Goal: Task Accomplishment & Management: Use online tool/utility

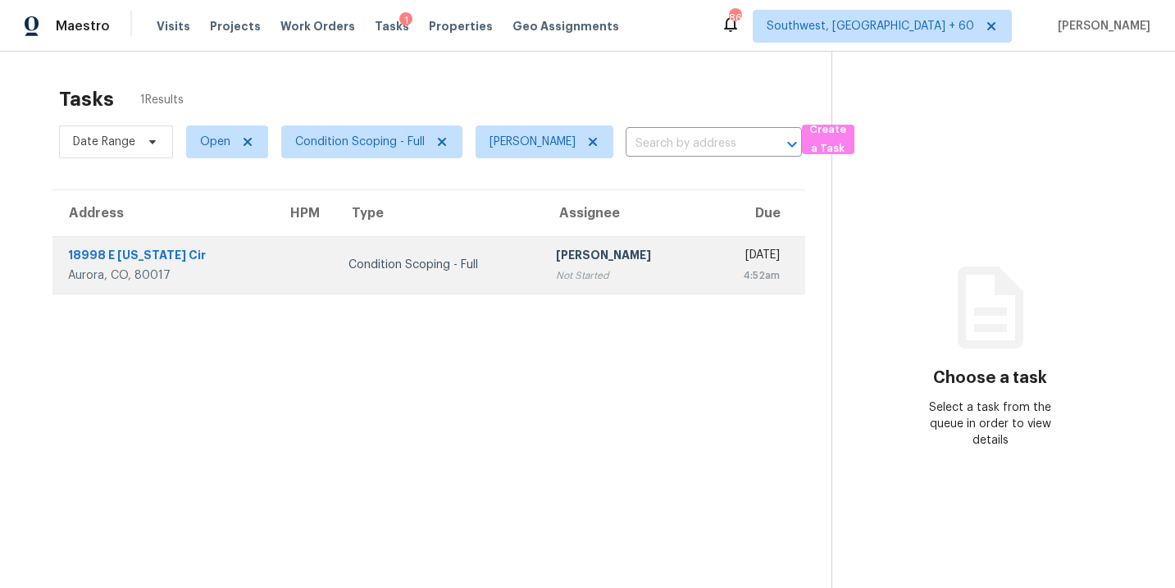
scroll to position [52, 0]
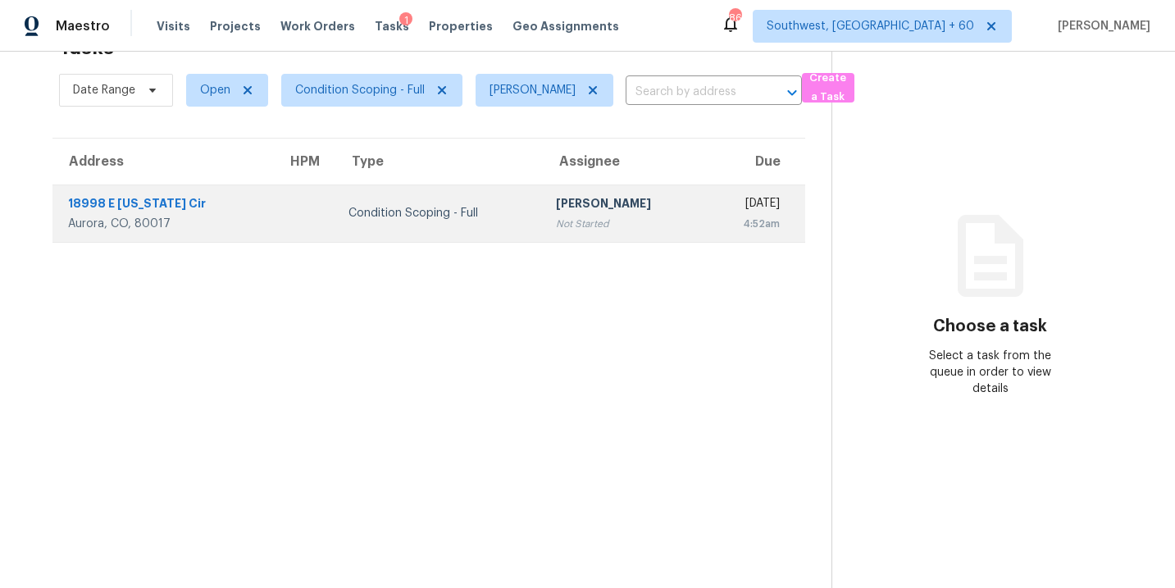
click at [443, 217] on div "Condition Scoping - Full" at bounding box center [439, 213] width 181 height 16
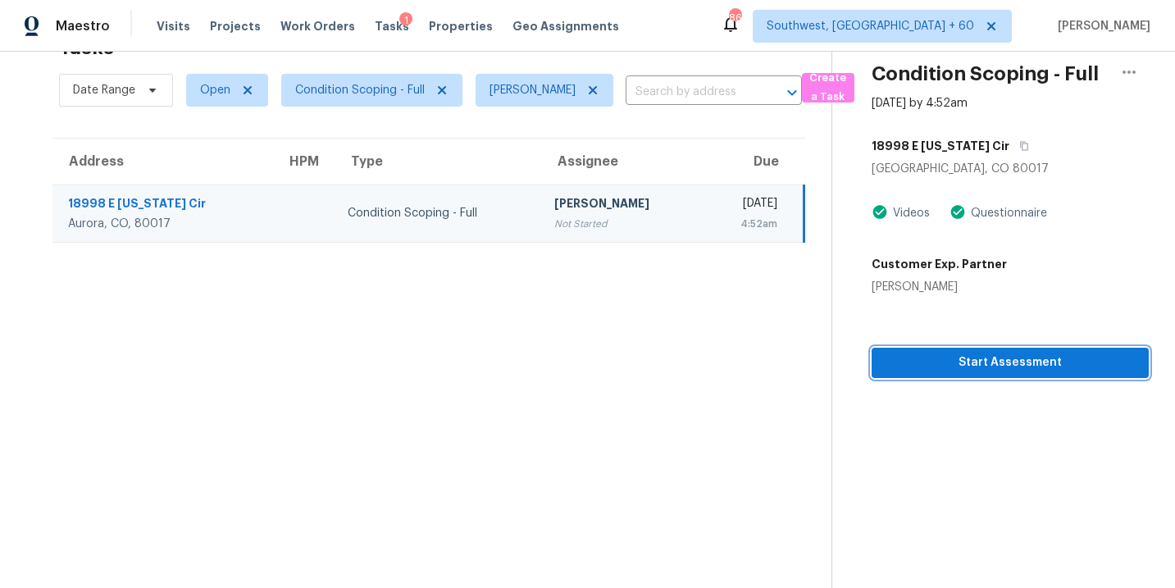
click at [1050, 355] on span "Start Assessment" at bounding box center [1010, 363] width 251 height 21
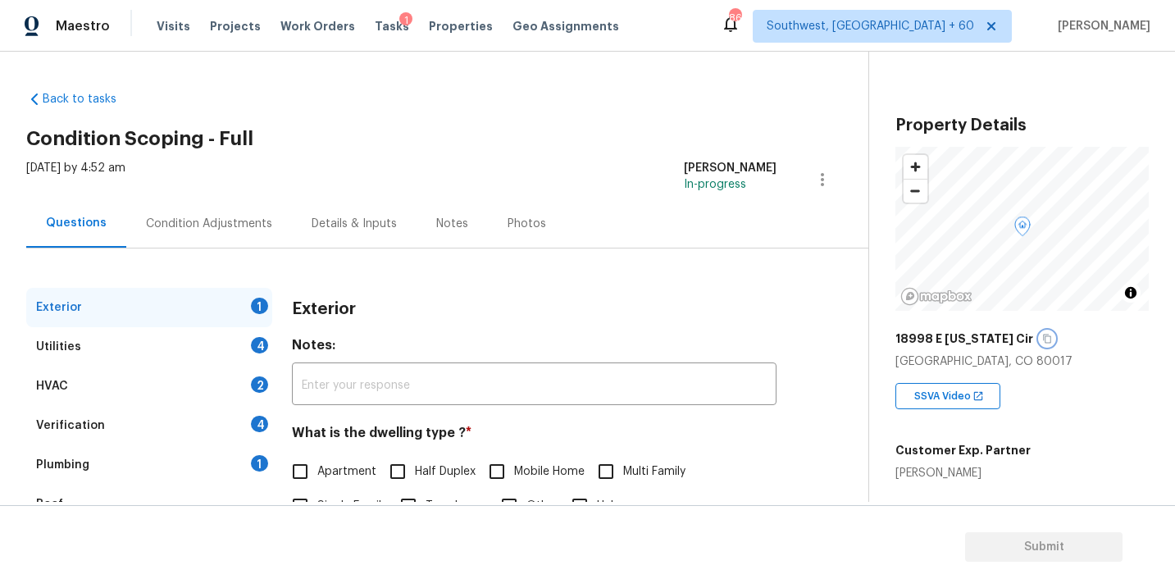
click at [1042, 339] on icon "button" at bounding box center [1047, 339] width 10 height 10
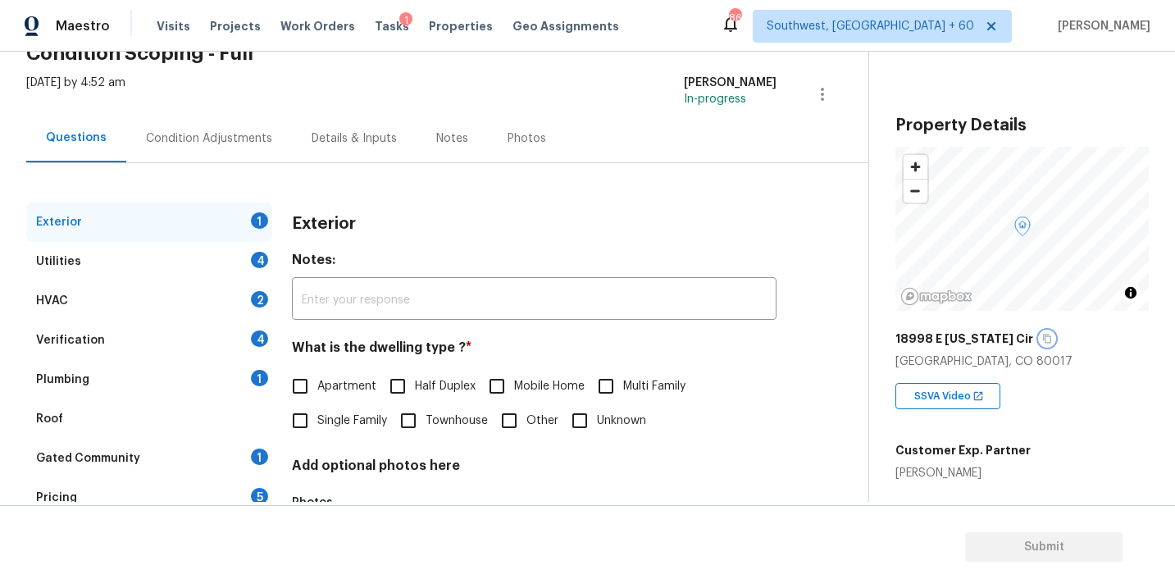
scroll to position [134, 0]
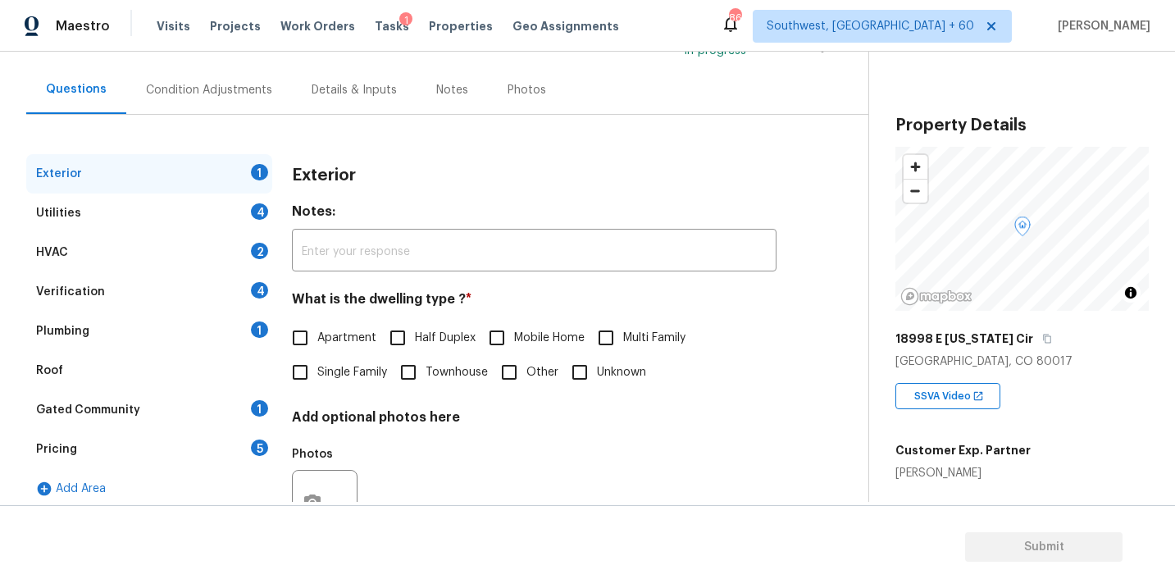
click at [353, 383] on label "Single Family" at bounding box center [335, 372] width 104 height 34
click at [317, 383] on input "Single Family" at bounding box center [300, 372] width 34 height 34
checkbox input "true"
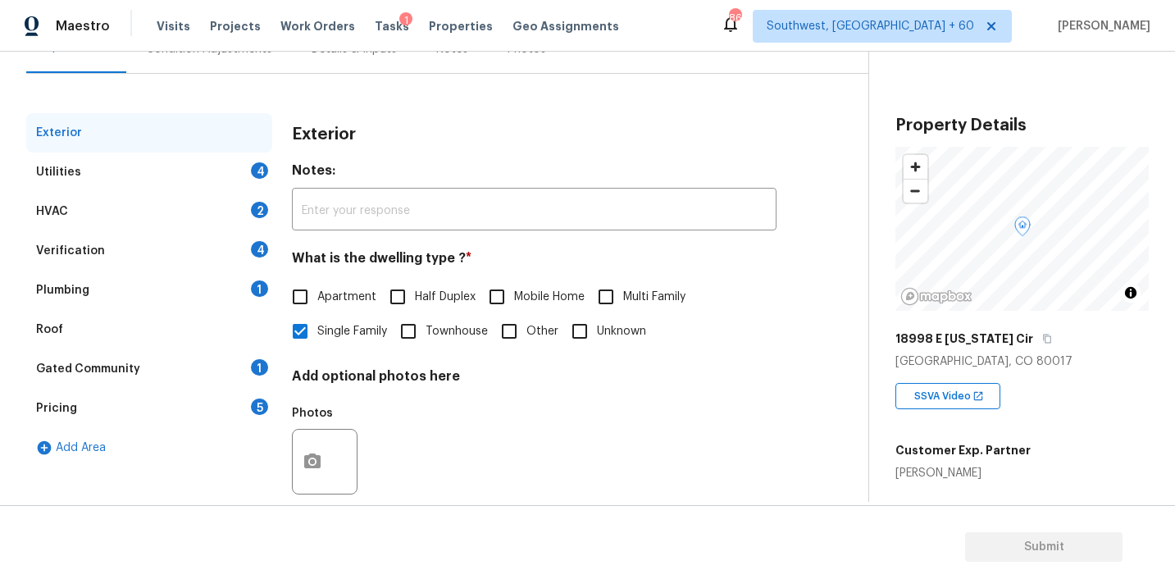
click at [175, 192] on div "HVAC 2" at bounding box center [149, 211] width 246 height 39
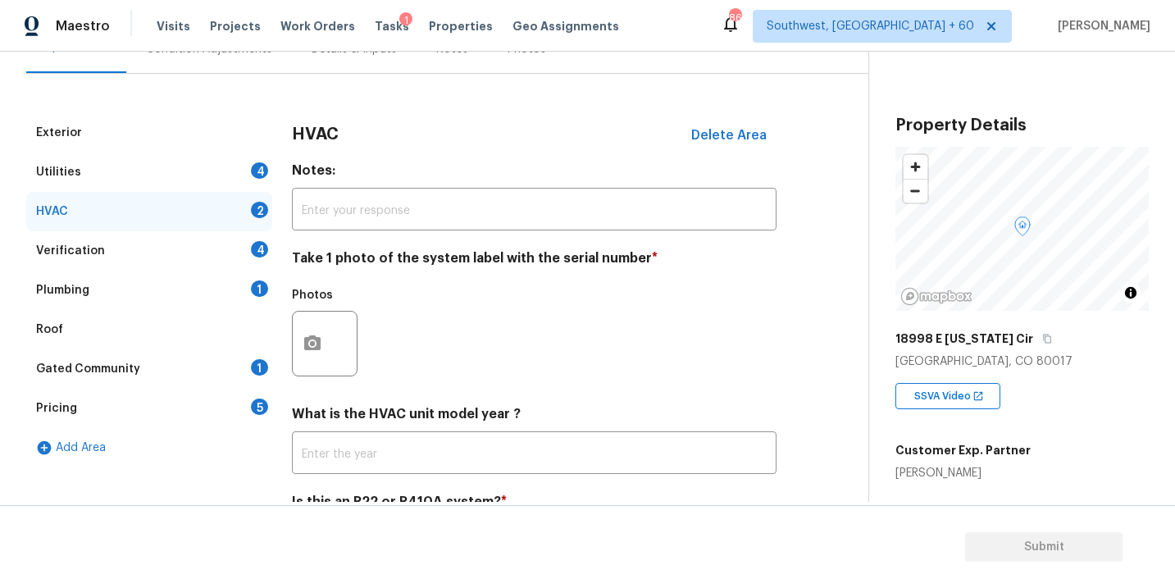
click at [207, 185] on div "Utilities 4" at bounding box center [149, 172] width 246 height 39
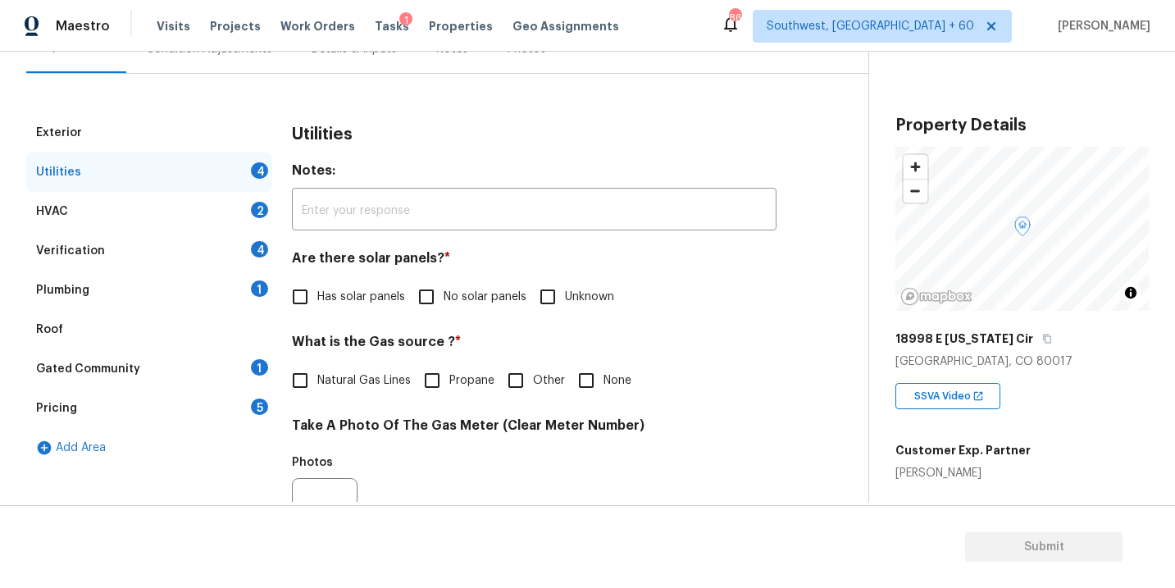
click at [425, 297] on input "No solar panels" at bounding box center [426, 297] width 34 height 34
checkbox input "true"
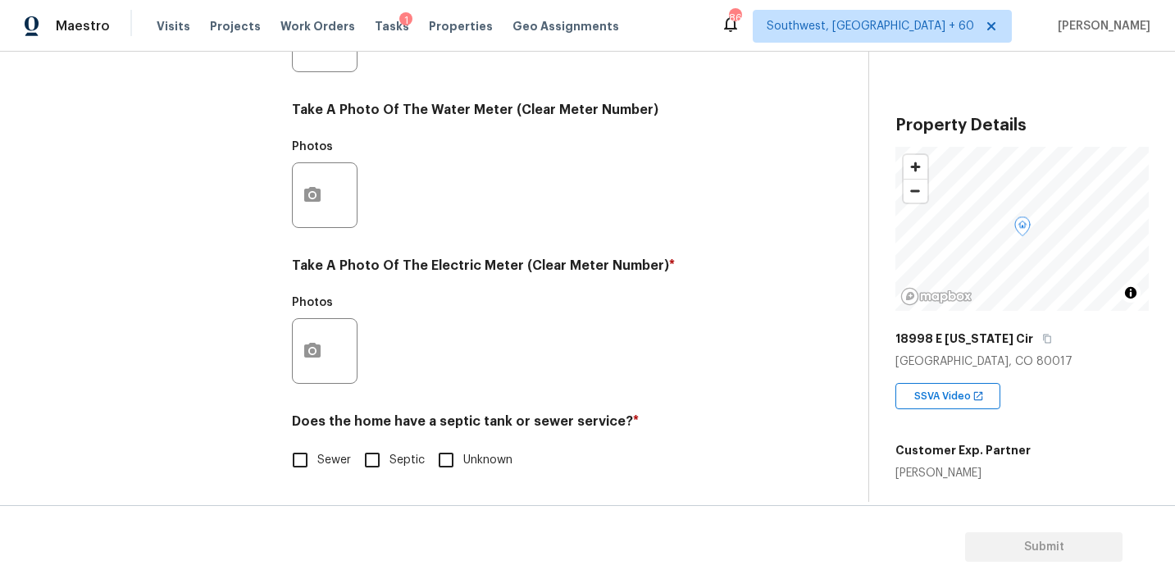
click at [315, 463] on input "Sewer" at bounding box center [300, 460] width 34 height 34
checkbox input "true"
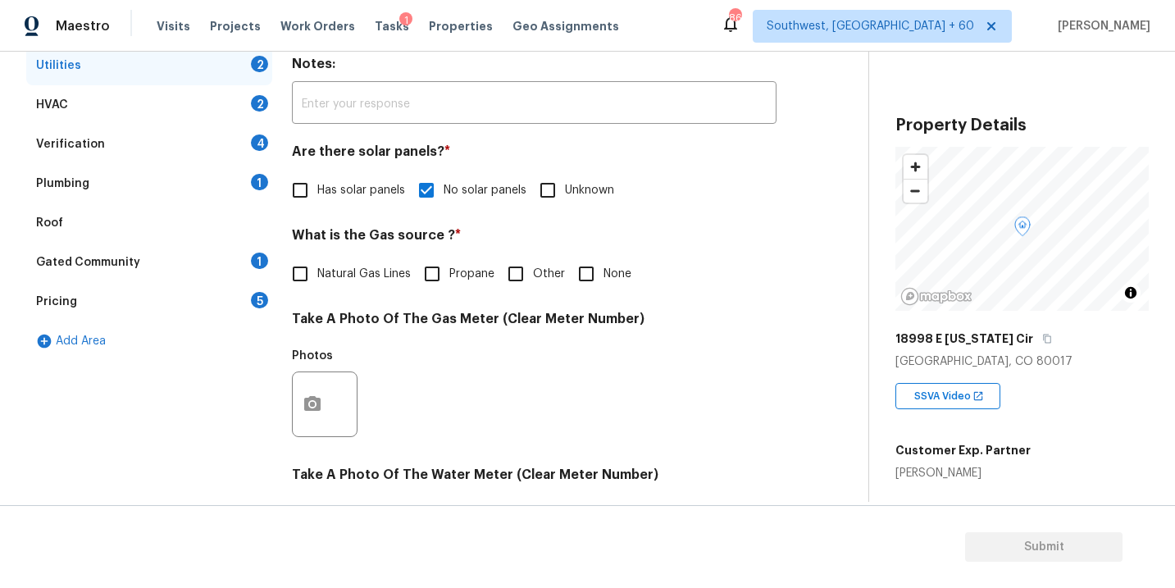
scroll to position [143, 0]
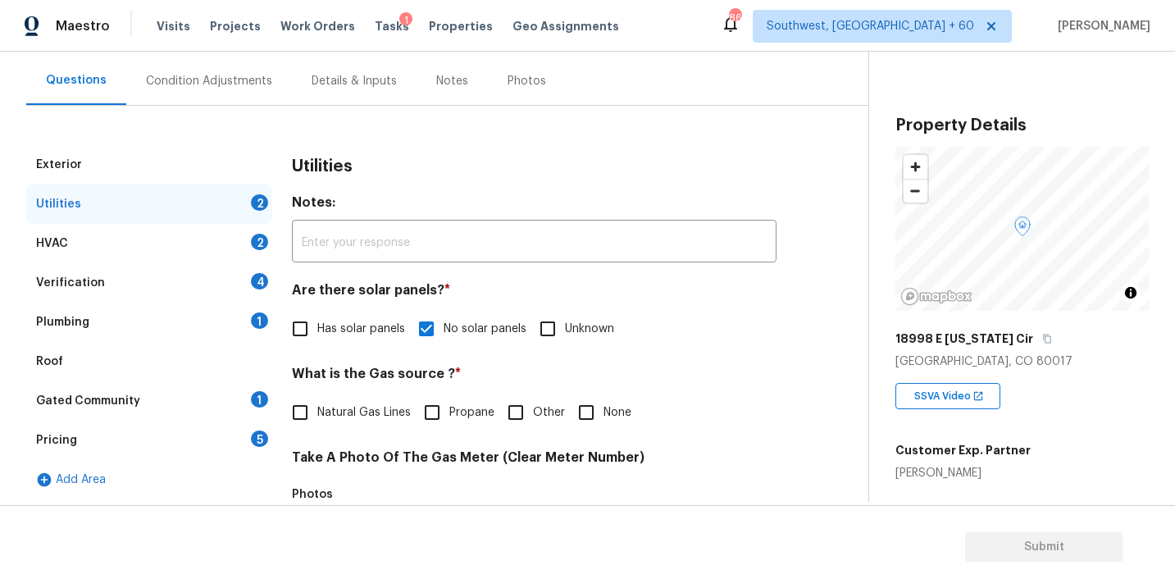
click at [123, 323] on div "Plumbing 1" at bounding box center [149, 322] width 246 height 39
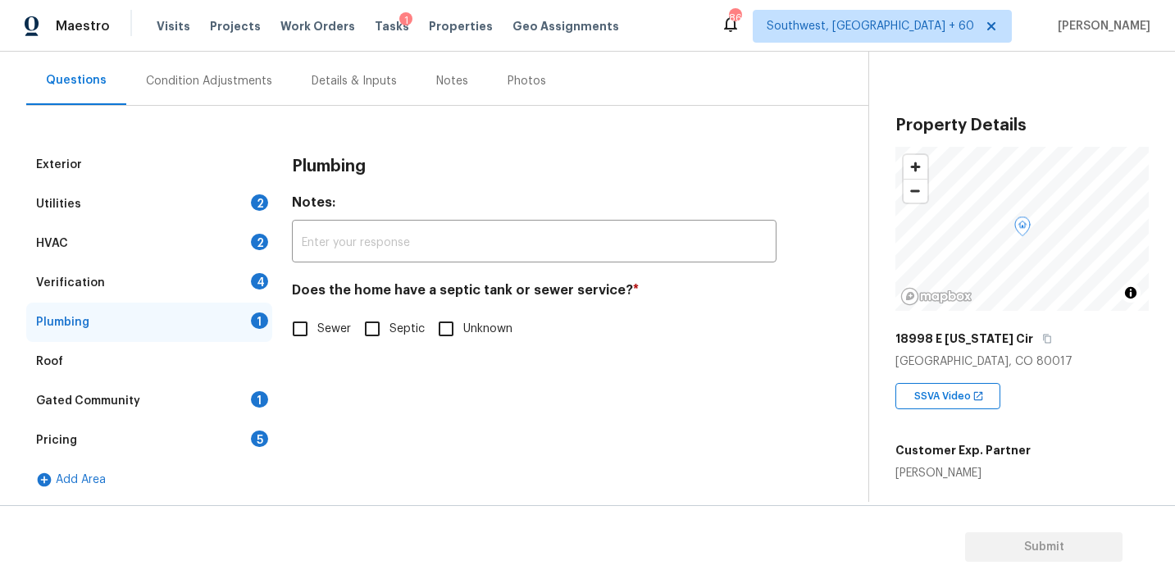
click at [324, 336] on span "Sewer" at bounding box center [334, 329] width 34 height 17
click at [317, 336] on input "Sewer" at bounding box center [300, 329] width 34 height 34
checkbox input "true"
click at [175, 399] on div "Gated Community 1" at bounding box center [149, 400] width 246 height 39
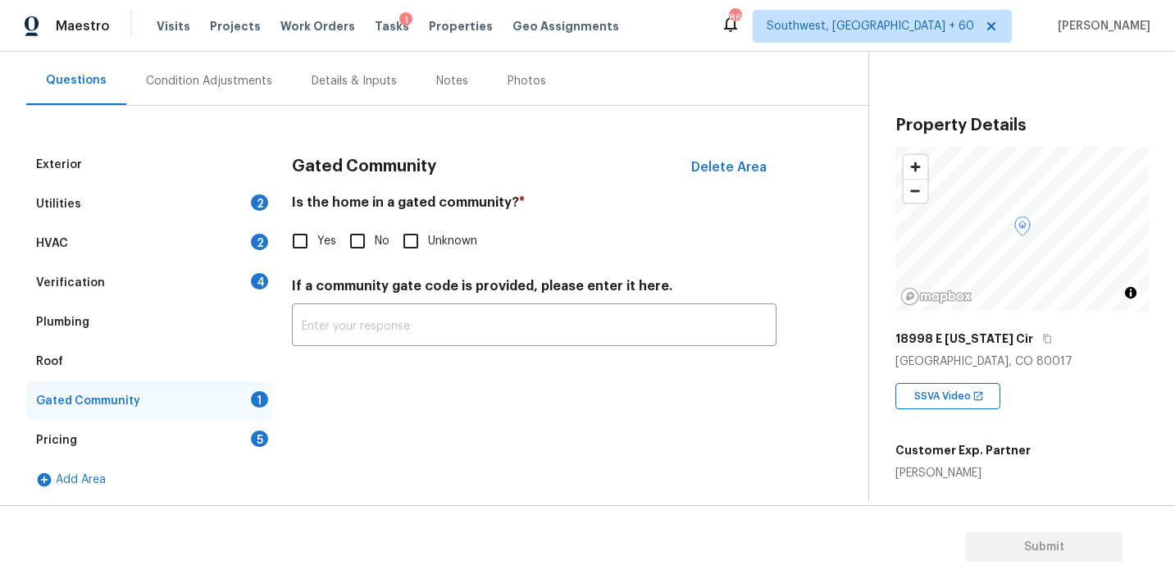
click at [371, 235] on input "No" at bounding box center [357, 241] width 34 height 34
checkbox input "true"
click at [221, 75] on div "Condition Adjustments" at bounding box center [209, 81] width 126 height 16
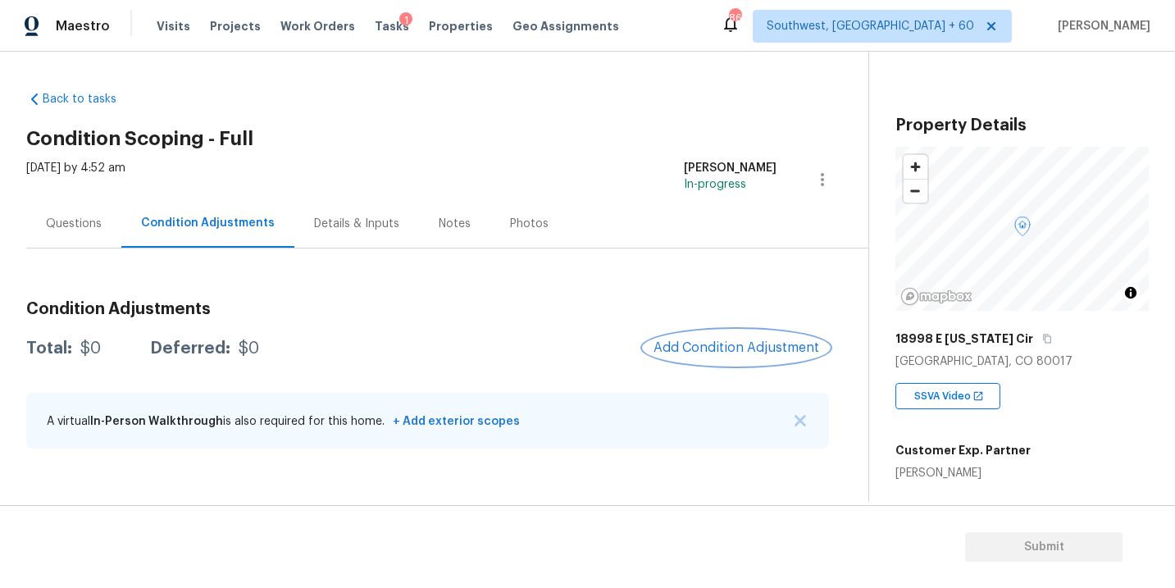
click at [736, 346] on span "Add Condition Adjustment" at bounding box center [737, 347] width 166 height 15
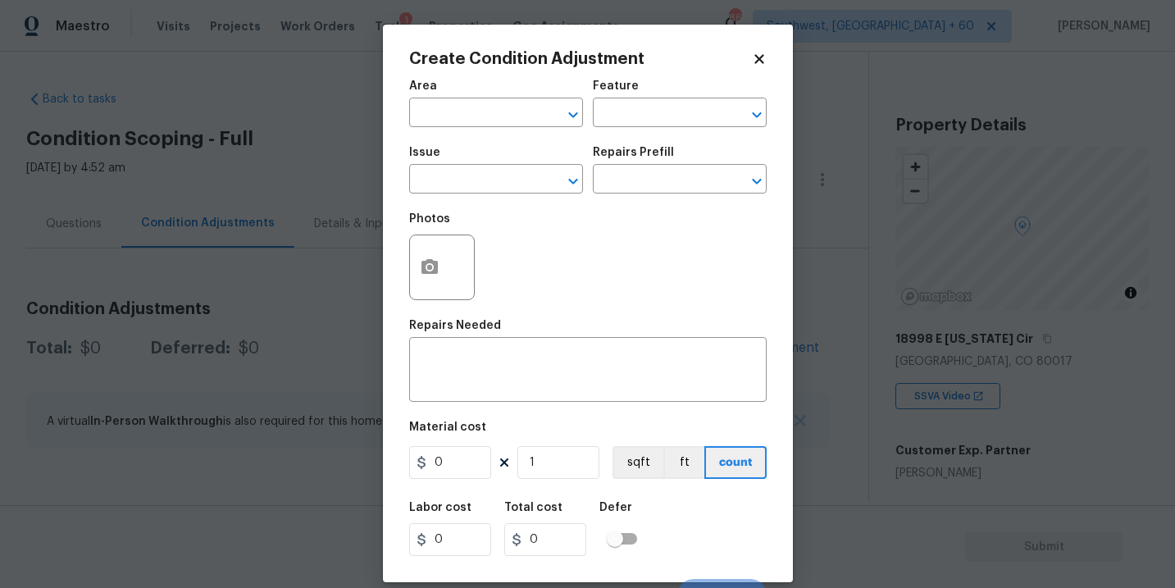
click at [499, 91] on div "Area" at bounding box center [496, 90] width 174 height 21
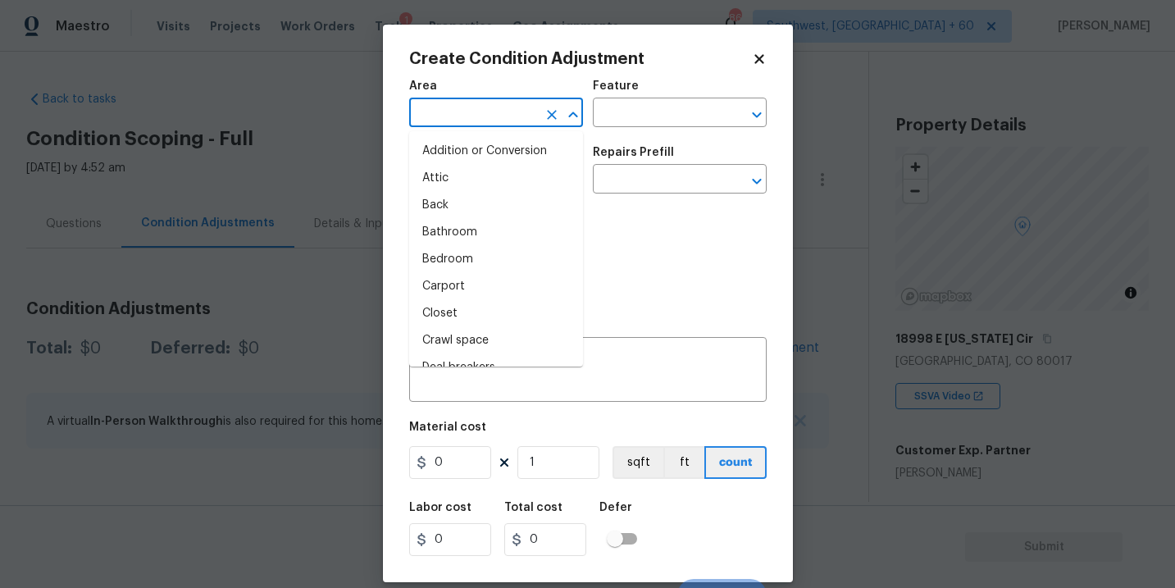
click at [488, 109] on input "text" at bounding box center [473, 114] width 128 height 25
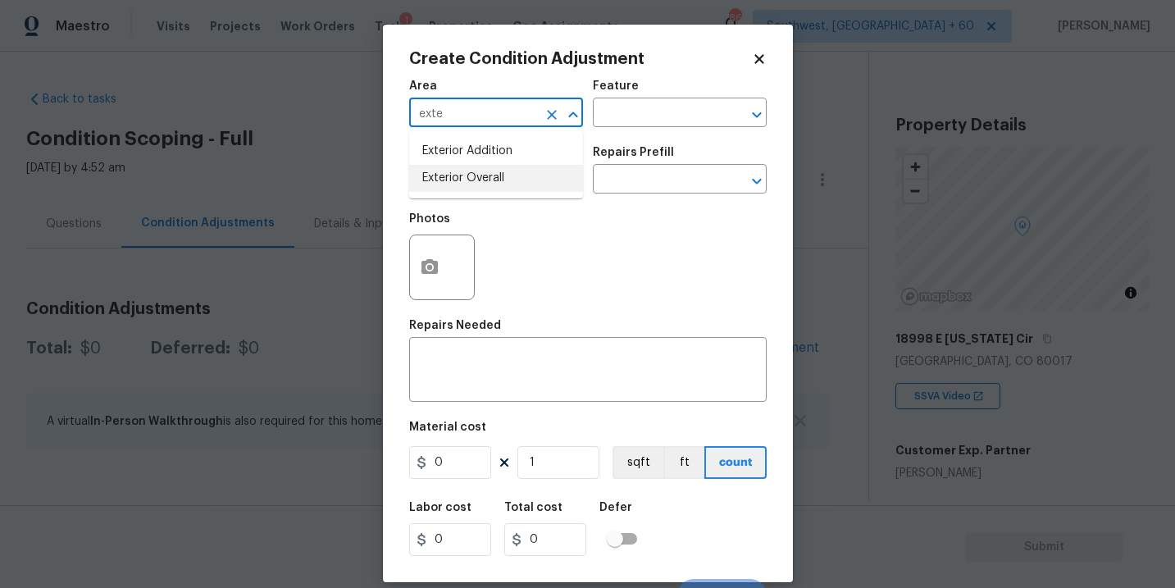
click at [498, 185] on li "Exterior Overall" at bounding box center [496, 178] width 174 height 27
type input "Exterior Overall"
click at [619, 131] on div "Area Exterior Overall ​ Feature ​" at bounding box center [588, 104] width 358 height 66
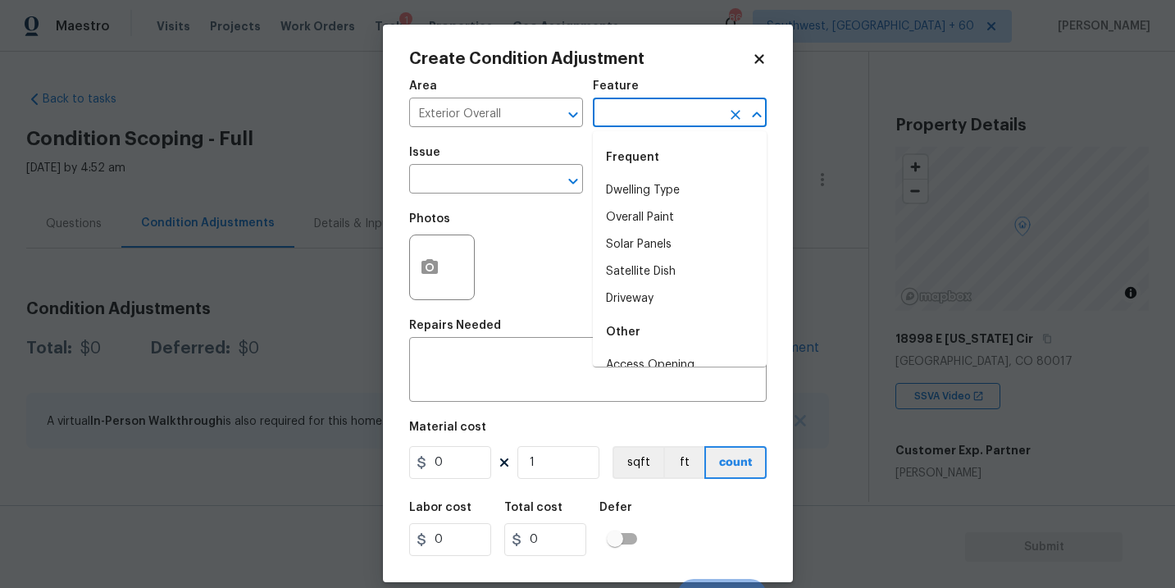
click at [638, 124] on input "text" at bounding box center [657, 114] width 128 height 25
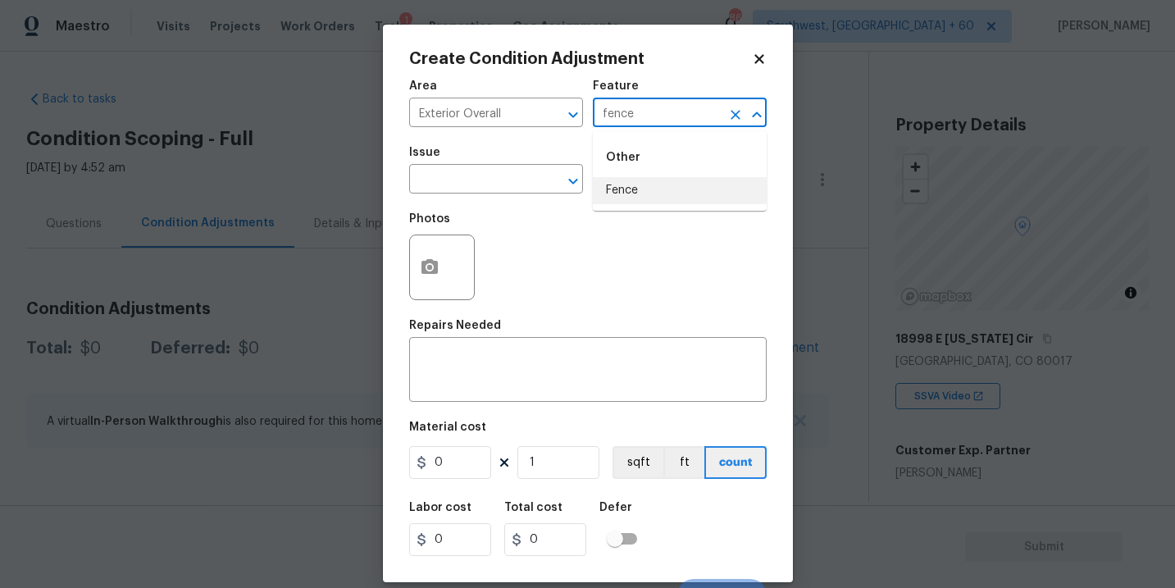
click at [631, 178] on li "Fence" at bounding box center [680, 190] width 174 height 27
click at [539, 178] on div "​" at bounding box center [496, 180] width 174 height 25
type input "Fence"
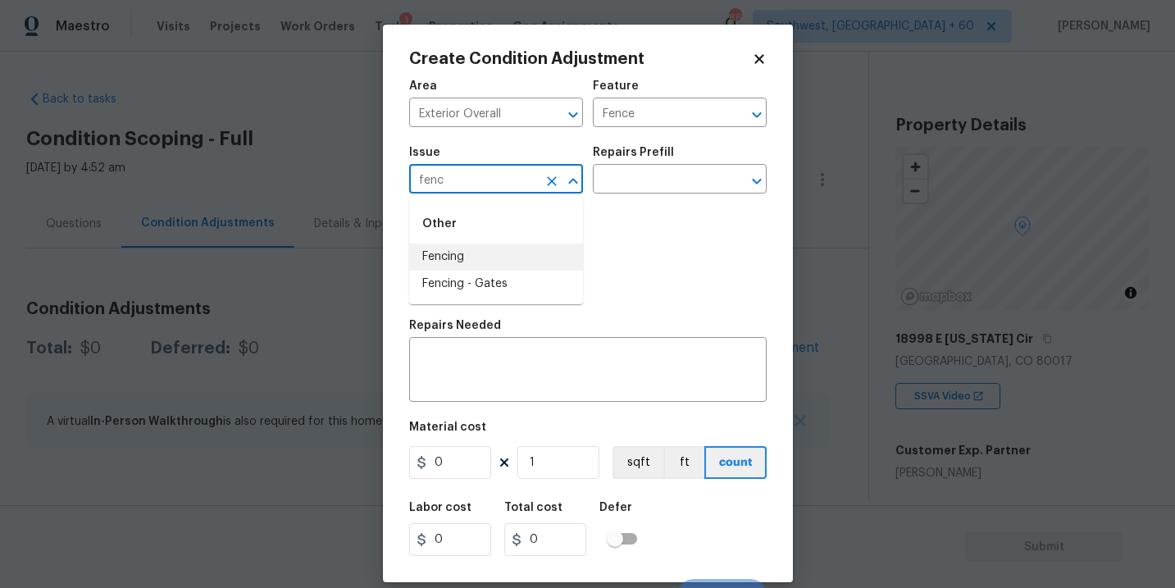
click at [490, 260] on li "Fencing" at bounding box center [496, 257] width 174 height 27
type input "Fencing"
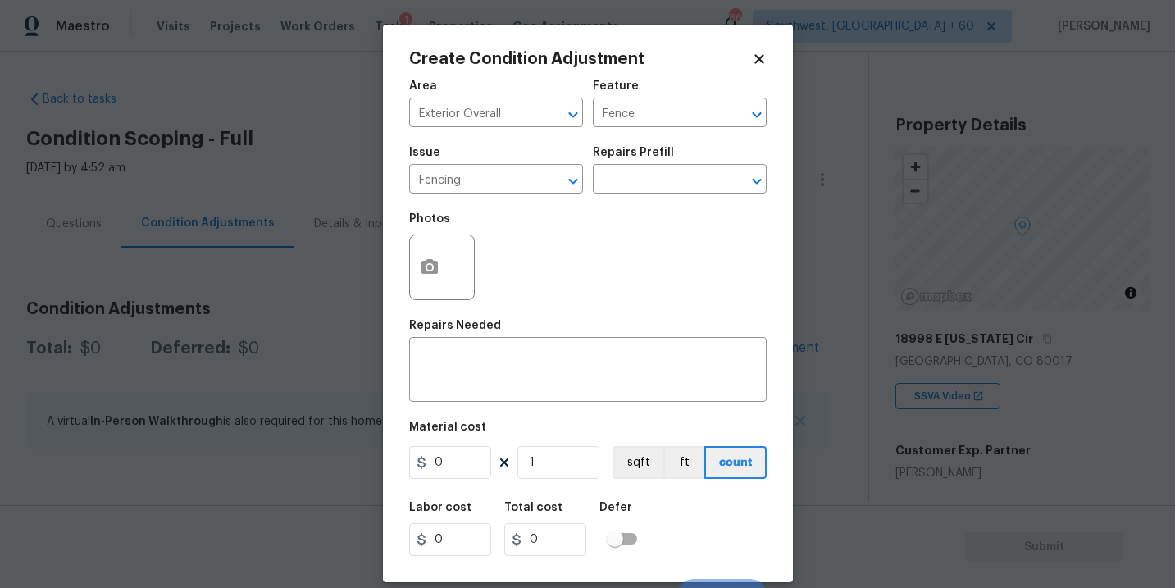
click at [509, 327] on div "Repairs Needed" at bounding box center [588, 330] width 358 height 21
click at [480, 353] on div "x ​" at bounding box center [588, 371] width 358 height 61
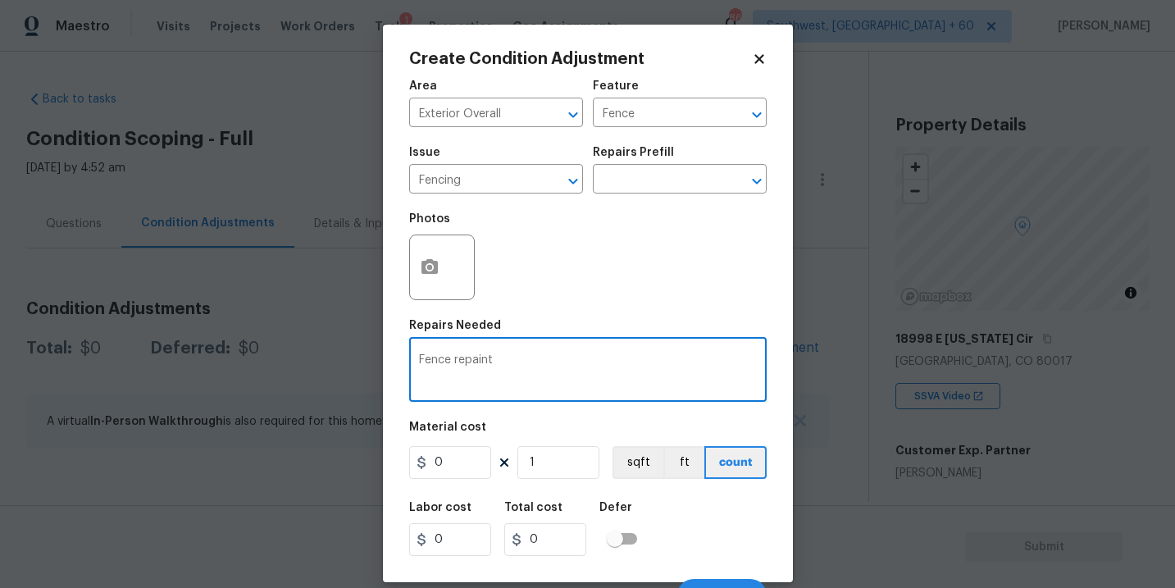
type textarea "Fence repaint"
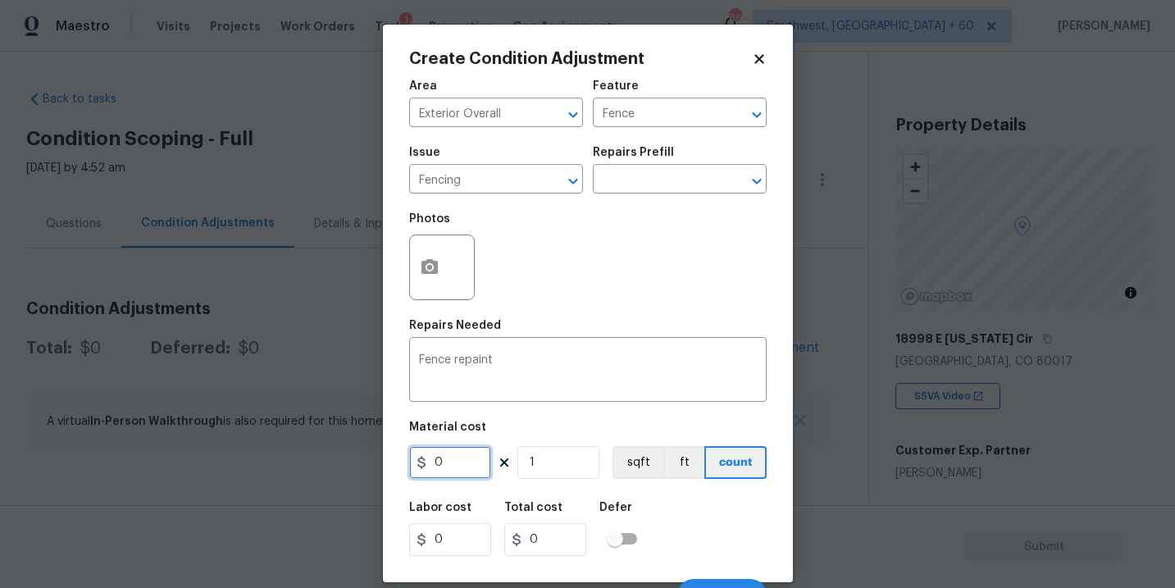
drag, startPoint x: 460, startPoint y: 462, endPoint x: 382, endPoint y: 462, distance: 77.9
click at [383, 462] on div "Create Condition Adjustment Area Exterior Overall ​ Feature Fence ​ Issue Fenci…" at bounding box center [588, 304] width 410 height 558
type input "800"
click at [438, 279] on button "button" at bounding box center [429, 267] width 39 height 64
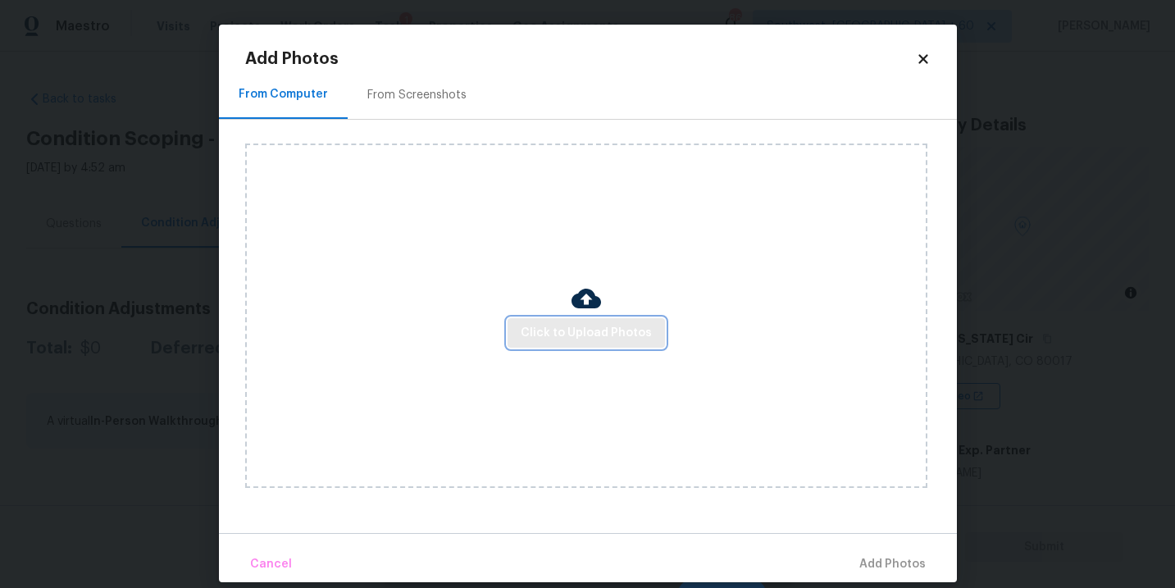
click at [567, 333] on span "Click to Upload Photos" at bounding box center [586, 333] width 131 height 21
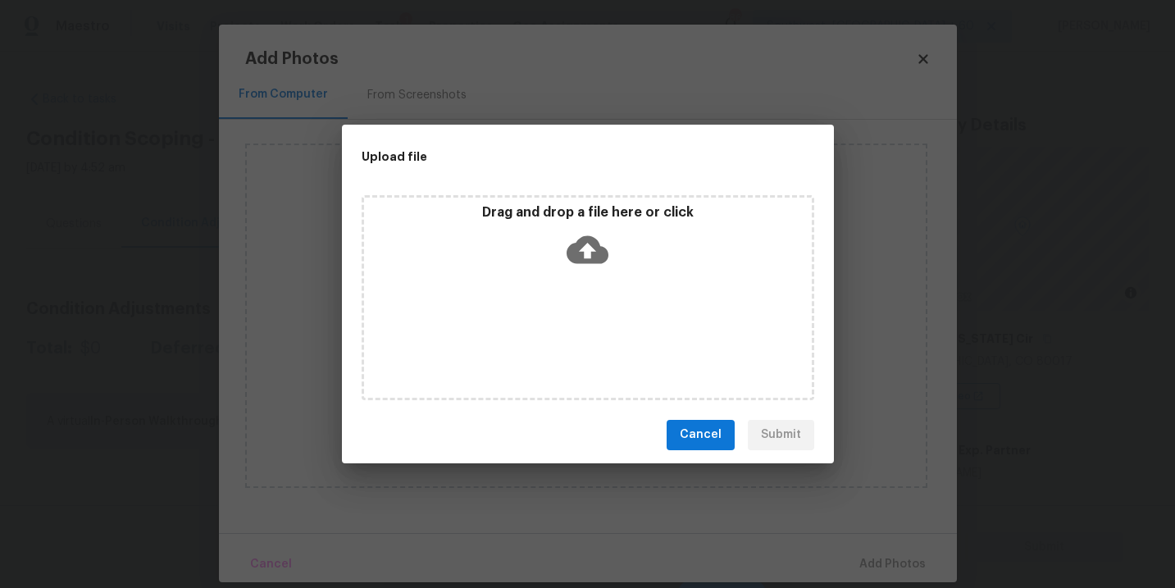
click at [590, 265] on icon at bounding box center [588, 250] width 42 height 42
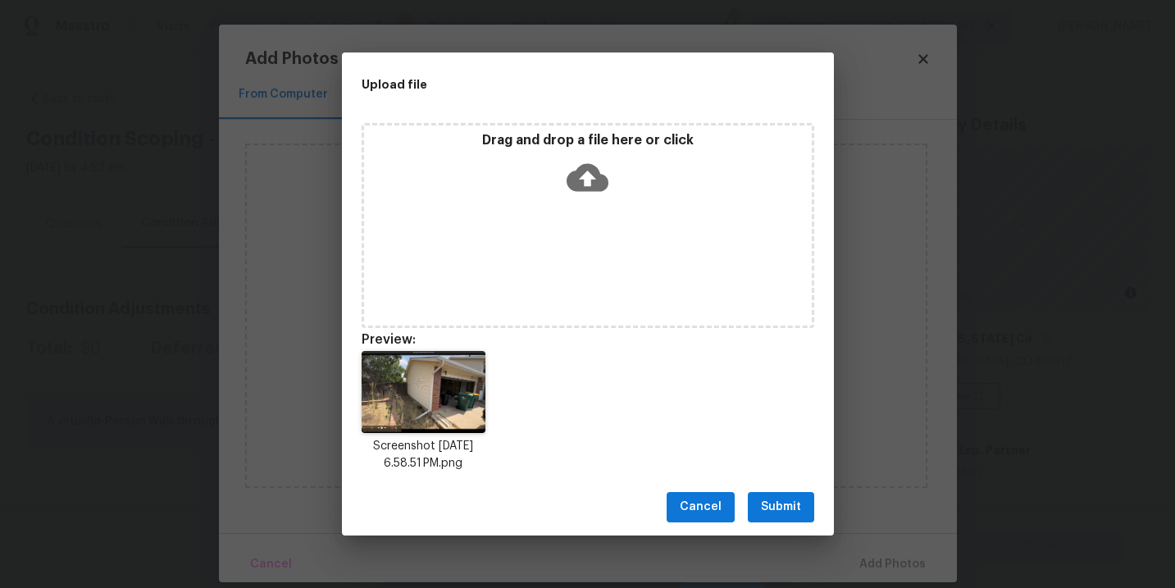
click at [790, 510] on span "Submit" at bounding box center [781, 507] width 40 height 21
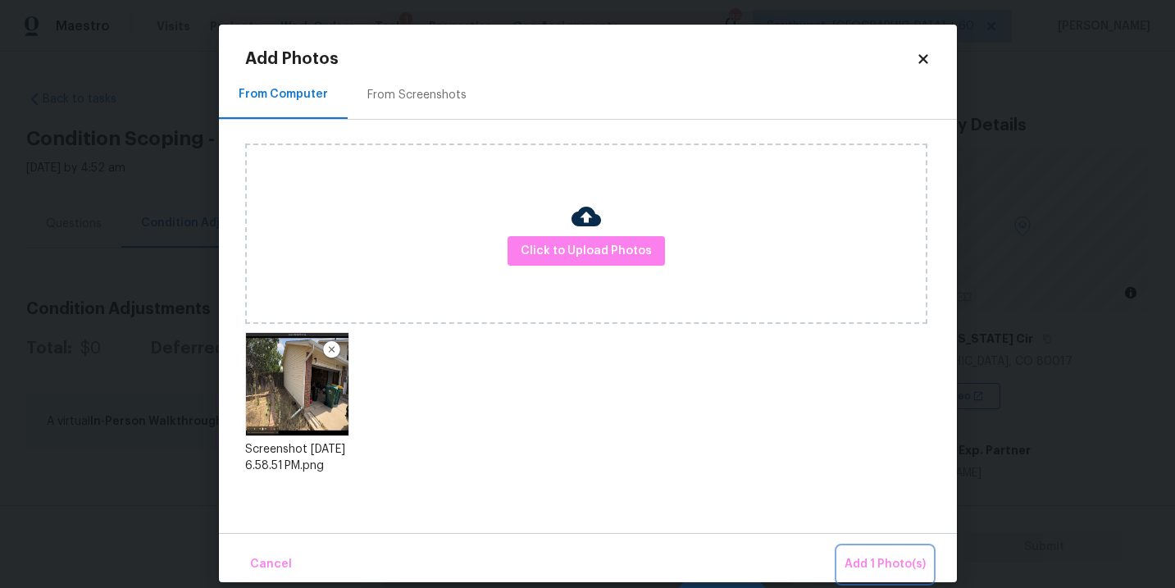
click at [864, 552] on button "Add 1 Photo(s)" at bounding box center [885, 564] width 94 height 35
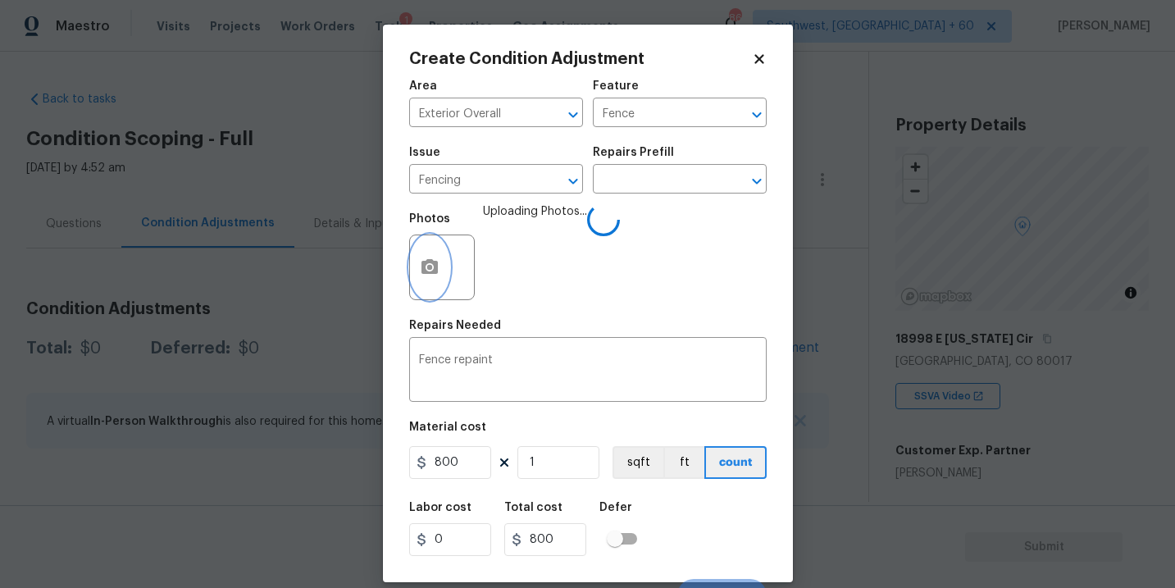
scroll to position [25, 0]
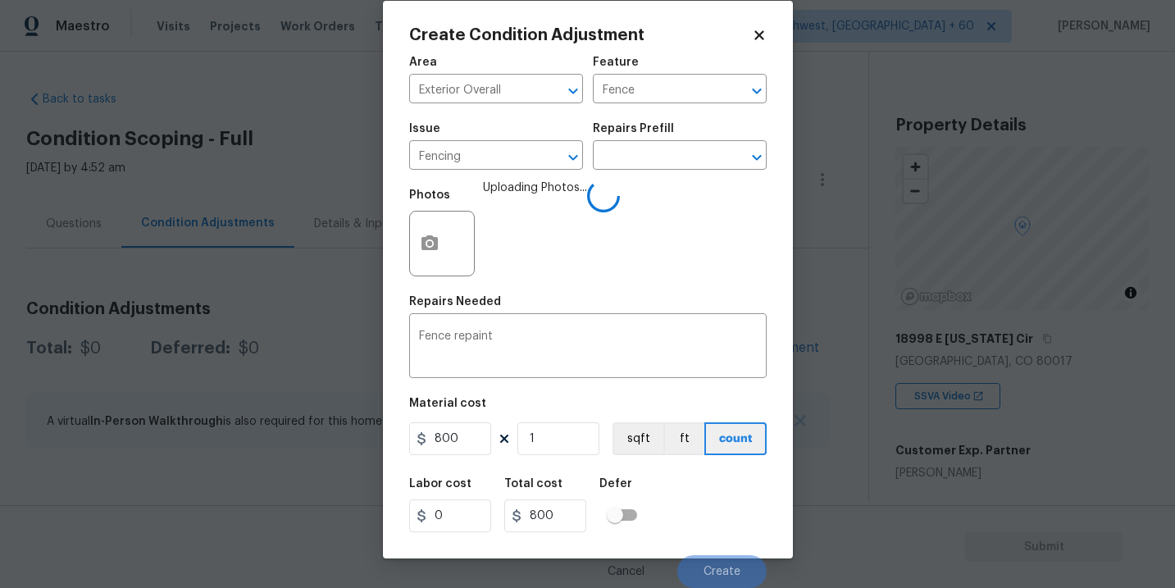
click at [734, 487] on div "Labor cost 0 Total cost 800 Defer" at bounding box center [588, 505] width 358 height 74
click at [717, 472] on div "Labor cost 0 Total cost 800 Defer" at bounding box center [588, 505] width 358 height 74
click at [715, 505] on div "Labor cost 0 Total cost 800 Defer" at bounding box center [588, 505] width 358 height 74
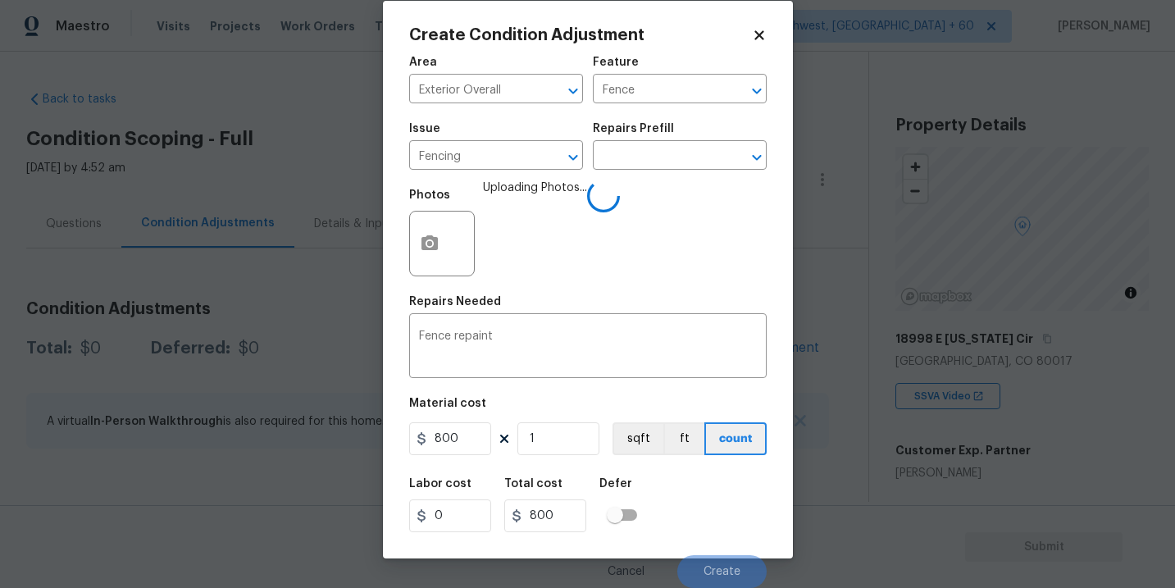
click at [715, 505] on div "Labor cost 0 Total cost 800 Defer" at bounding box center [588, 505] width 358 height 74
click at [724, 522] on div "Labor cost 0 Total cost 800 Defer" at bounding box center [588, 505] width 358 height 74
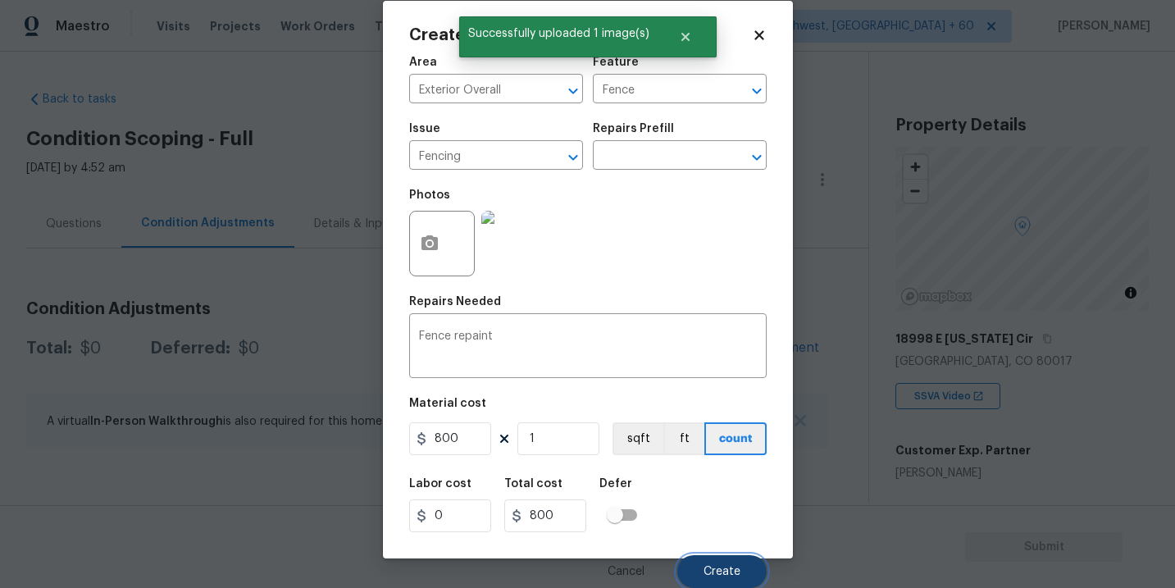
click at [710, 575] on span "Create" at bounding box center [722, 572] width 37 height 12
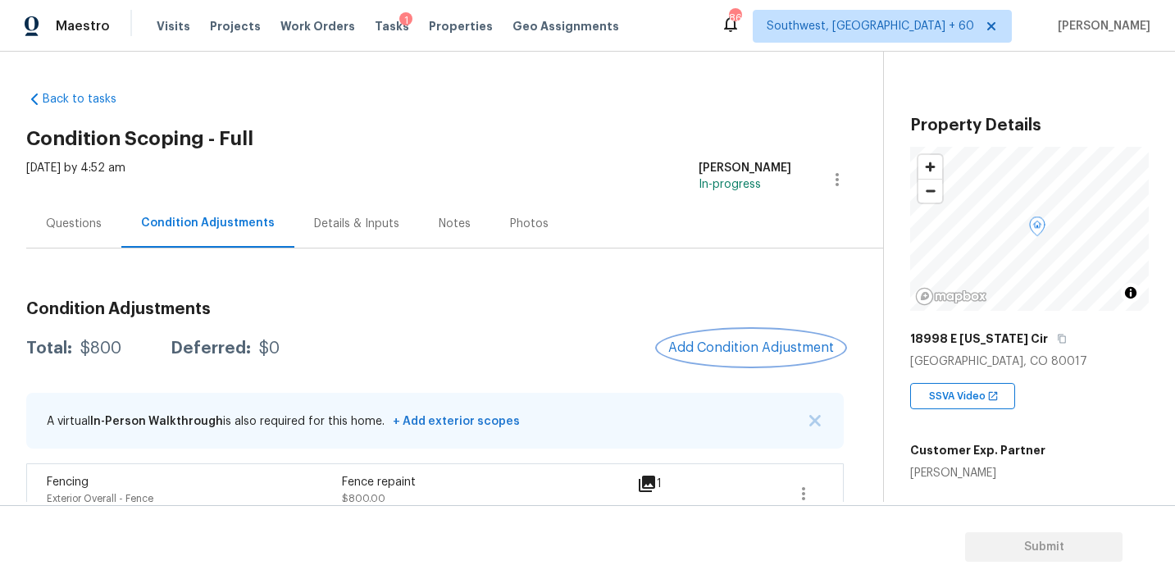
scroll to position [27, 0]
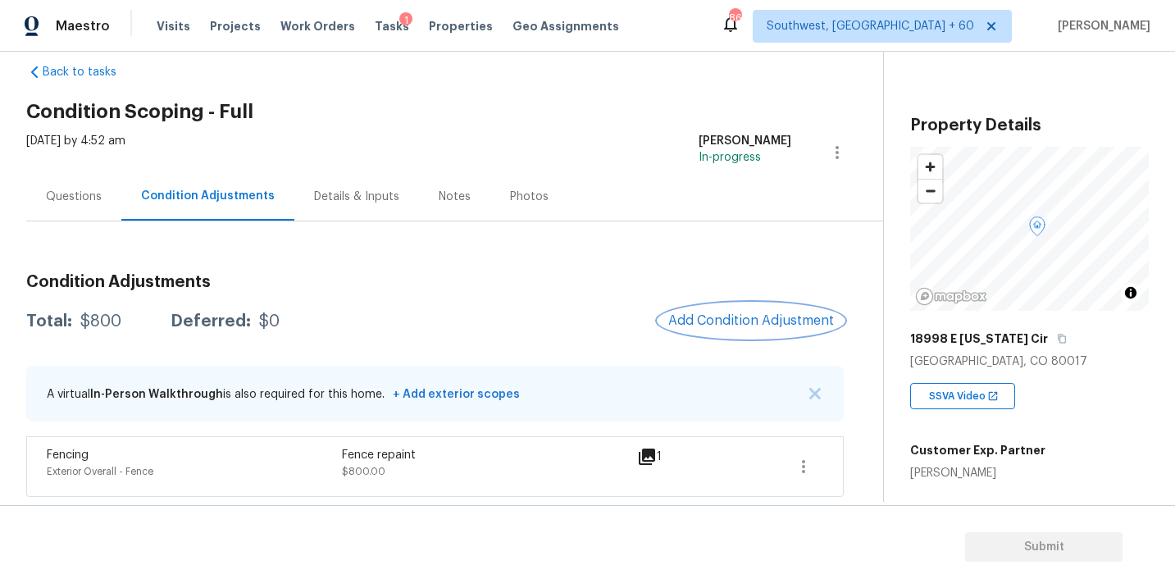
click at [709, 317] on span "Add Condition Adjustment" at bounding box center [751, 320] width 166 height 15
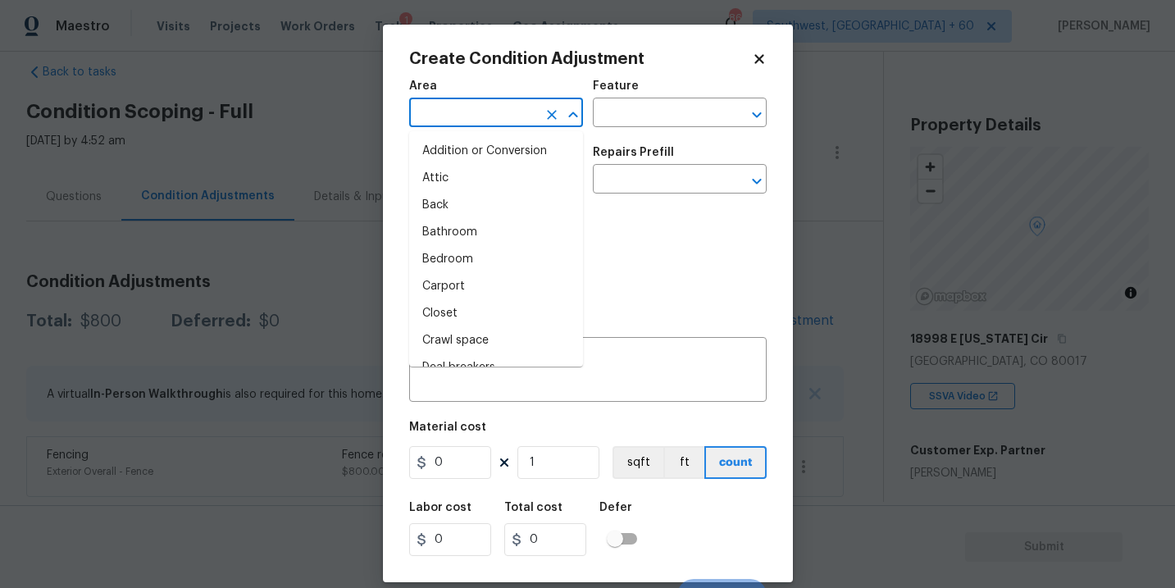
click at [463, 117] on input "text" at bounding box center [473, 114] width 128 height 25
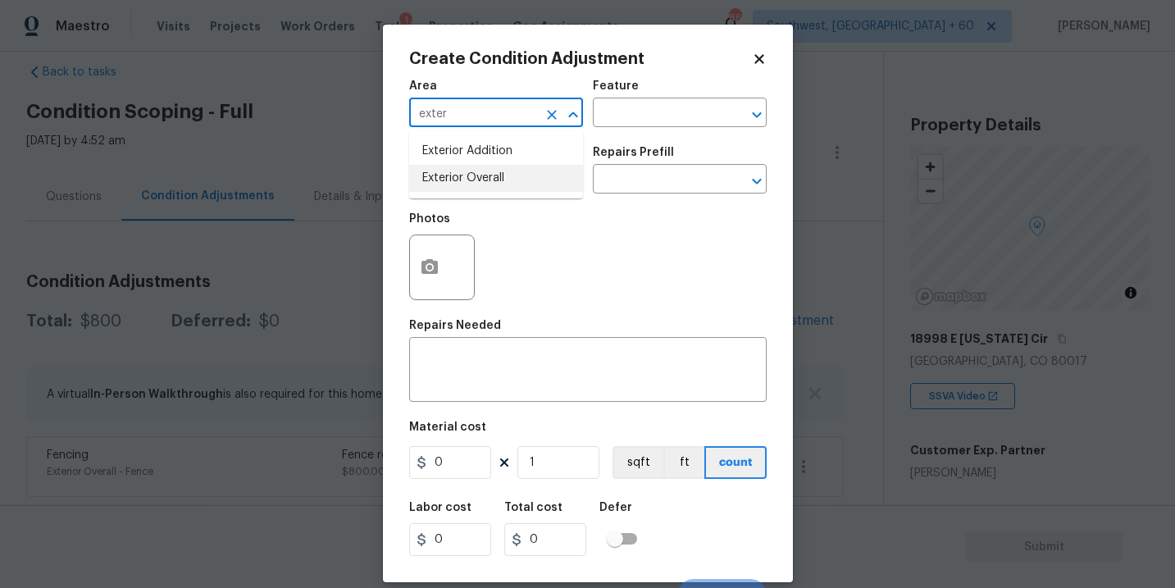
click at [490, 189] on li "Exterior Overall" at bounding box center [496, 178] width 174 height 27
type input "Exterior Overall"
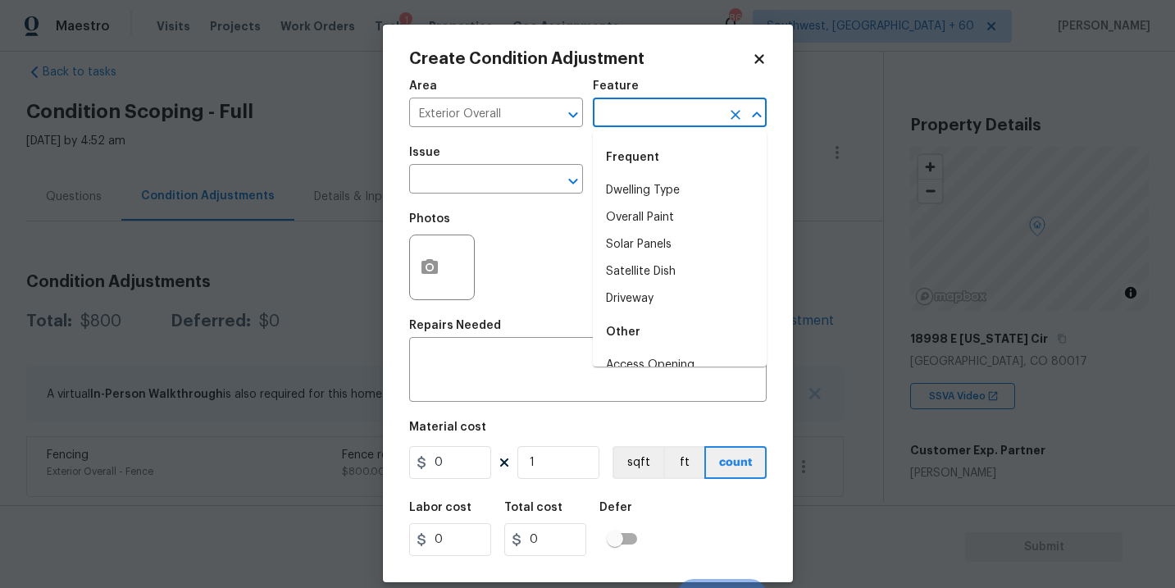
click at [627, 118] on input "text" at bounding box center [657, 114] width 128 height 25
click at [664, 194] on li "Exterior Door" at bounding box center [680, 190] width 174 height 27
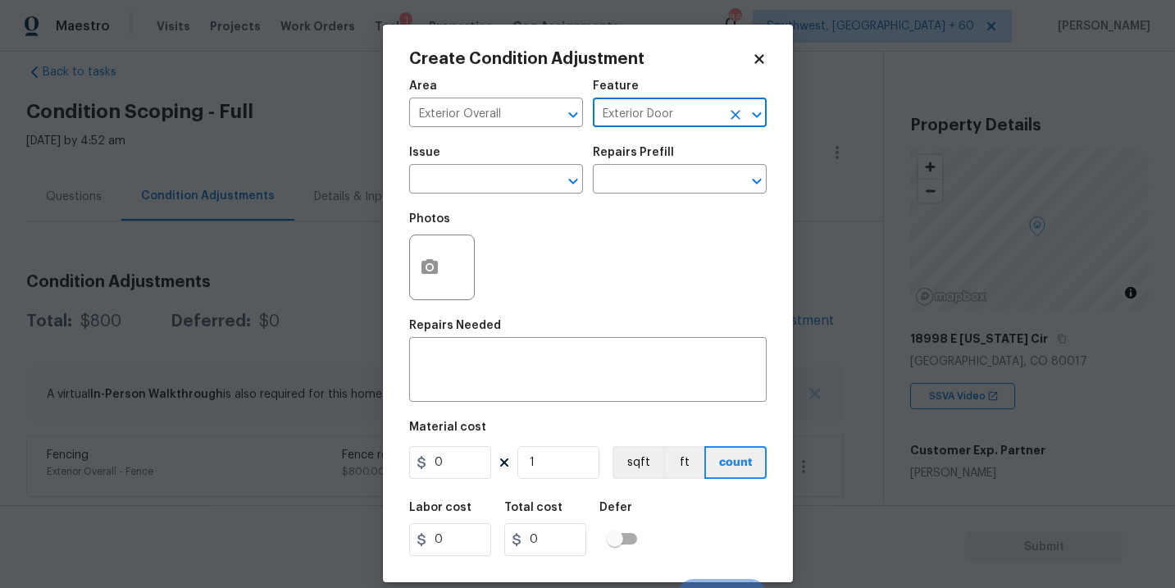
type input "Exterior Door"
click at [512, 194] on span "Issue ​" at bounding box center [496, 170] width 174 height 66
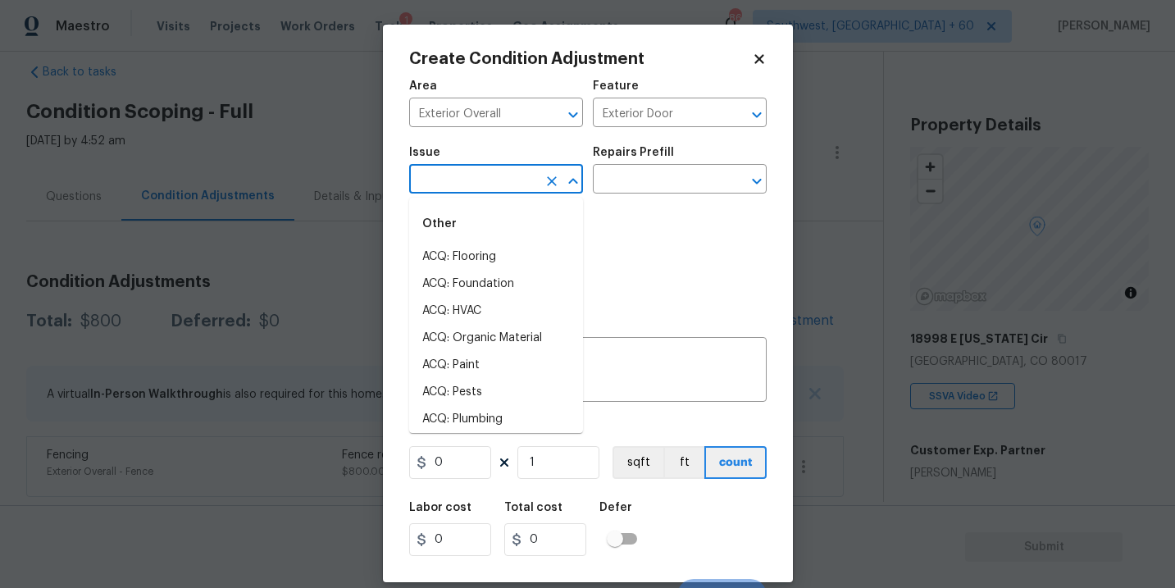
click at [496, 186] on input "text" at bounding box center [473, 180] width 128 height 25
click at [491, 311] on li "Exterior Door Pre-Hung" at bounding box center [496, 311] width 174 height 27
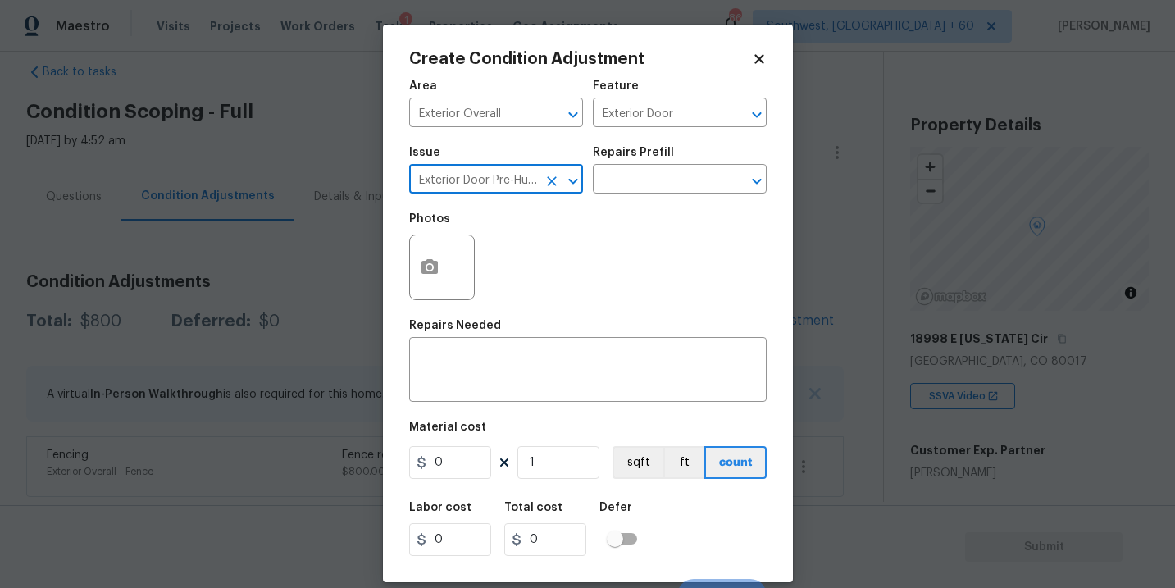
type input "Exterior Door Pre-Hung"
click at [425, 288] on button "button" at bounding box center [429, 267] width 39 height 64
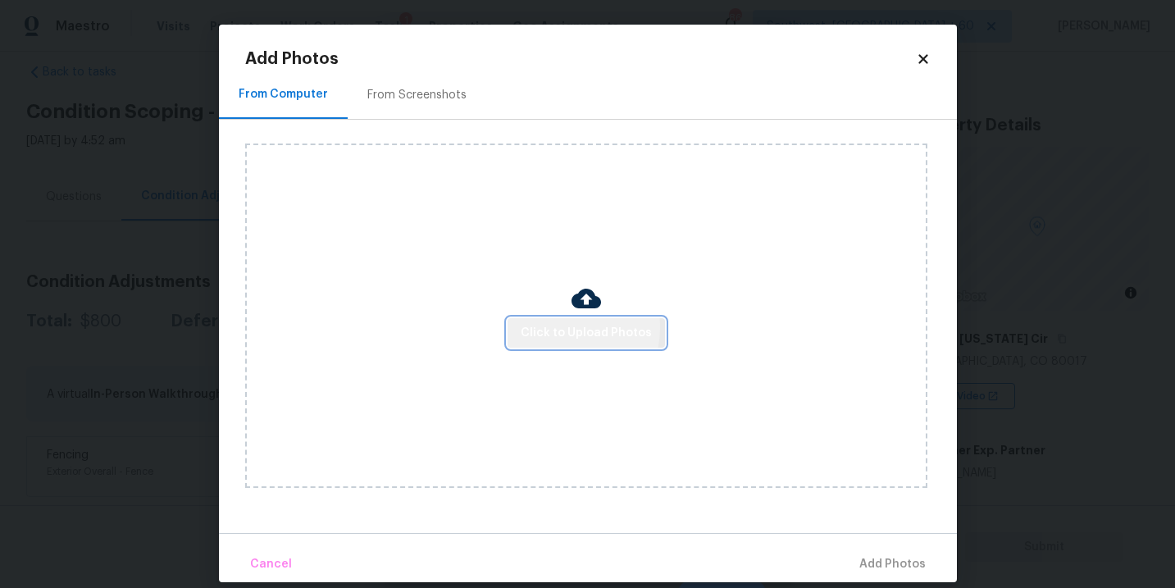
click at [554, 328] on span "Click to Upload Photos" at bounding box center [586, 333] width 131 height 21
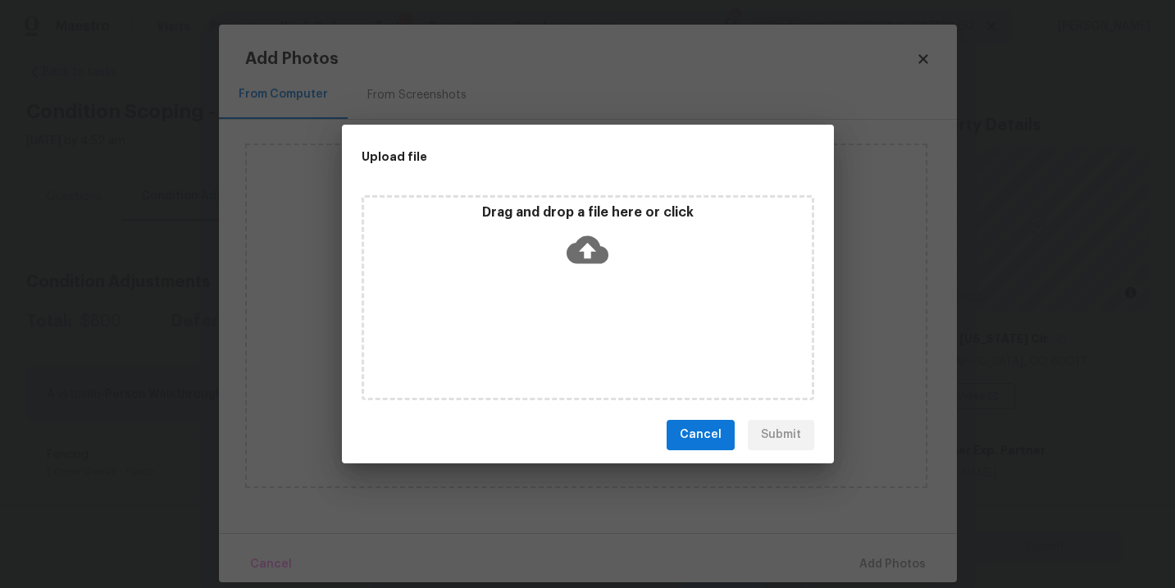
click at [572, 302] on div "Drag and drop a file here or click" at bounding box center [588, 297] width 453 height 205
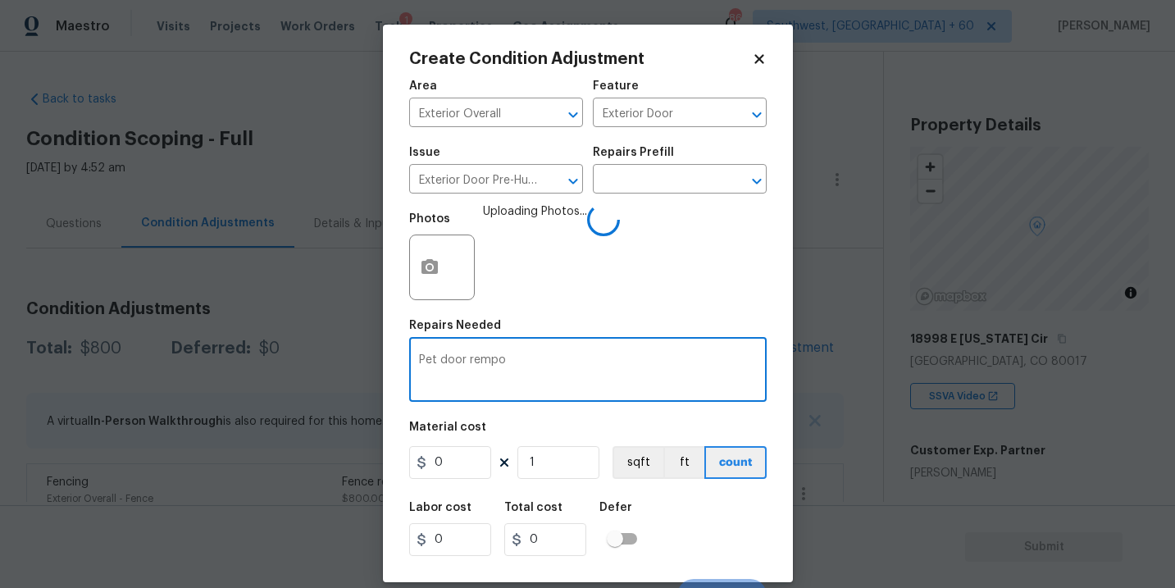
scroll to position [27, 0]
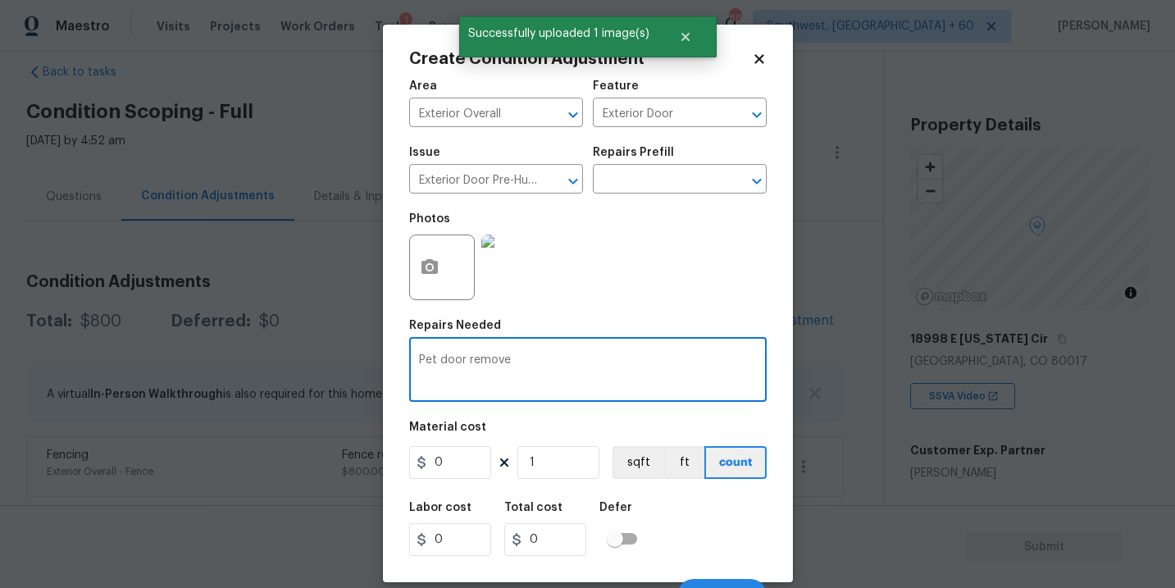
type textarea "Pet door remove"
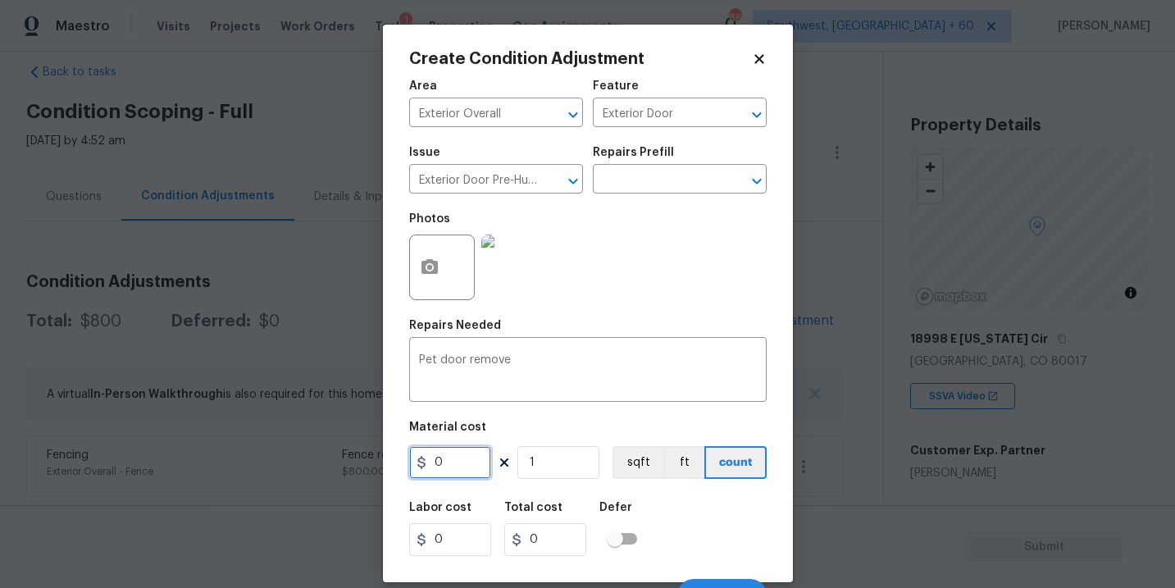
drag, startPoint x: 454, startPoint y: 473, endPoint x: 364, endPoint y: 473, distance: 90.2
click at [364, 473] on div "Create Condition Adjustment Area Exterior Overall ​ Feature Exterior Door ​ Iss…" at bounding box center [587, 294] width 1175 height 588
type input "250"
click at [723, 523] on div "Labor cost 0 Total cost 250 Defer" at bounding box center [588, 529] width 358 height 74
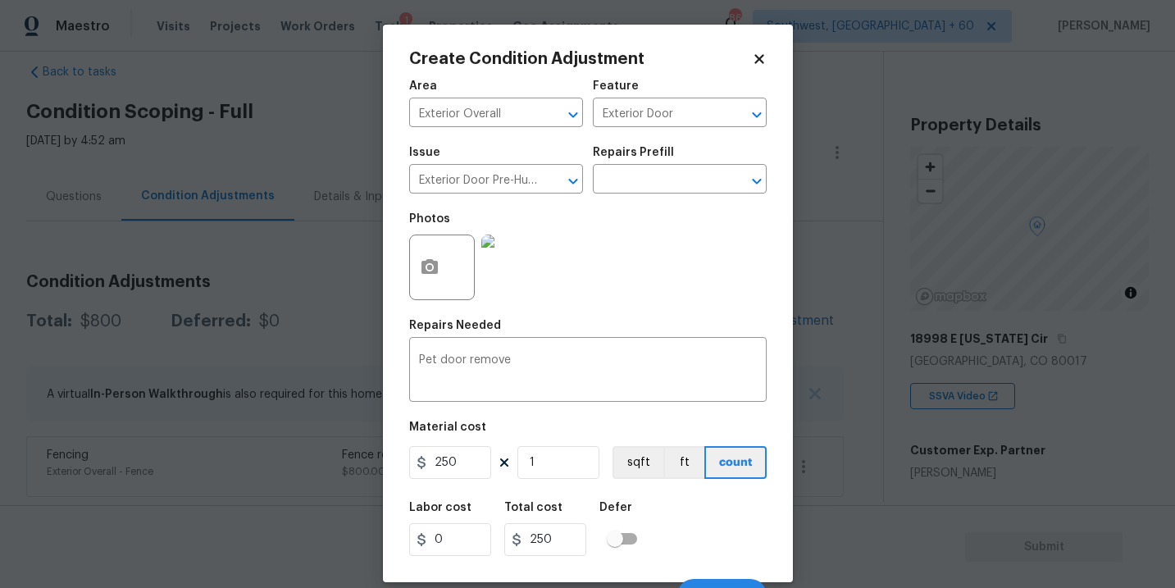
scroll to position [25, 0]
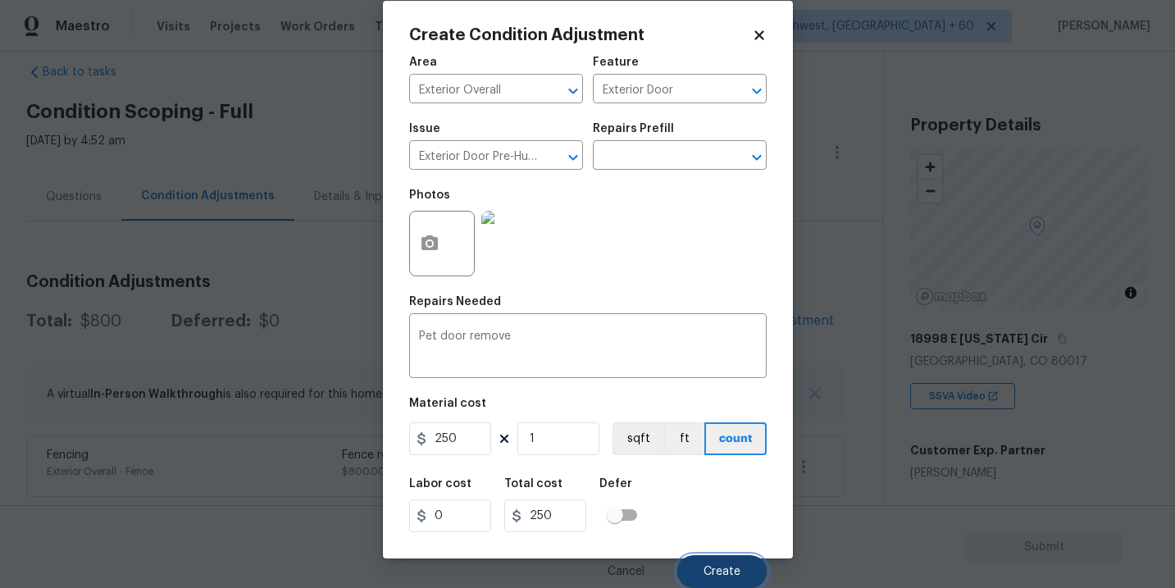
click at [717, 574] on span "Create" at bounding box center [722, 572] width 37 height 12
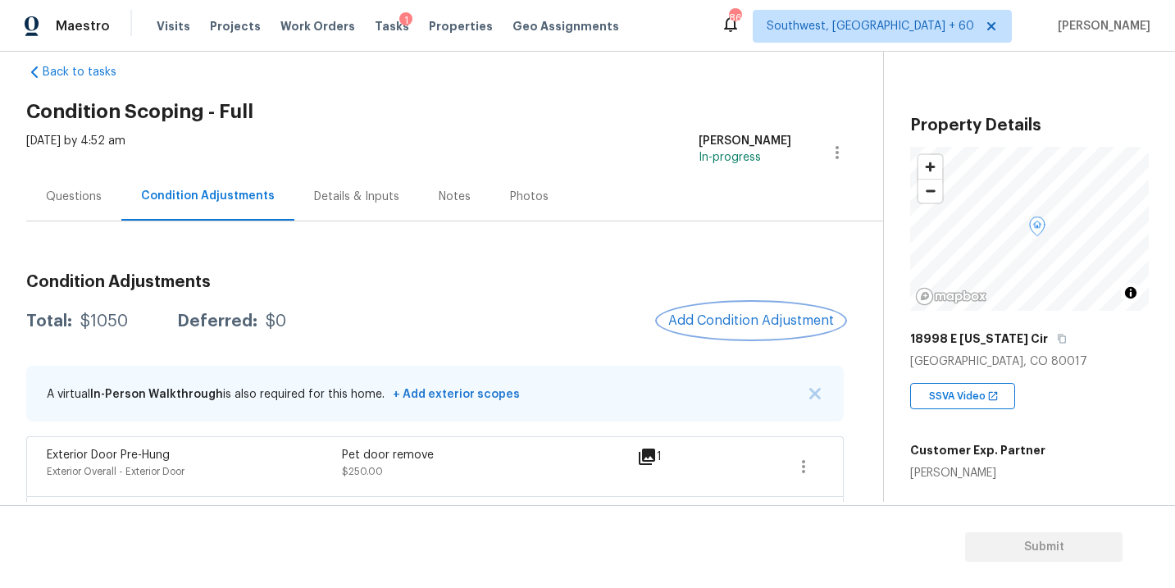
scroll to position [87, 0]
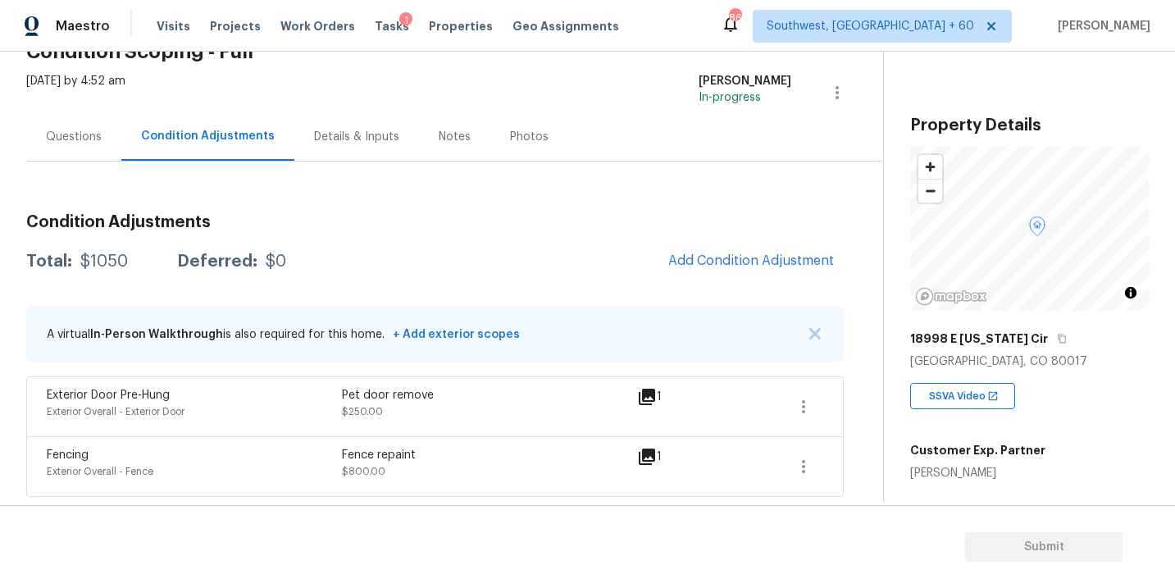
click at [759, 240] on div "Condition Adjustments Total: $1050 Deferred: $0 Add Condition Adjustment A virt…" at bounding box center [435, 349] width 818 height 296
click at [740, 258] on span "Add Condition Adjustment" at bounding box center [751, 260] width 166 height 15
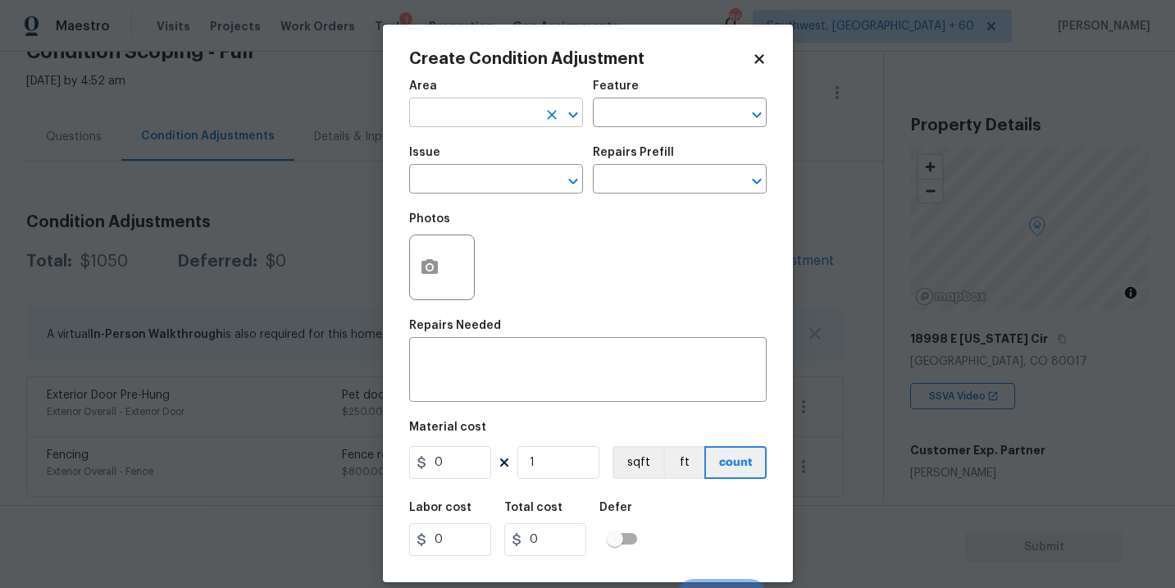
click at [522, 103] on input "text" at bounding box center [473, 114] width 128 height 25
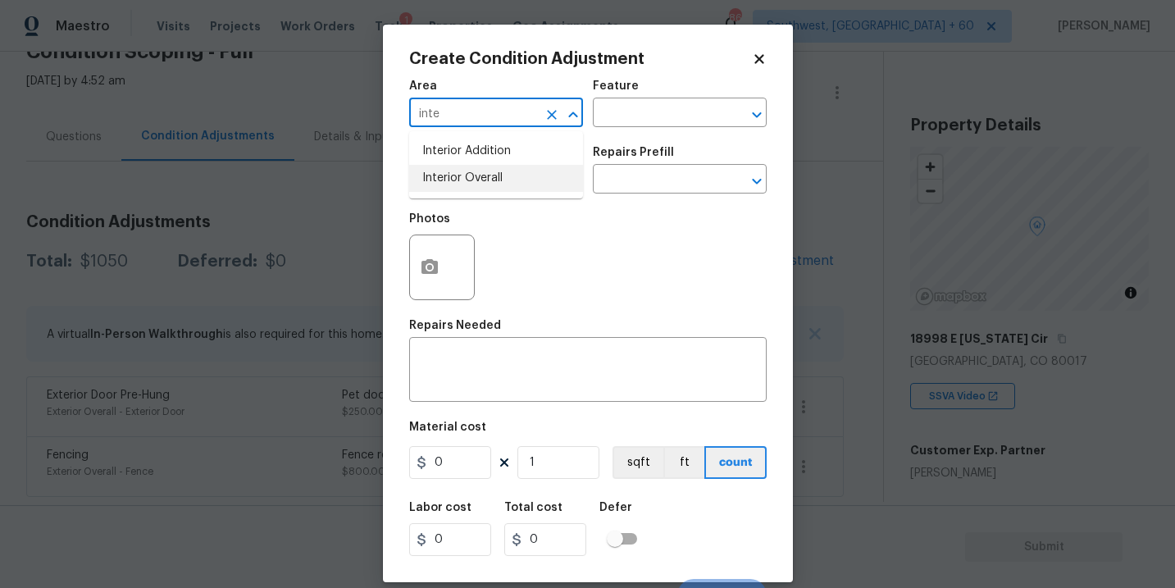
click at [531, 178] on li "Interior Overall" at bounding box center [496, 178] width 174 height 27
type input "Interior Overall"
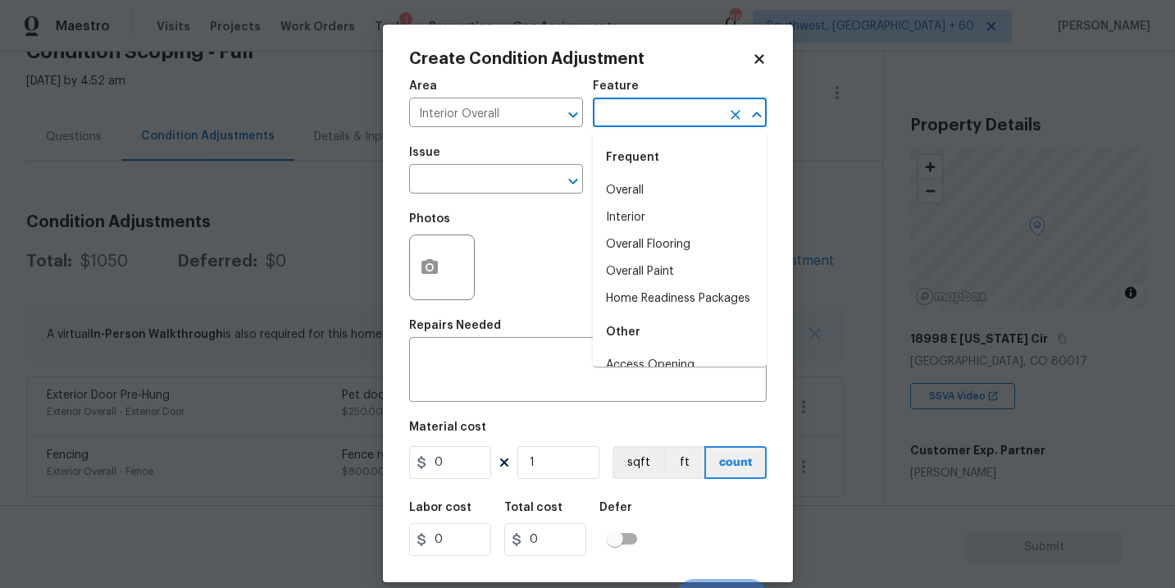
click at [675, 117] on input "text" at bounding box center [657, 114] width 128 height 25
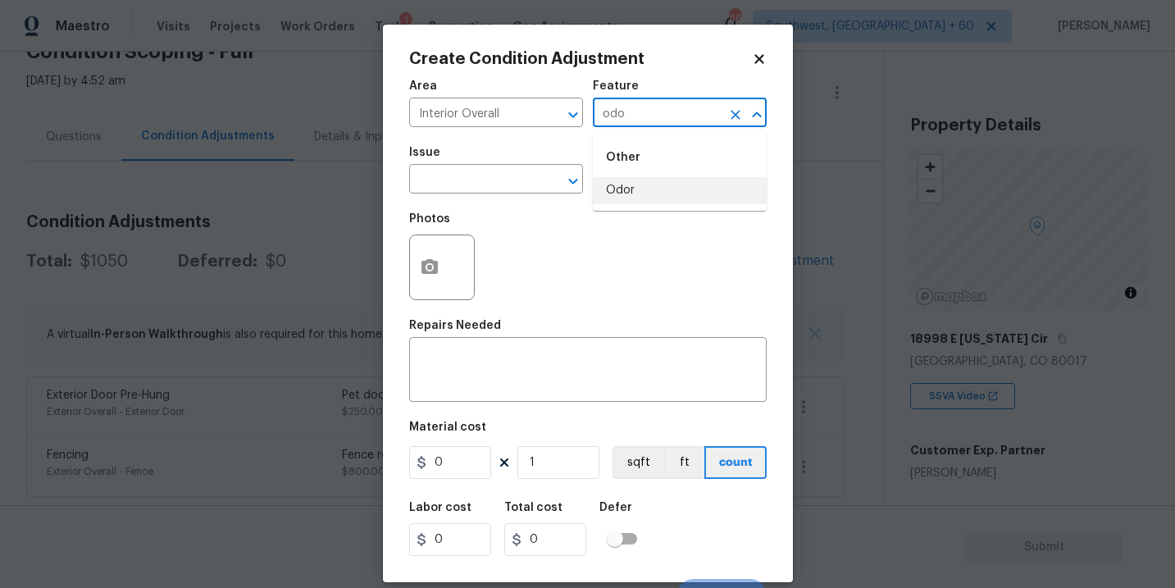
click at [671, 202] on li "Odor" at bounding box center [680, 190] width 174 height 27
type input "Odor"
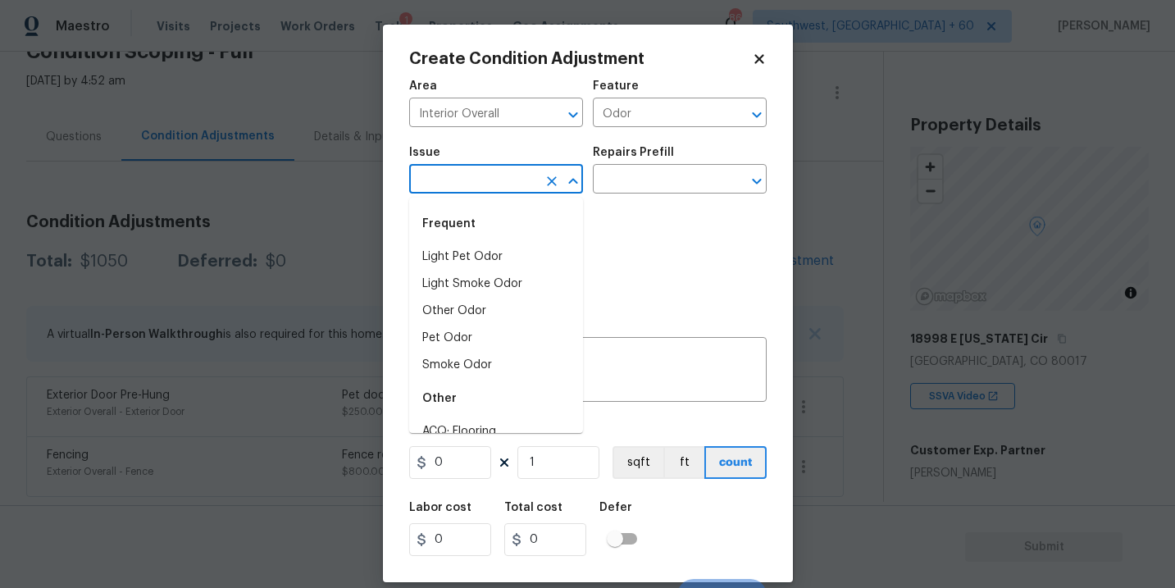
click at [507, 189] on input "text" at bounding box center [473, 180] width 128 height 25
click at [489, 256] on li "Light Pet Odor" at bounding box center [496, 257] width 174 height 27
type input "Light Pet Odor"
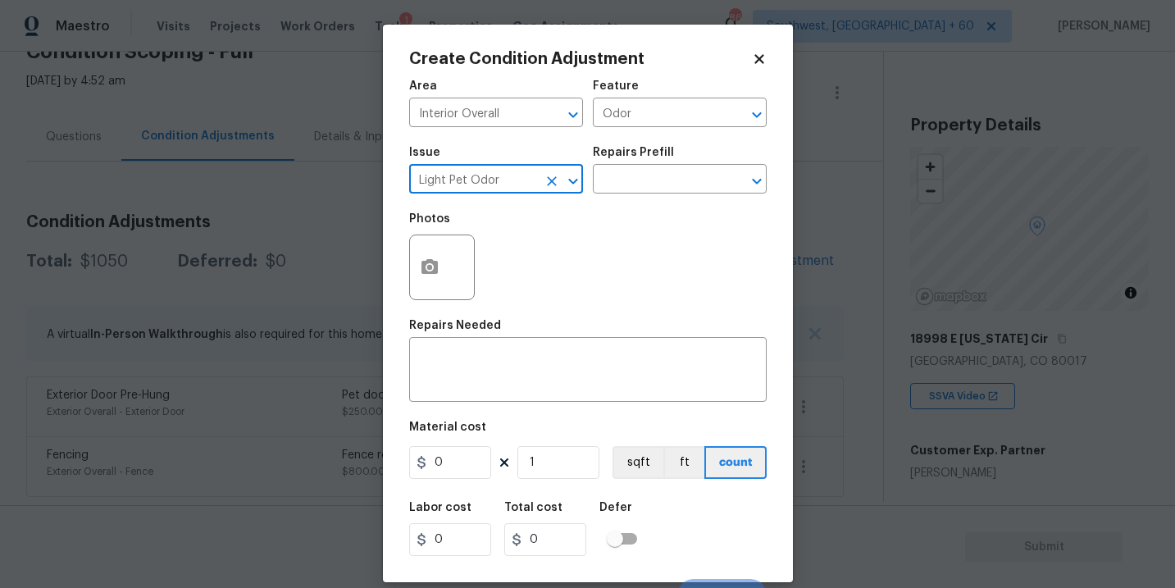
click at [617, 207] on div "Photos" at bounding box center [588, 256] width 358 height 107
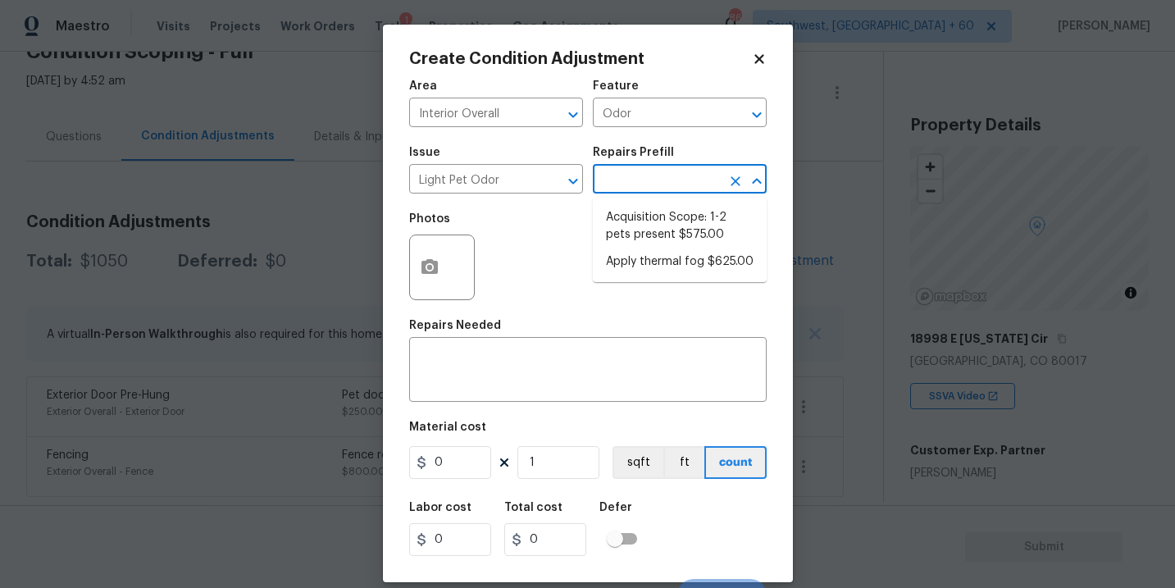
click at [650, 189] on input "text" at bounding box center [657, 180] width 128 height 25
click at [654, 244] on li "Acquisition Scope: 1-2 pets present $575.00" at bounding box center [680, 226] width 174 height 44
type textarea "Acquisition Scope: 1-2 pets present"
type input "575"
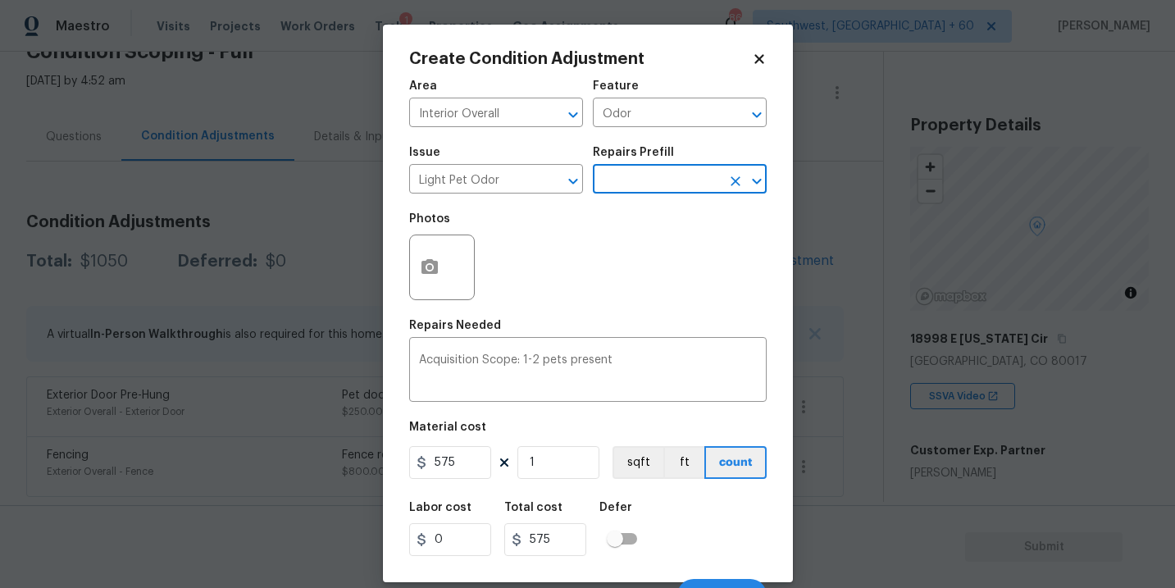
scroll to position [25, 0]
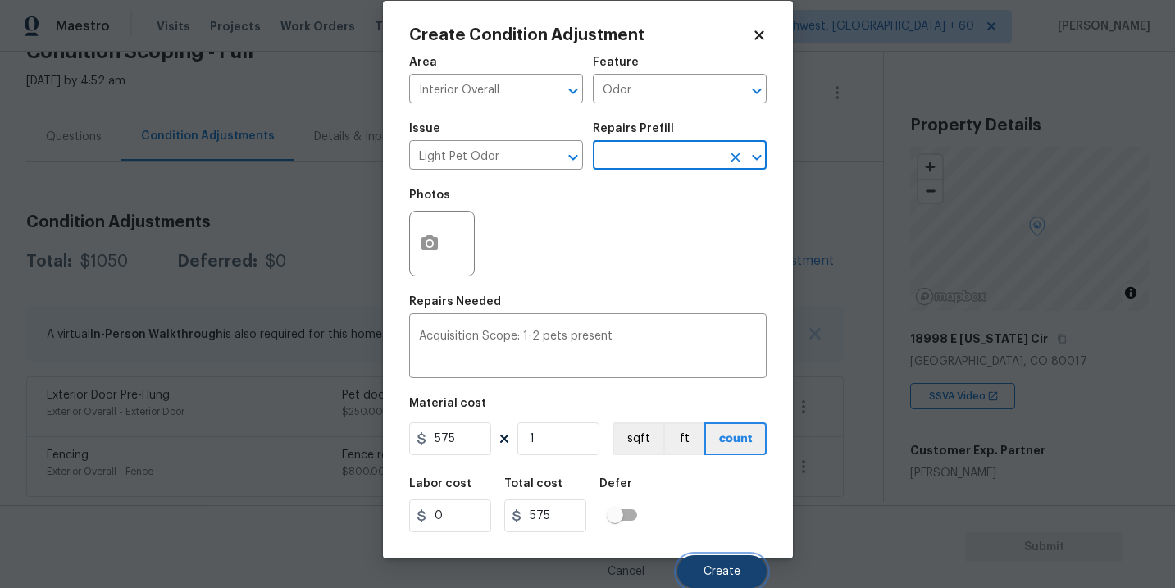
click at [707, 566] on span "Create" at bounding box center [722, 572] width 37 height 12
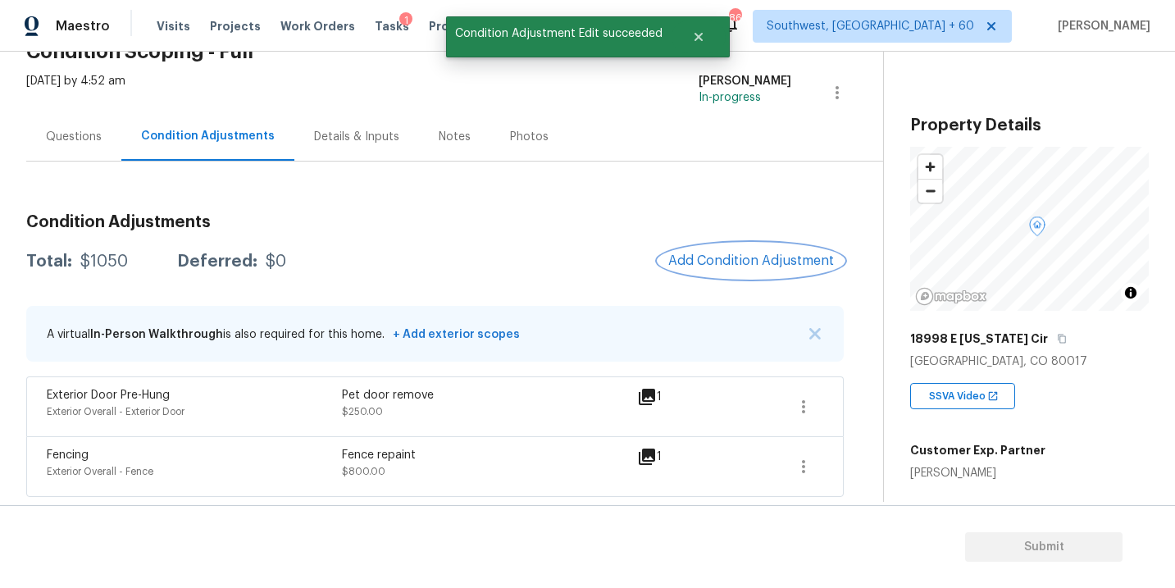
scroll to position [0, 0]
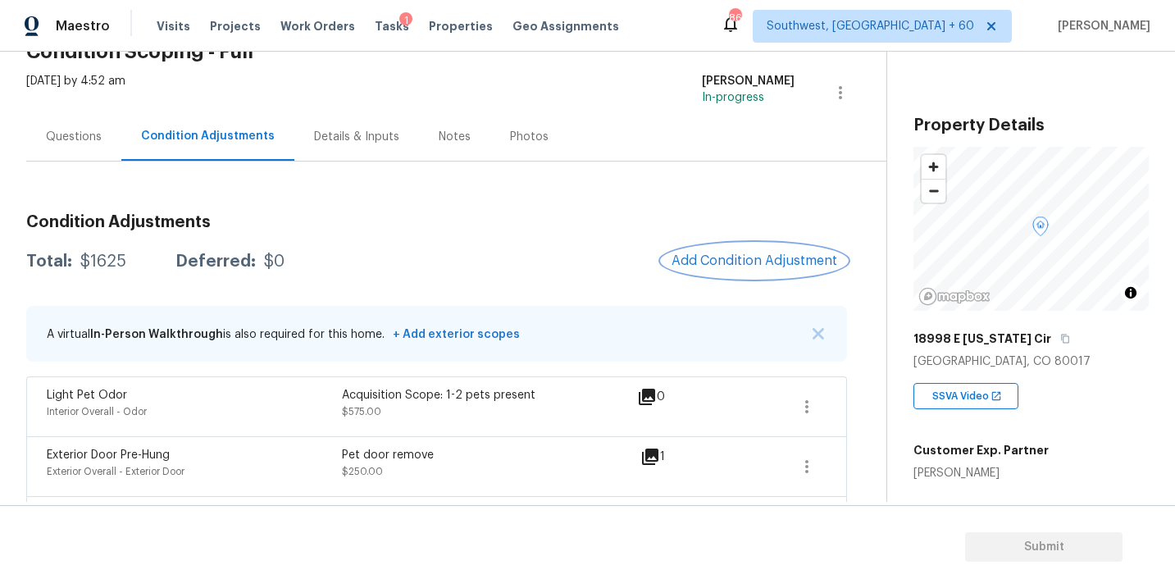
click at [693, 248] on button "Add Condition Adjustment" at bounding box center [754, 261] width 185 height 34
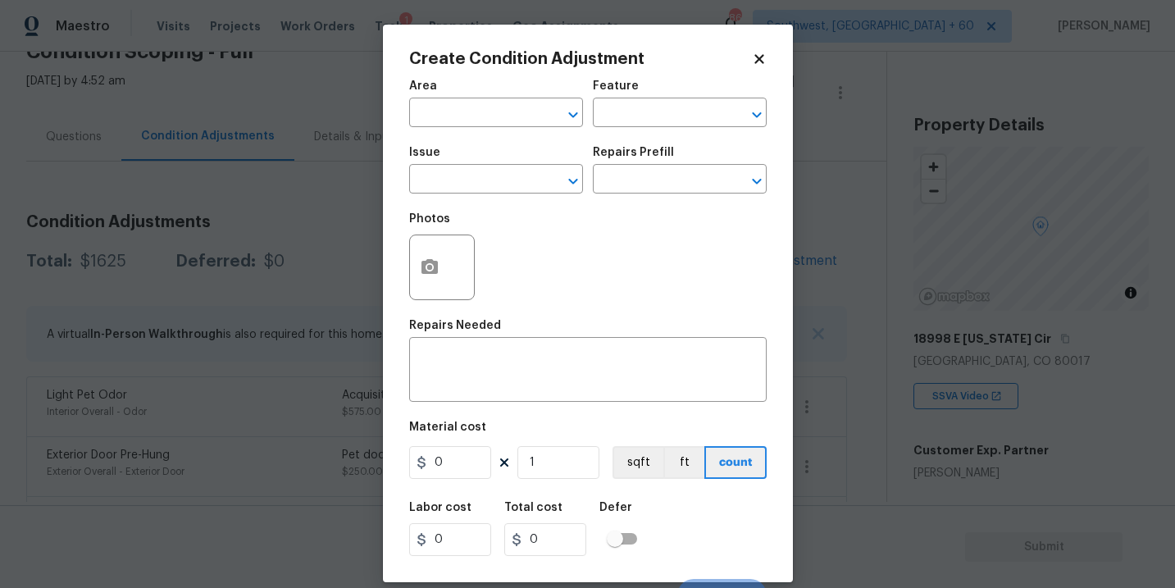
click at [453, 130] on span "Area ​" at bounding box center [496, 104] width 174 height 66
click at [471, 119] on input "text" at bounding box center [473, 114] width 128 height 25
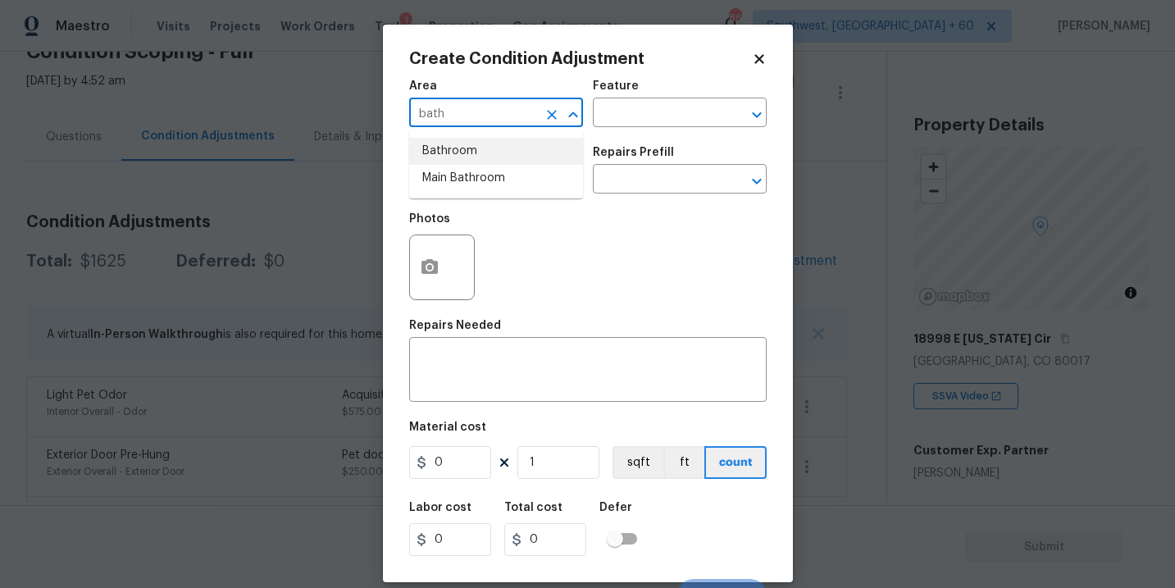
click at [517, 155] on li "Bathroom" at bounding box center [496, 151] width 174 height 27
type input "Bathroom"
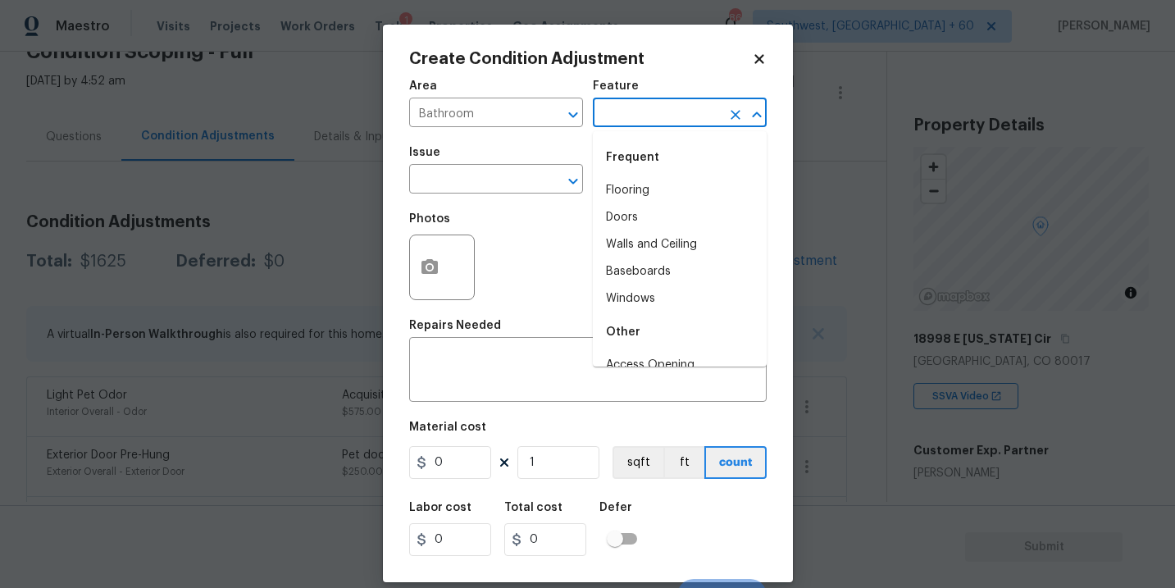
click at [645, 120] on input "text" at bounding box center [657, 114] width 128 height 25
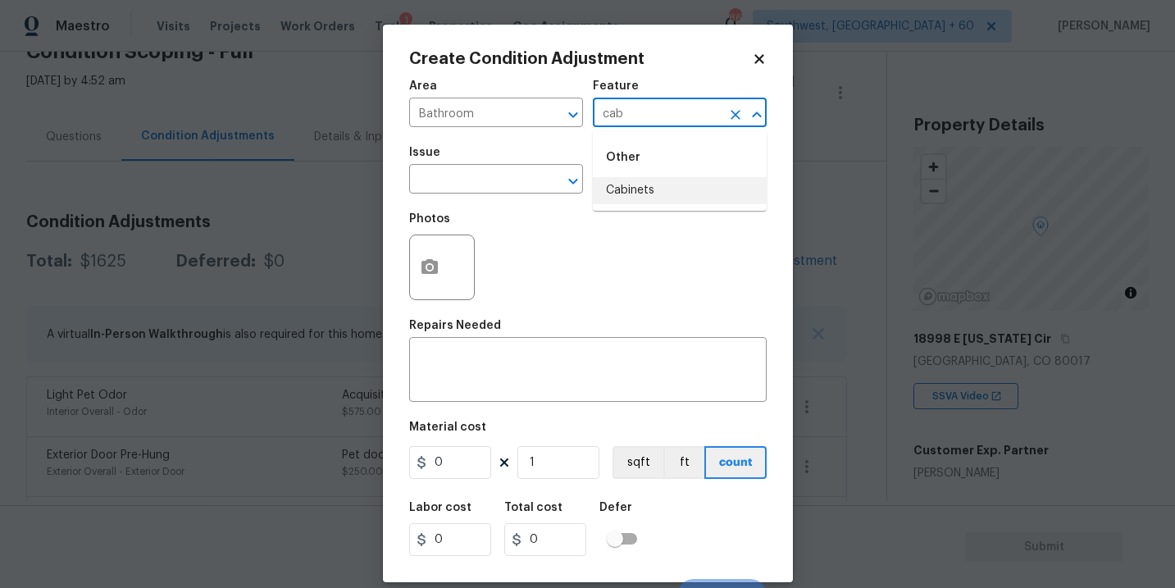
click at [638, 187] on li "Cabinets" at bounding box center [680, 190] width 174 height 27
click at [538, 186] on div "​" at bounding box center [496, 180] width 174 height 25
type input "Cabinets"
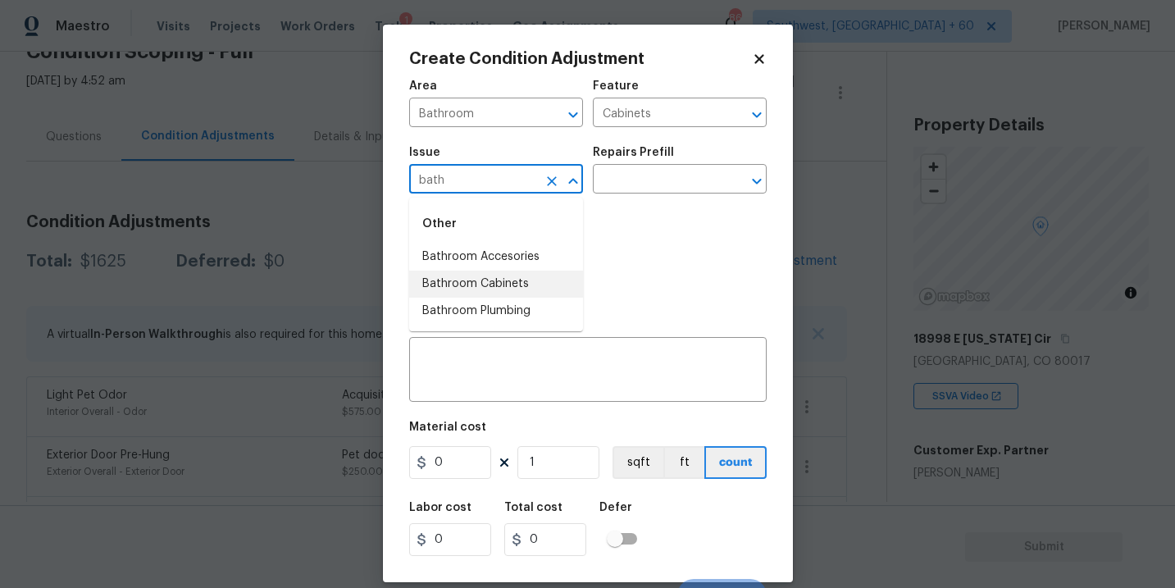
click at [521, 289] on li "Bathroom Cabinets" at bounding box center [496, 284] width 174 height 27
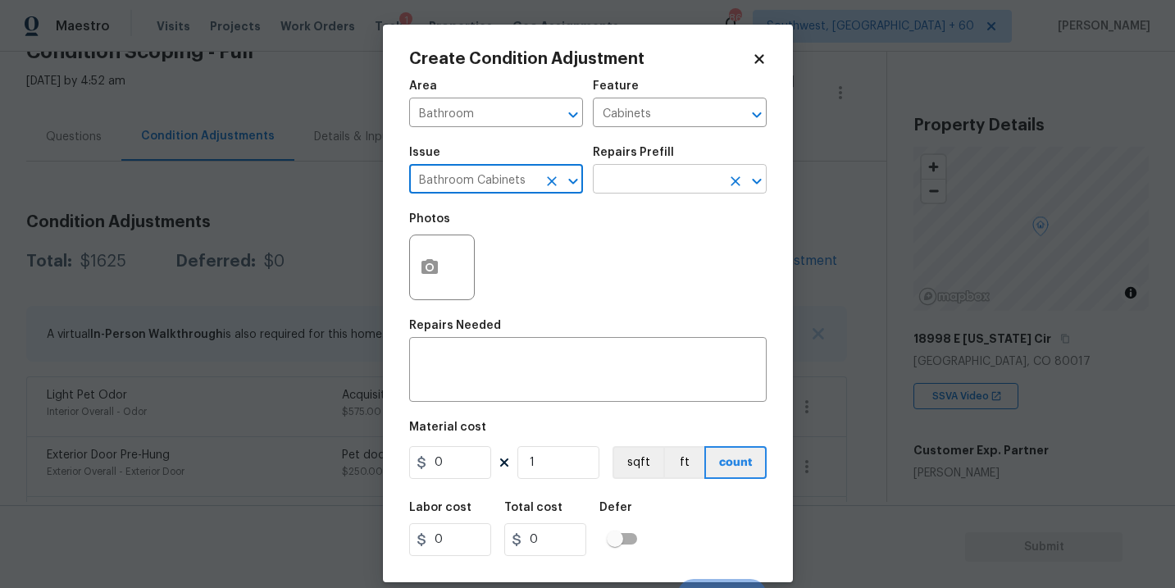
type input "Bathroom Cabinets"
click at [669, 174] on input "text" at bounding box center [657, 180] width 128 height 25
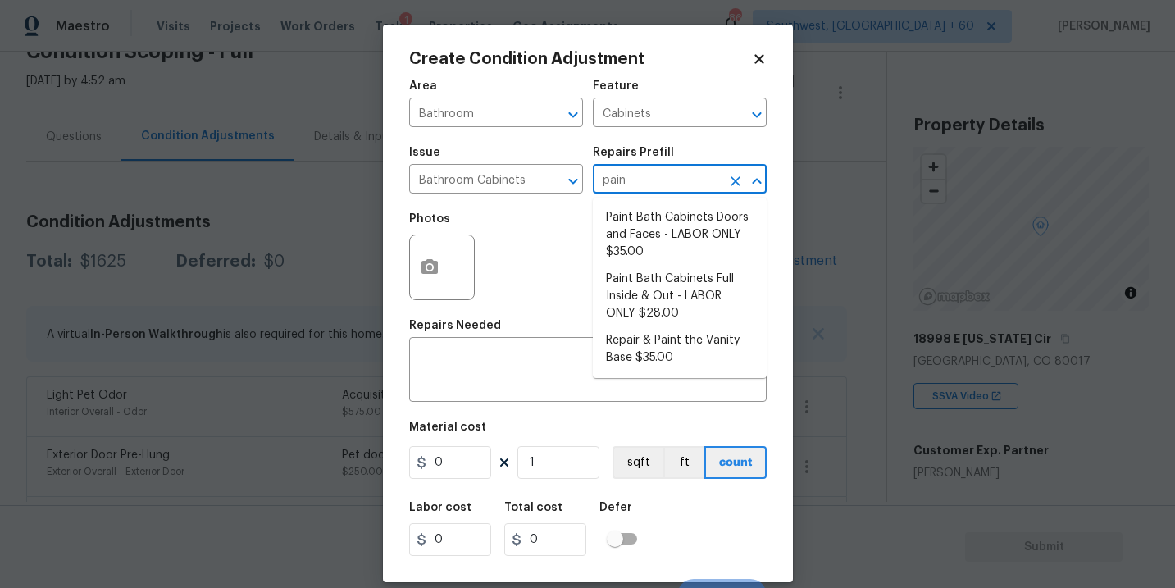
type input "paint"
click at [661, 286] on li "Paint Bath Cabinets Full Inside & Out - LABOR ONLY $28.00" at bounding box center [680, 297] width 174 height 62
type textarea "Prep, sand, mask and apply 2 coats of paint to the bathroom cabinet doors, inte…"
type input "28"
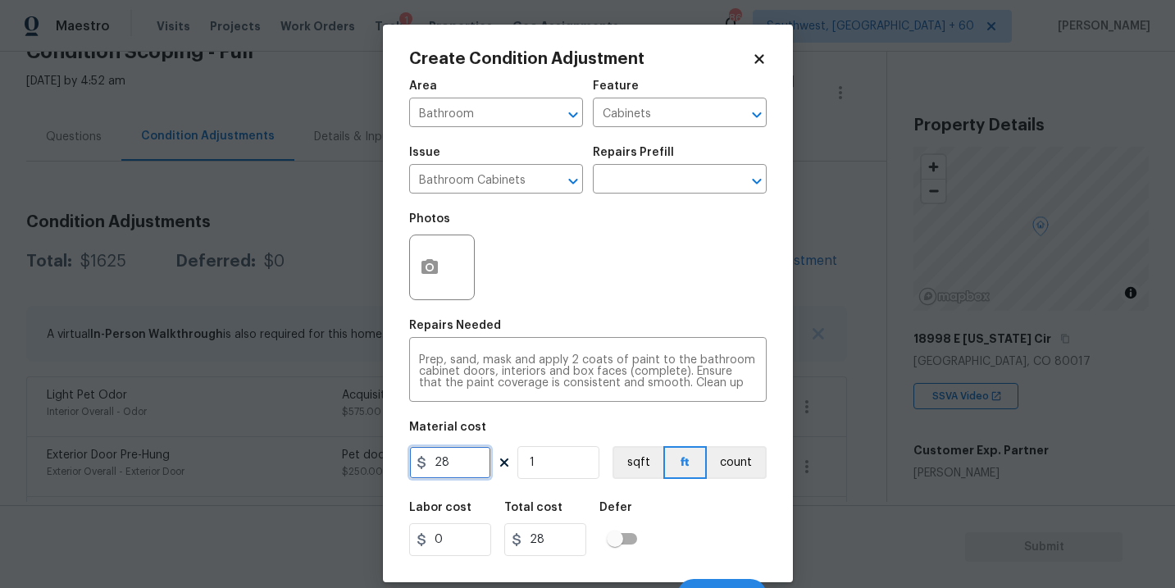
drag, startPoint x: 438, startPoint y: 455, endPoint x: 317, endPoint y: 455, distance: 120.5
click at [317, 455] on div "Create Condition Adjustment Area Bathroom ​ Feature Cabinets ​ Issue Bathroom C…" at bounding box center [587, 294] width 1175 height 588
type input "1000"
click at [745, 464] on button "count" at bounding box center [737, 462] width 60 height 33
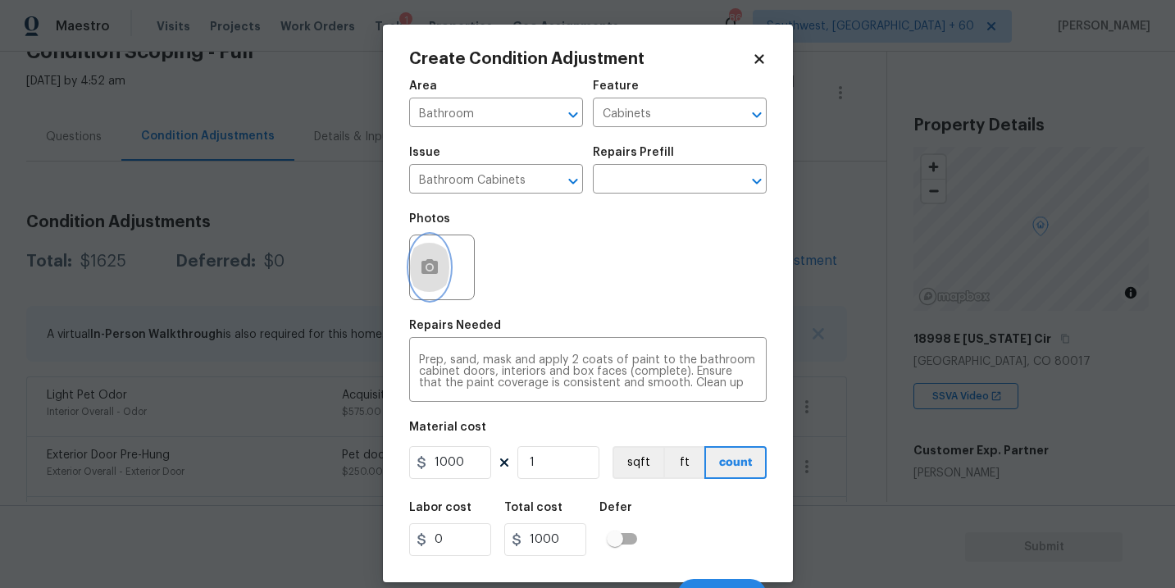
click at [447, 267] on button "button" at bounding box center [429, 267] width 39 height 64
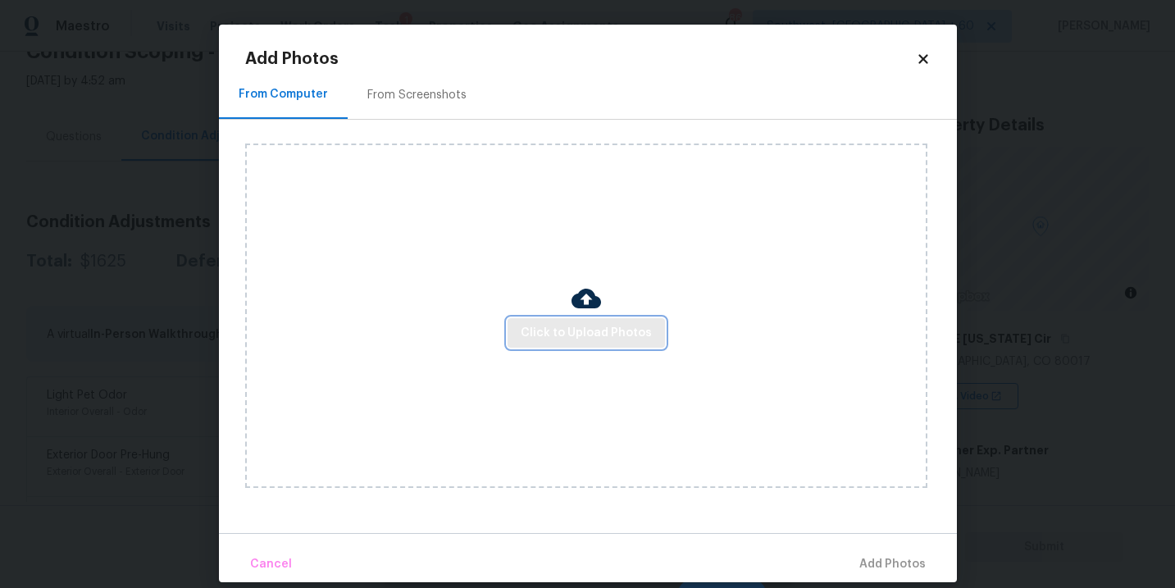
click at [581, 330] on span "Click to Upload Photos" at bounding box center [586, 333] width 131 height 21
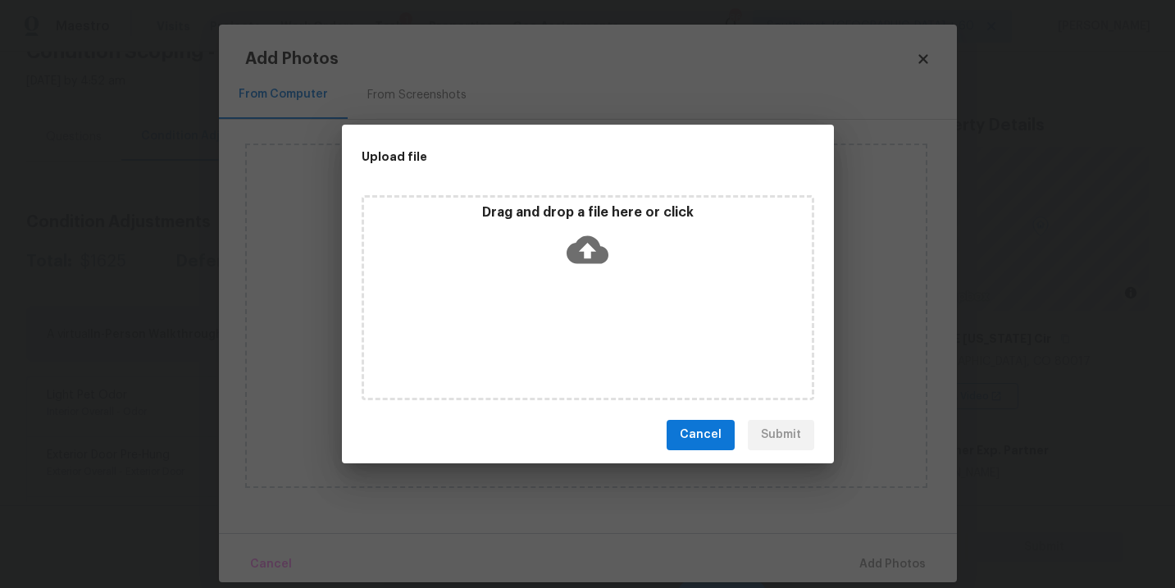
click at [609, 255] on div "Drag and drop a file here or click" at bounding box center [588, 239] width 448 height 71
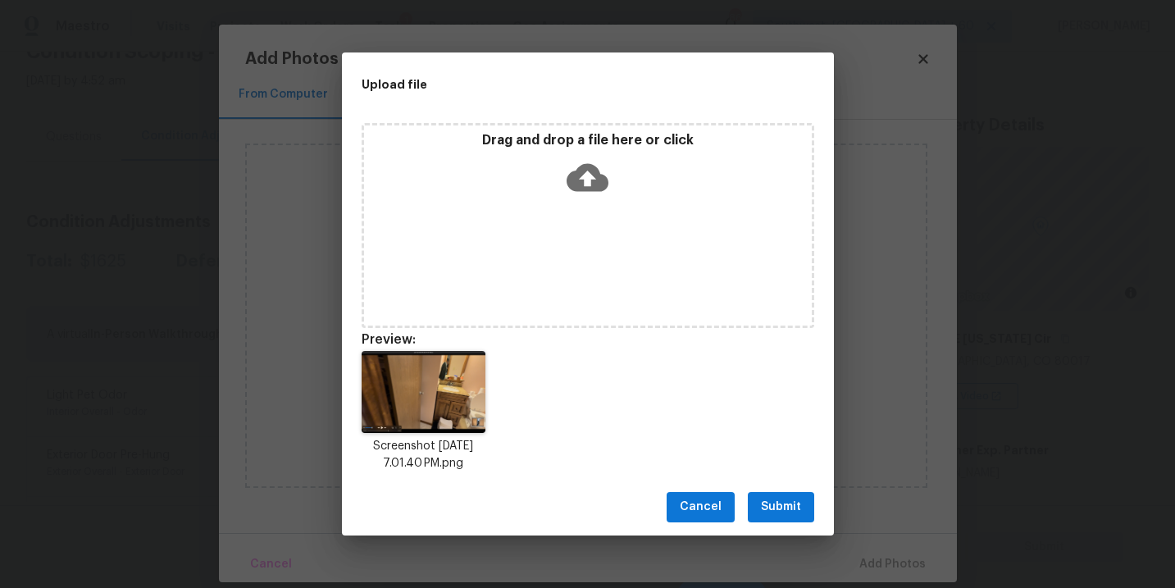
click at [778, 515] on span "Submit" at bounding box center [781, 507] width 40 height 21
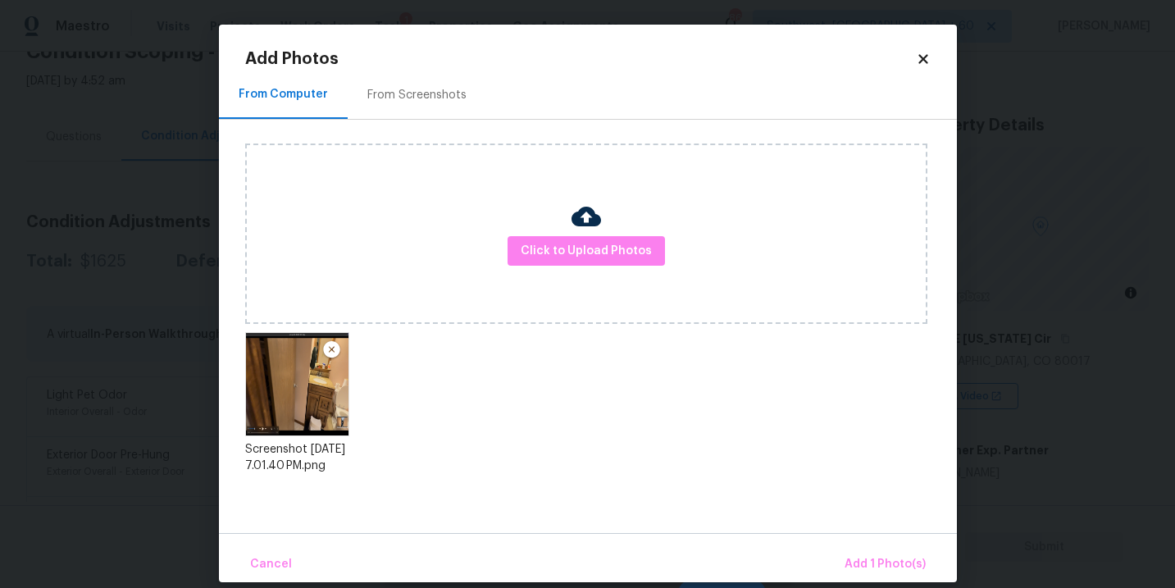
click at [854, 546] on div "Cancel Add 1 Photo(s)" at bounding box center [588, 557] width 738 height 49
click at [854, 547] on button "Add 1 Photo(s)" at bounding box center [885, 564] width 94 height 35
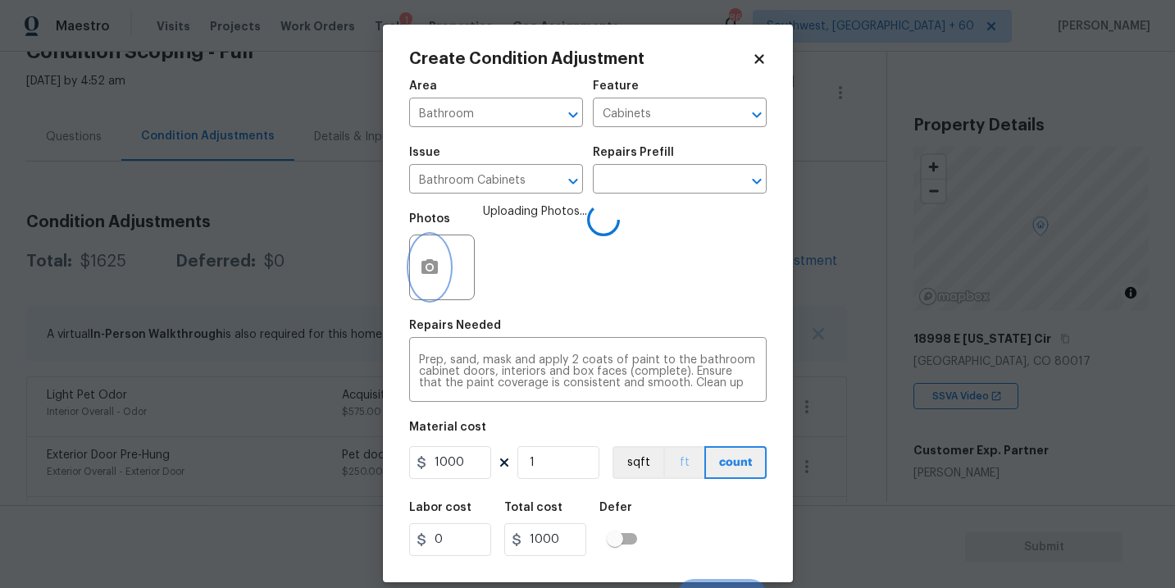
scroll to position [25, 0]
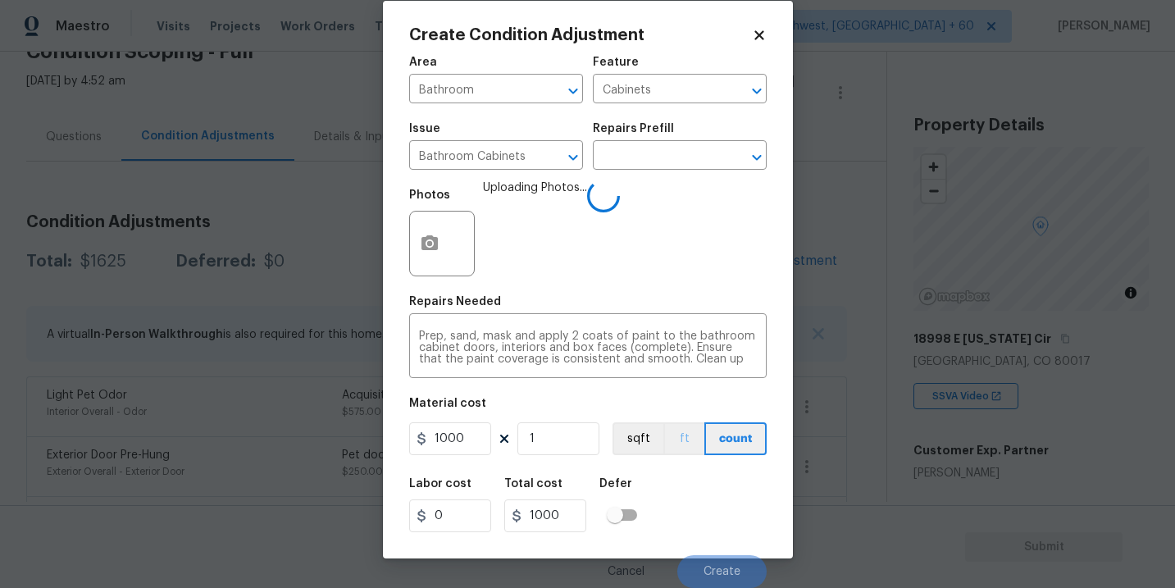
click at [693, 471] on div "Labor cost 0 Total cost 1000 Defer" at bounding box center [588, 505] width 358 height 74
click at [699, 486] on div "Labor cost 0 Total cost 1000 Defer" at bounding box center [588, 505] width 358 height 74
click at [712, 531] on div "Labor cost 0 Total cost 1000 Defer" at bounding box center [588, 505] width 358 height 74
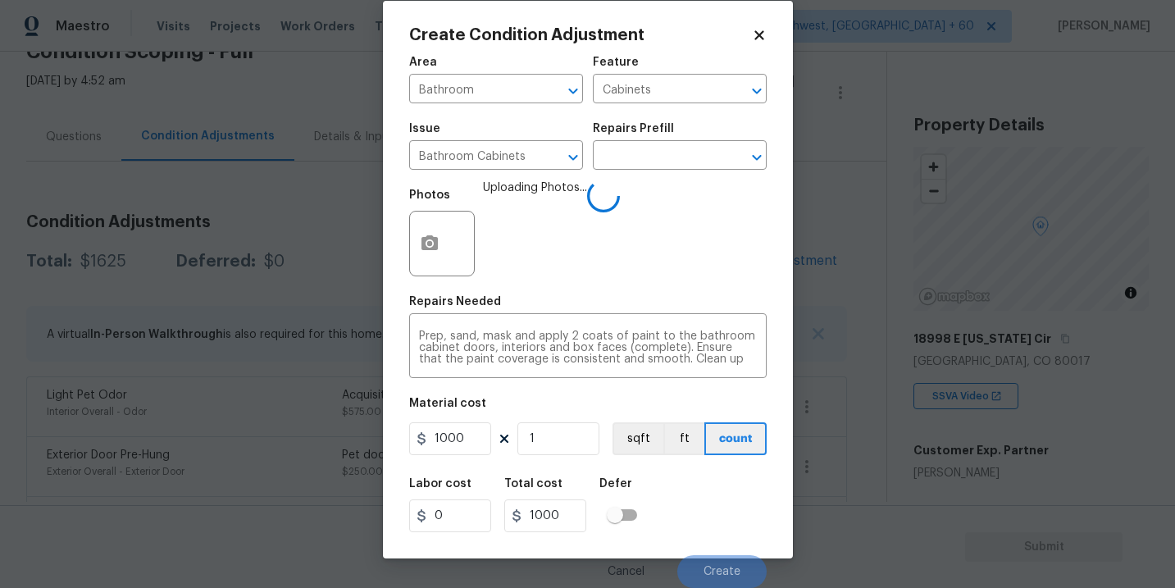
click at [709, 517] on div "Labor cost 0 Total cost 1000 Defer" at bounding box center [588, 505] width 358 height 74
click at [713, 526] on div "Labor cost 0 Total cost 1000 Defer" at bounding box center [588, 505] width 358 height 74
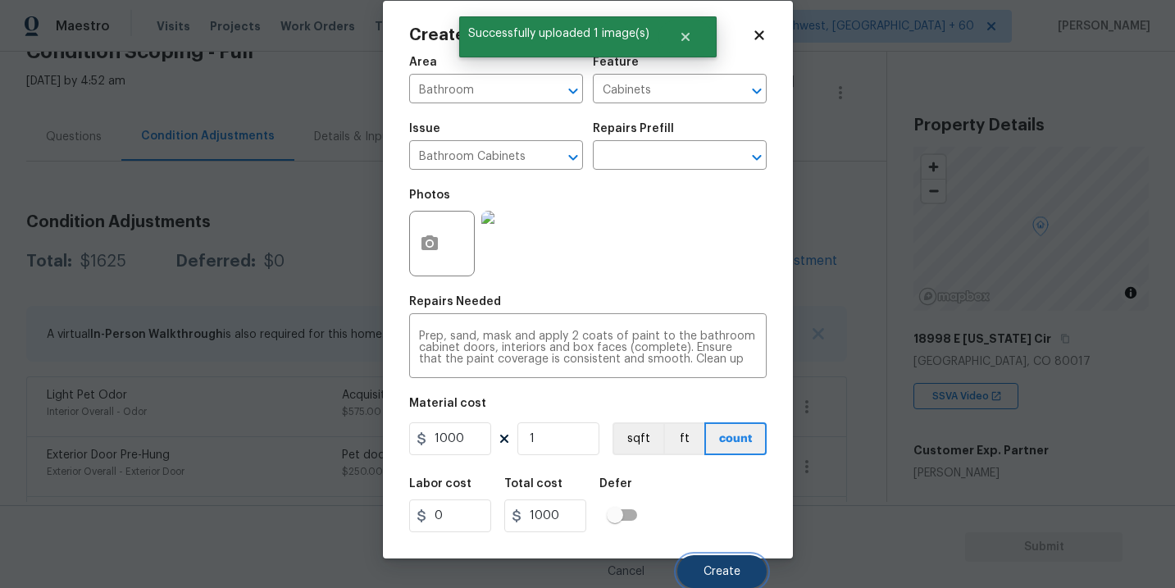
click at [715, 563] on button "Create" at bounding box center [721, 571] width 89 height 33
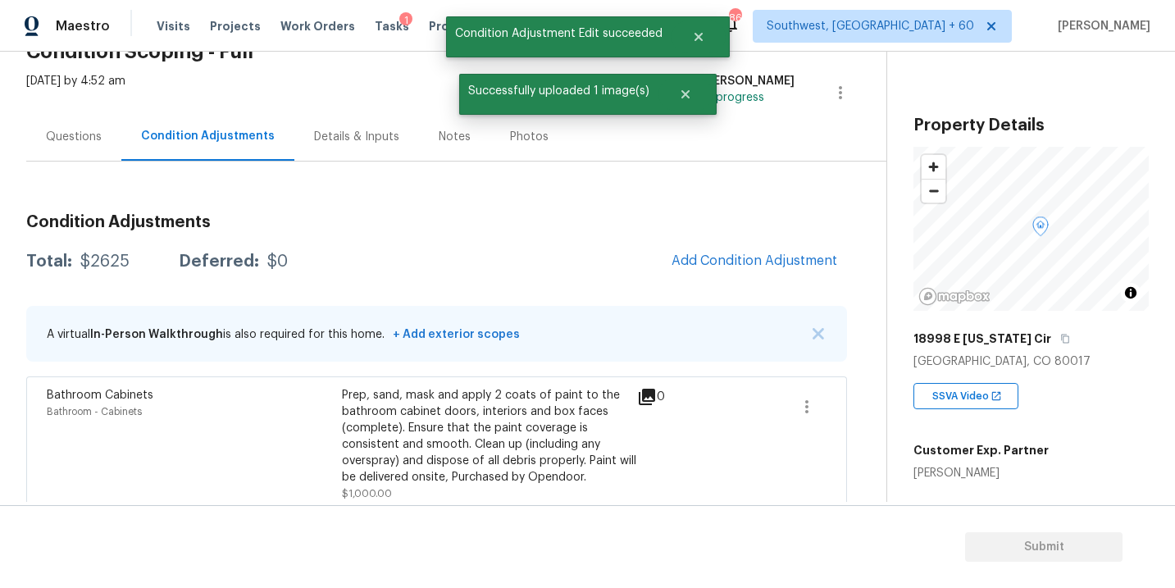
scroll to position [0, 0]
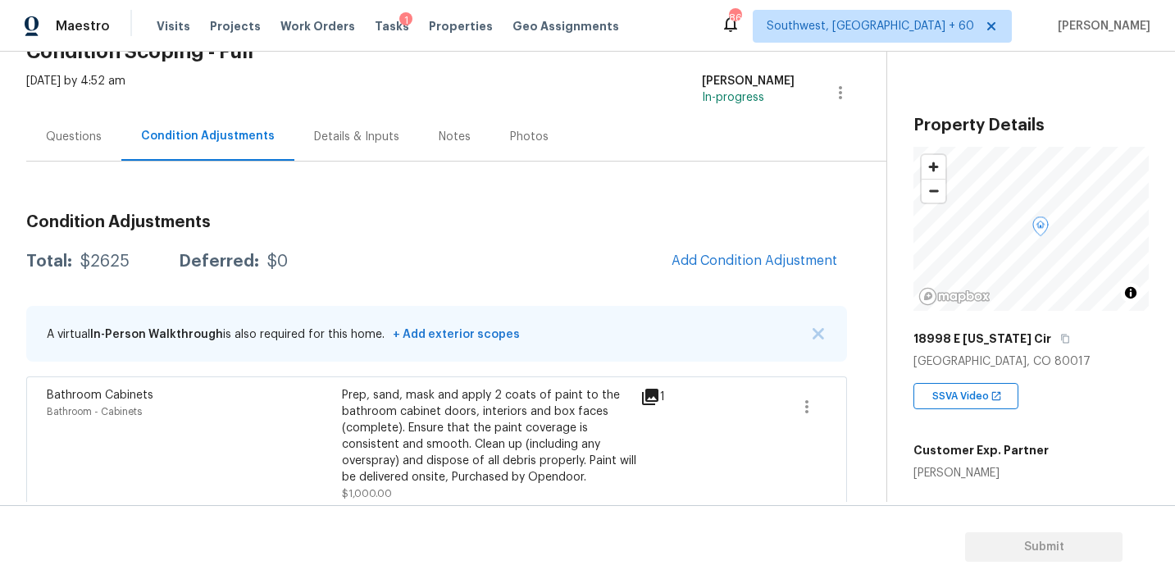
click at [70, 142] on div "Questions" at bounding box center [74, 137] width 56 height 16
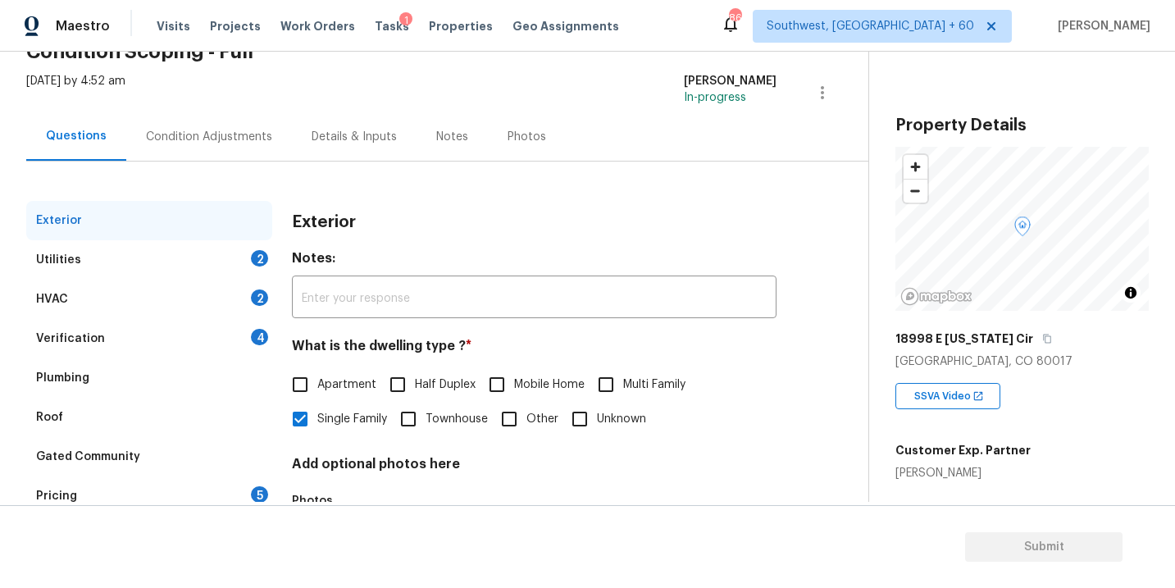
click at [158, 262] on div "Utilities 2" at bounding box center [149, 259] width 246 height 39
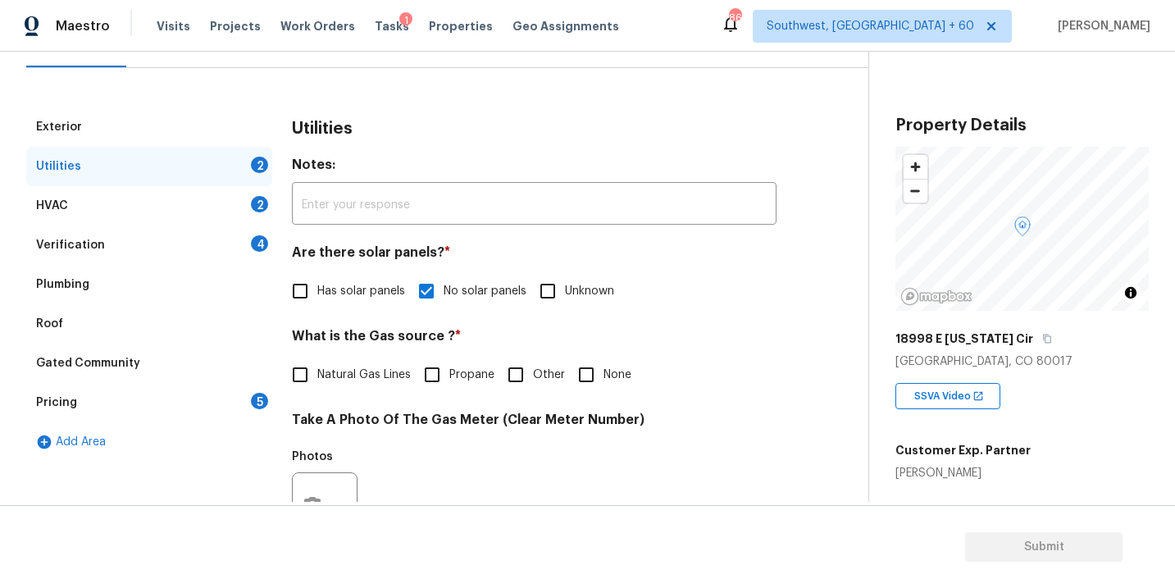
scroll to position [200, 0]
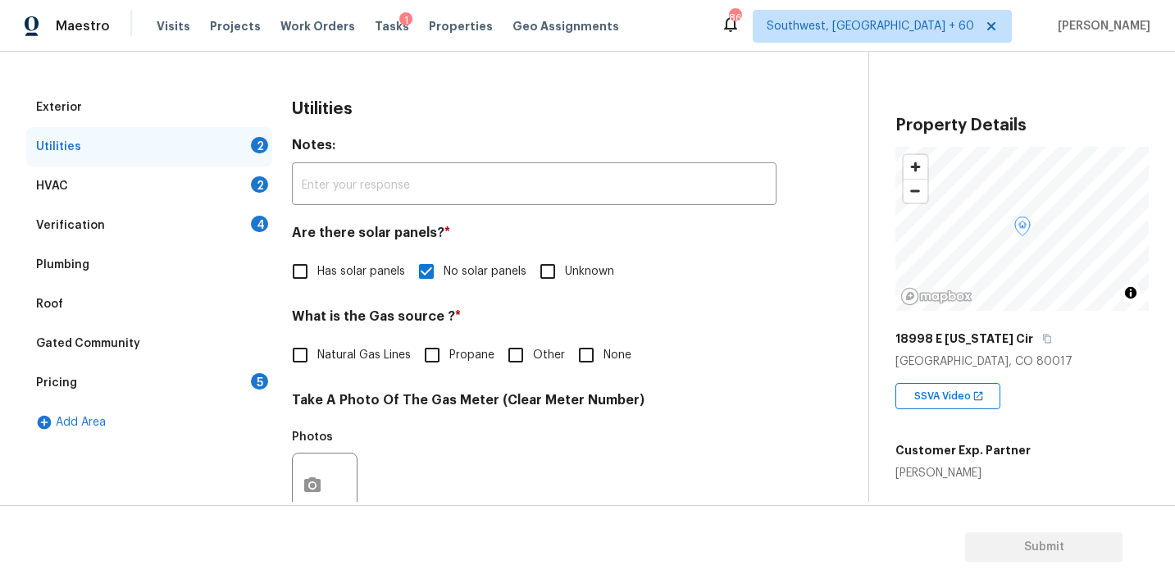
click at [331, 317] on h4 "What is the Gas source ? *" at bounding box center [534, 319] width 485 height 23
click at [312, 349] on input "Natural Gas Lines" at bounding box center [300, 355] width 34 height 34
checkbox input "true"
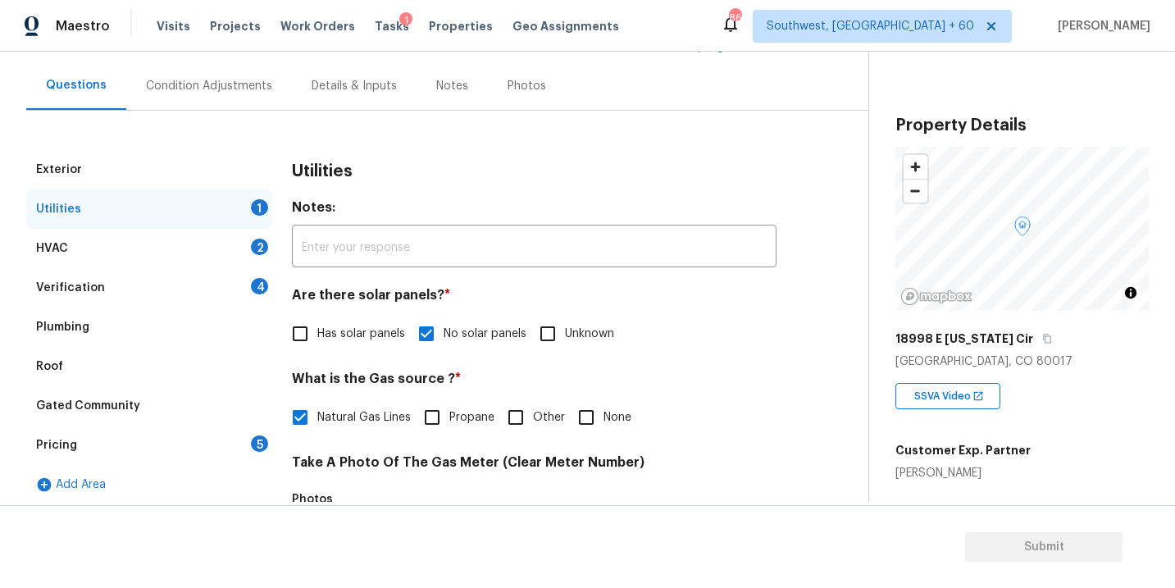
click at [233, 84] on div "Condition Adjustments" at bounding box center [209, 86] width 126 height 16
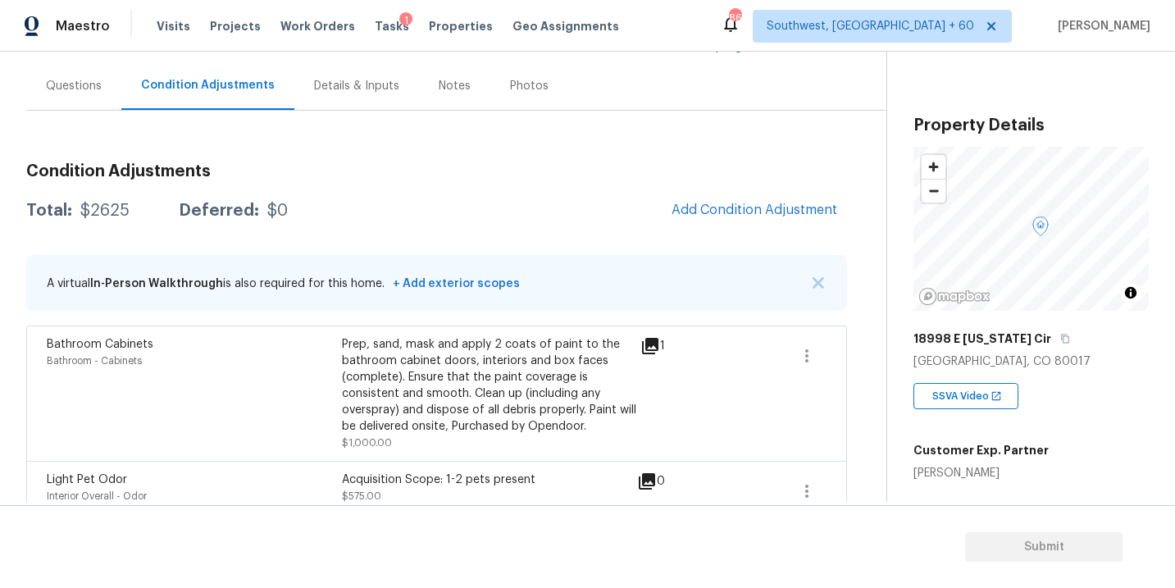
scroll to position [282, 0]
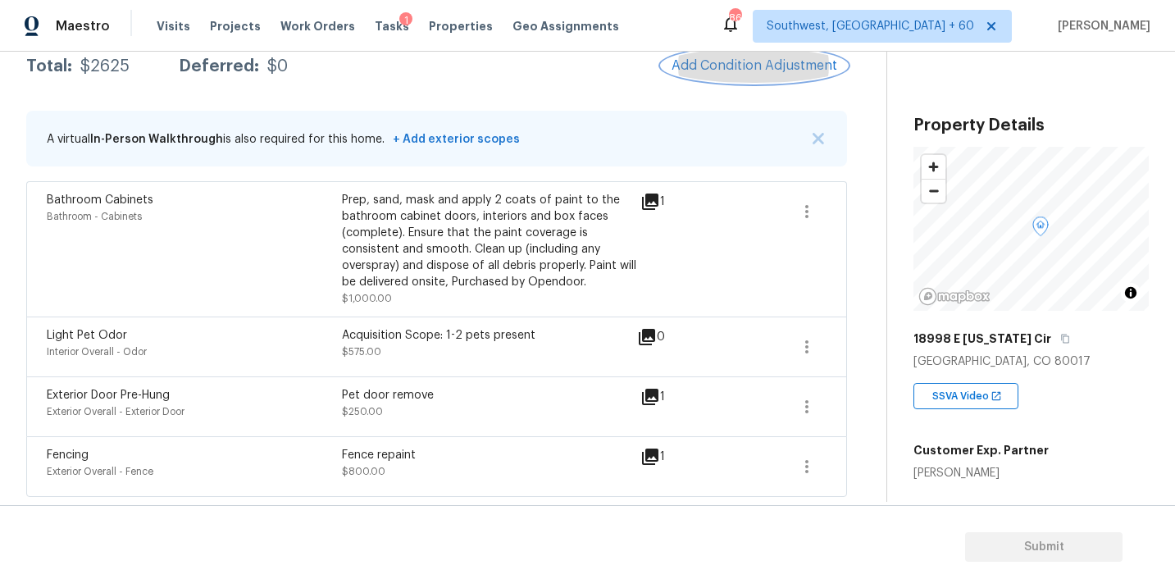
click at [745, 63] on span "Add Condition Adjustment" at bounding box center [755, 65] width 166 height 15
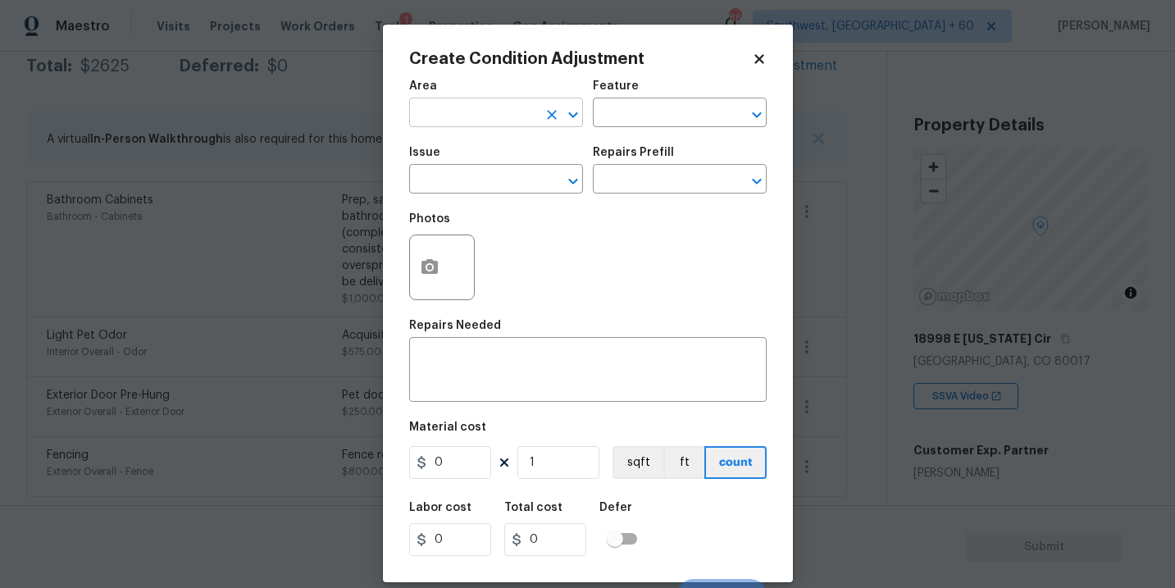
click at [482, 105] on input "text" at bounding box center [473, 114] width 128 height 25
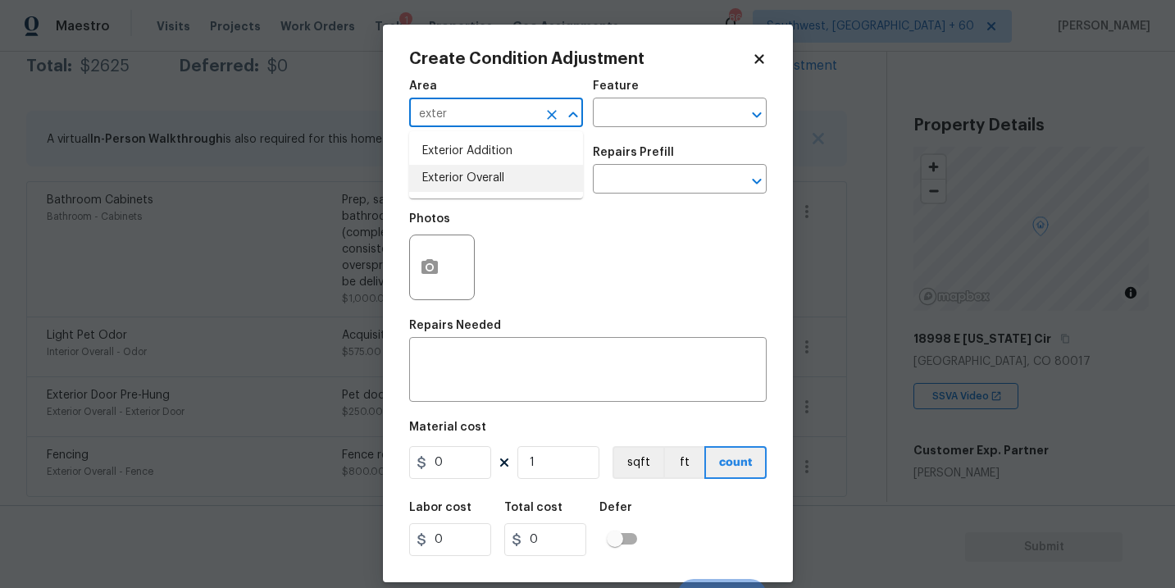
click at [485, 180] on li "Exterior Overall" at bounding box center [496, 178] width 174 height 27
type input "Exterior Overall"
click at [595, 131] on div "Area Exterior Overall ​ Feature ​" at bounding box center [588, 104] width 358 height 66
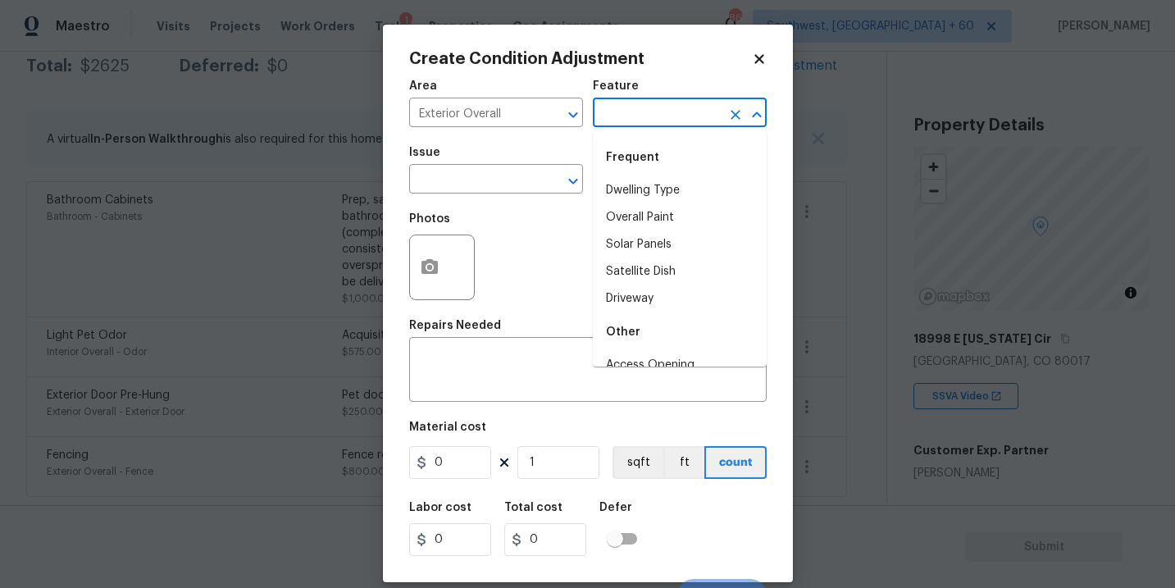
click at [630, 117] on input "text" at bounding box center [657, 114] width 128 height 25
click at [622, 175] on div "Other" at bounding box center [680, 157] width 174 height 39
click at [599, 182] on li "Deck" at bounding box center [680, 190] width 174 height 27
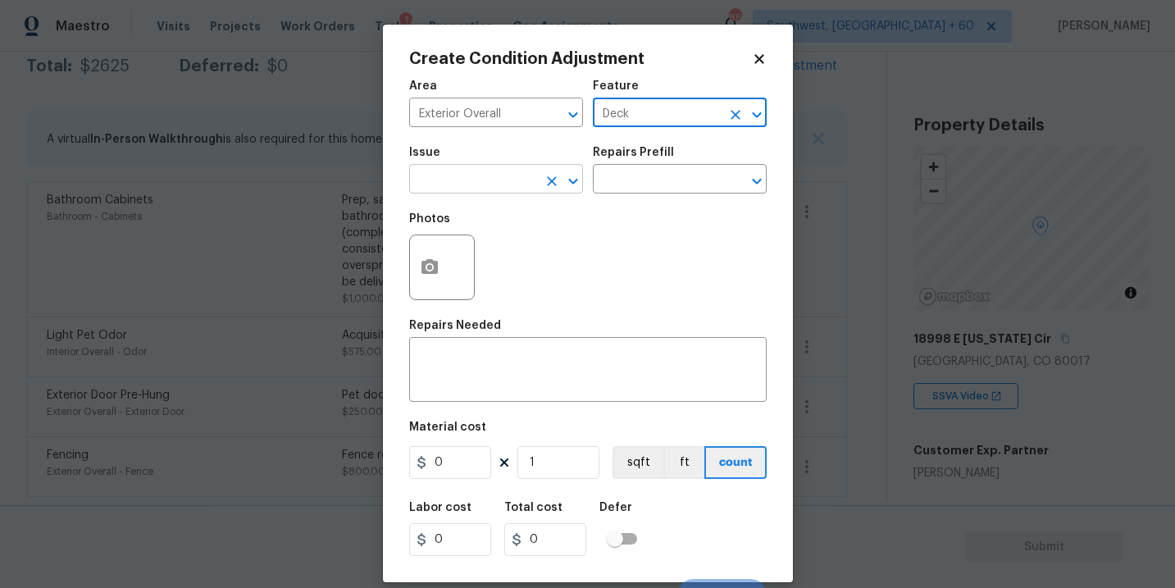
type input "Deck"
click at [501, 176] on input "text" at bounding box center [473, 180] width 128 height 25
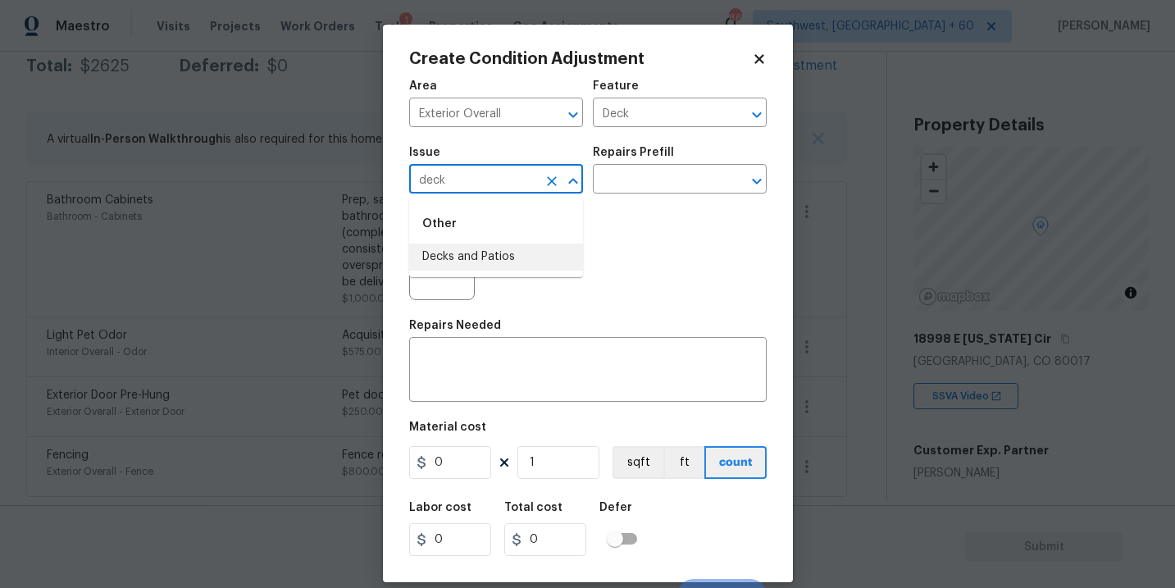
click at [506, 264] on li "Decks and Patios" at bounding box center [496, 257] width 174 height 27
type input "Decks and Patios"
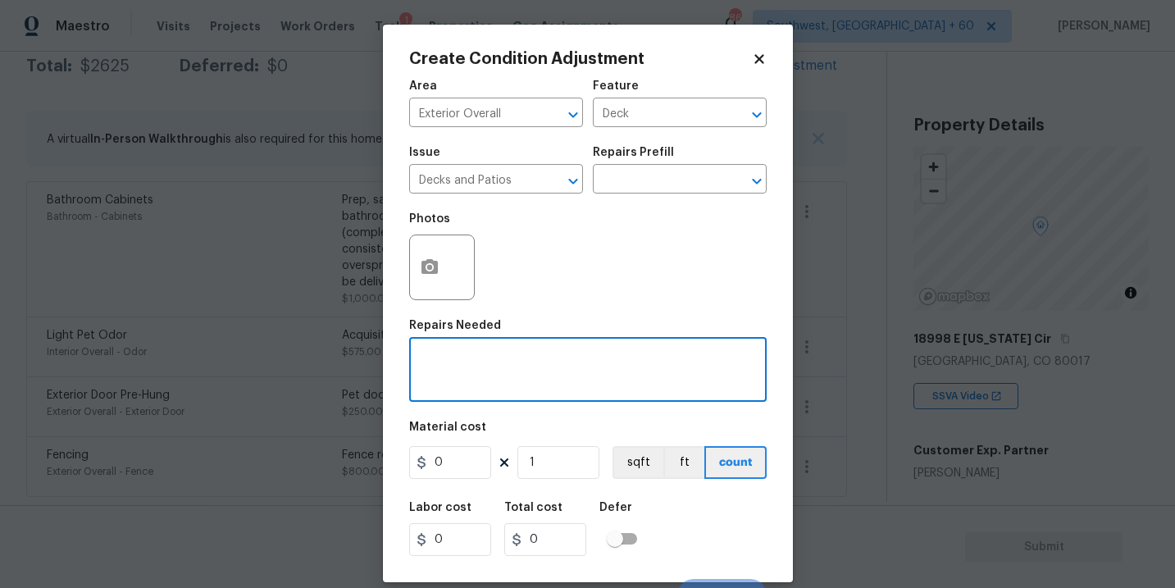
click at [496, 357] on textarea at bounding box center [588, 371] width 338 height 34
type textarea "Decking repaint"
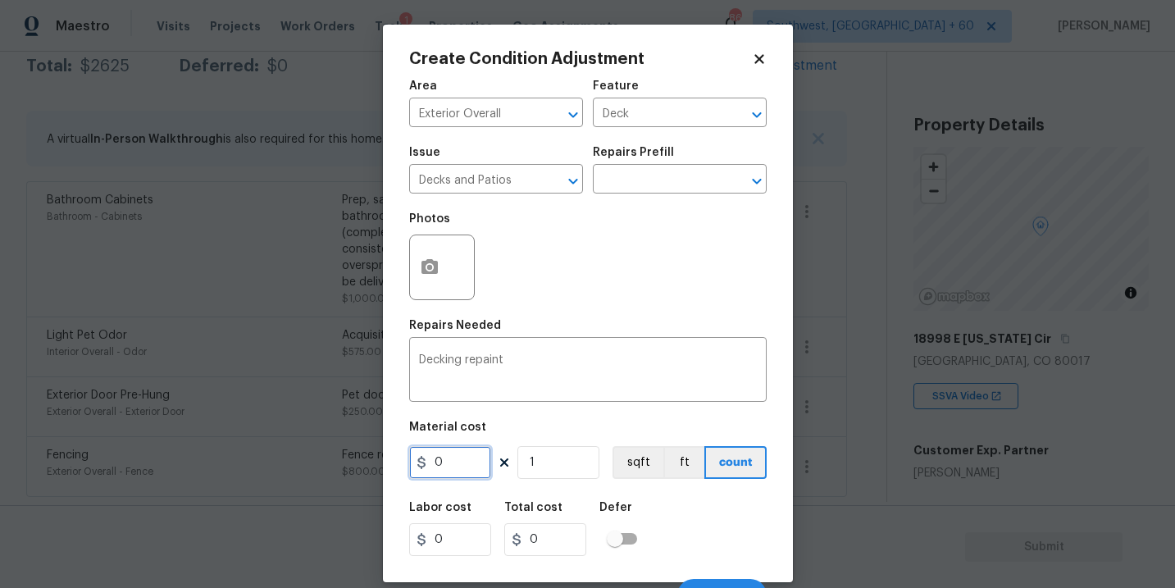
drag, startPoint x: 458, startPoint y: 476, endPoint x: 321, endPoint y: 476, distance: 137.8
click at [321, 476] on div "Create Condition Adjustment Area Exterior Overall ​ Feature Deck ​ Issue Decks …" at bounding box center [587, 294] width 1175 height 588
type input "800"
click at [431, 283] on button "button" at bounding box center [429, 267] width 39 height 64
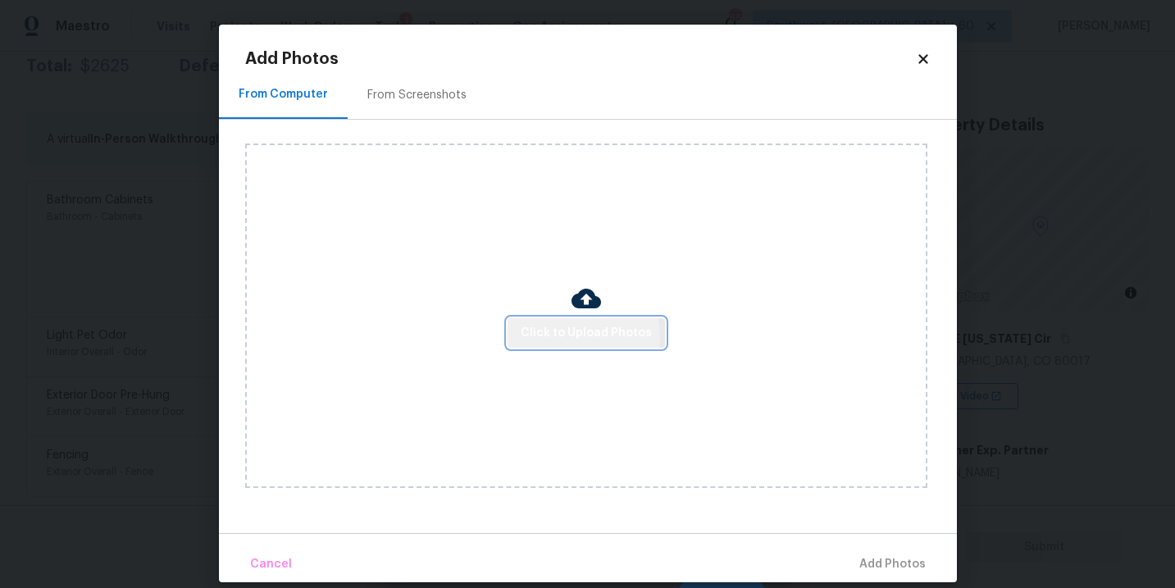
click at [570, 338] on span "Click to Upload Photos" at bounding box center [586, 333] width 131 height 21
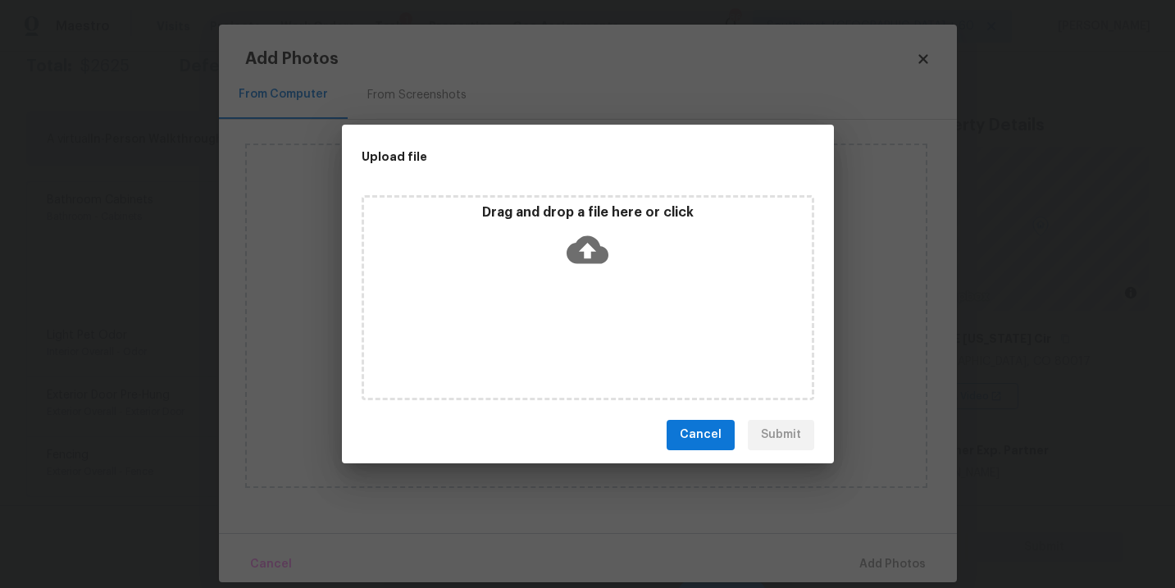
click at [594, 267] on icon at bounding box center [588, 250] width 42 height 42
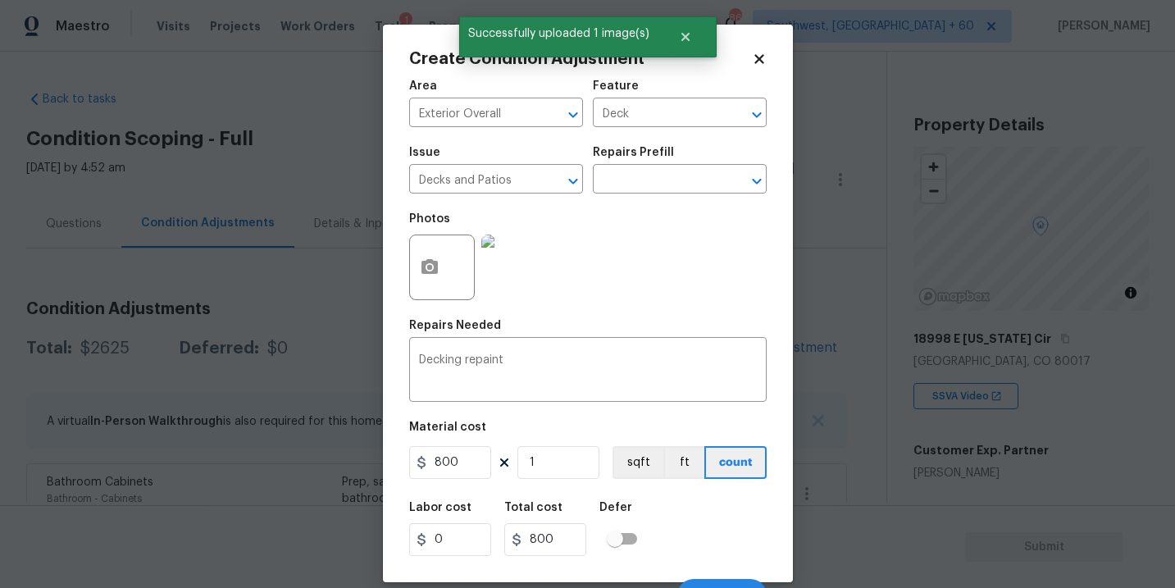
click at [724, 587] on span "Create" at bounding box center [722, 596] width 37 height 12
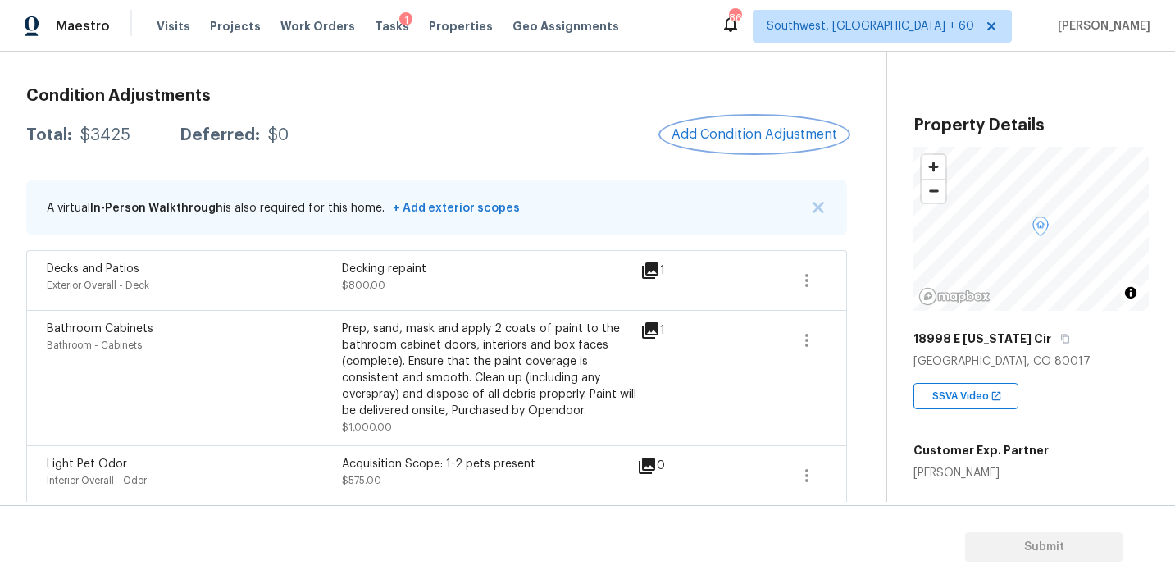
scroll to position [224, 0]
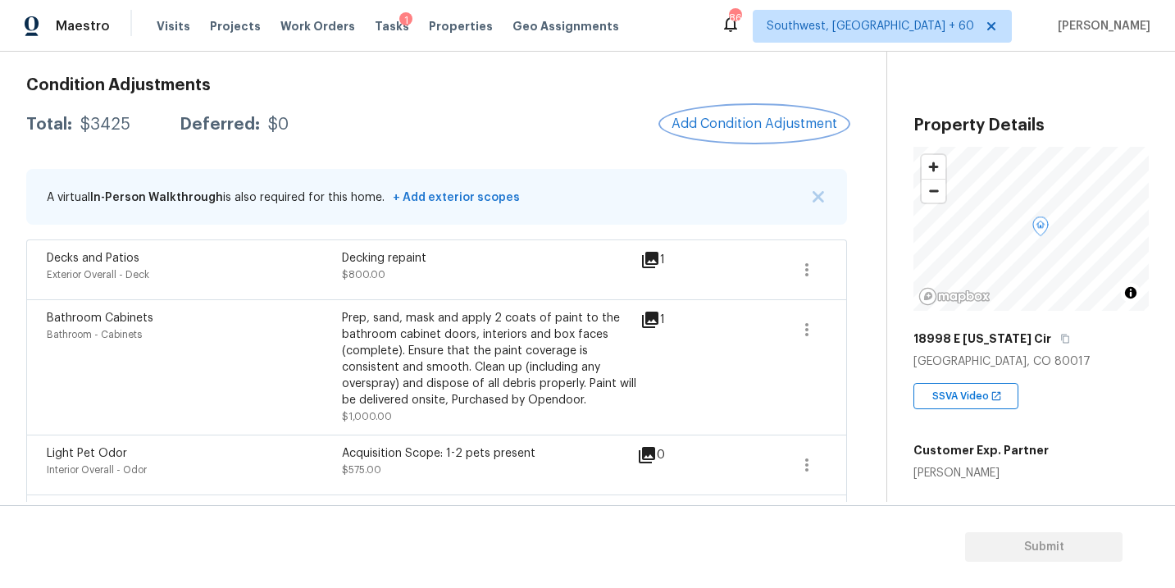
click at [743, 123] on span "Add Condition Adjustment" at bounding box center [755, 123] width 166 height 15
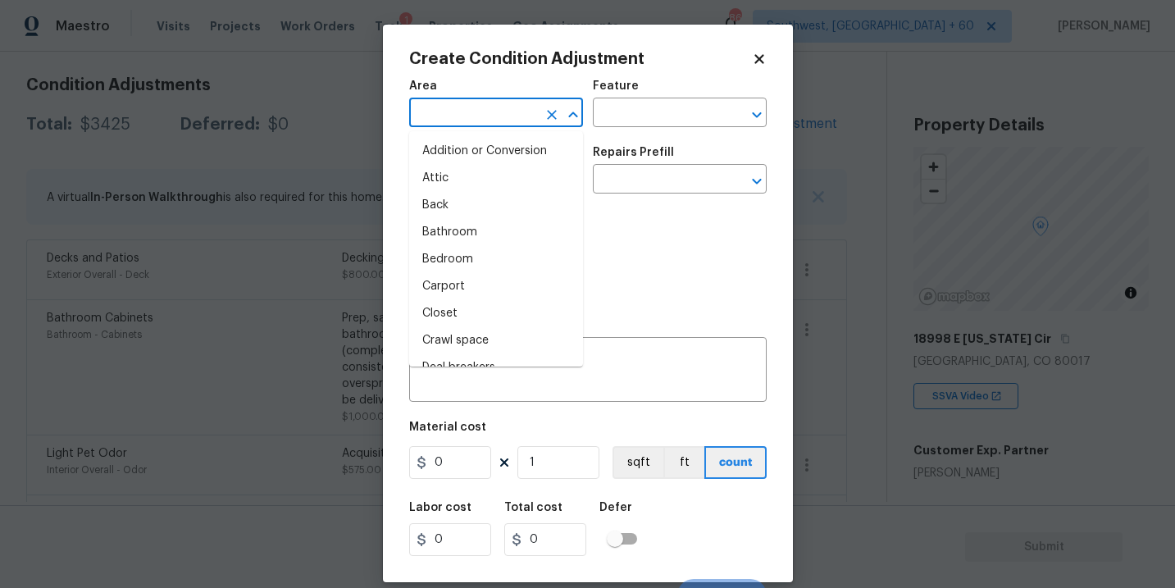
click at [491, 121] on input "text" at bounding box center [473, 114] width 128 height 25
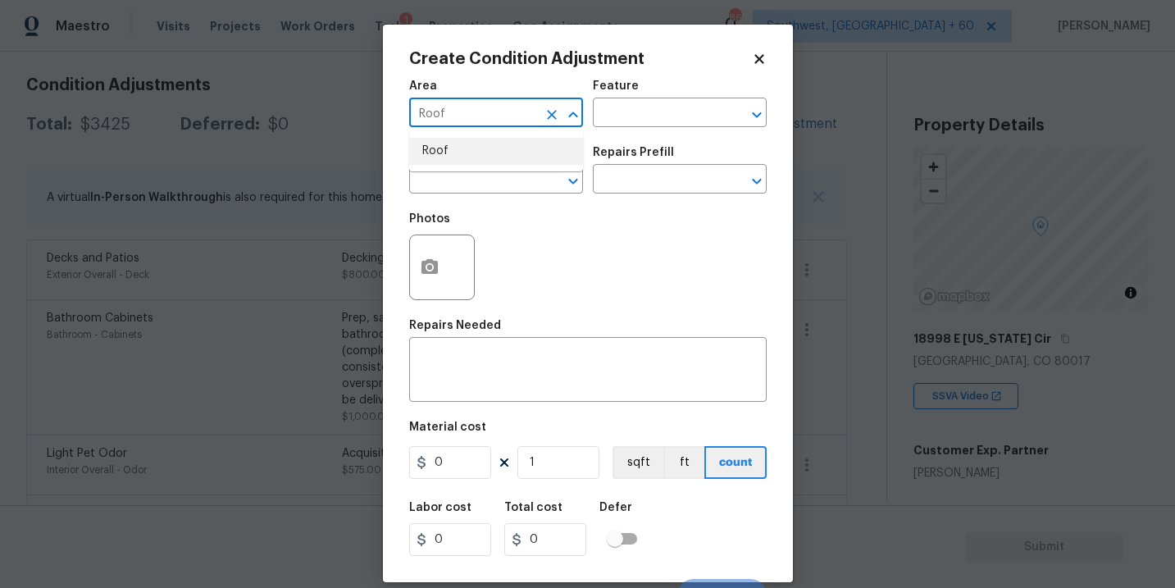
click at [472, 155] on li "Roof" at bounding box center [496, 151] width 174 height 27
type input "Roof"
click at [654, 136] on div "Area Roof ​ Feature ​" at bounding box center [588, 104] width 358 height 66
click at [662, 119] on input "text" at bounding box center [657, 114] width 128 height 25
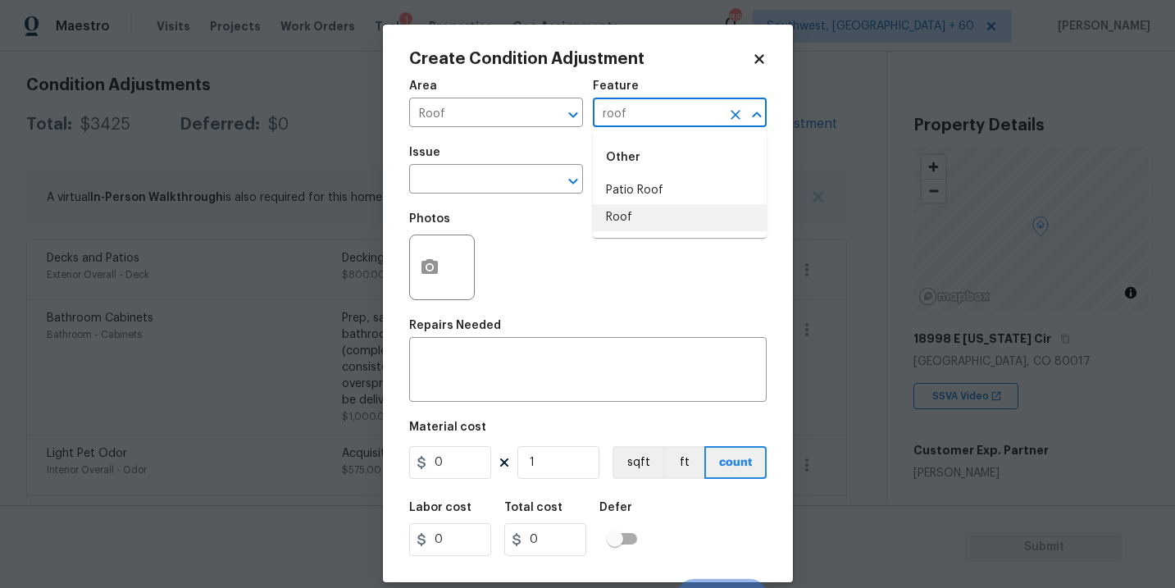
click at [620, 212] on li "Roof" at bounding box center [680, 217] width 174 height 27
click at [535, 184] on div "​" at bounding box center [496, 180] width 174 height 25
type input "Roof"
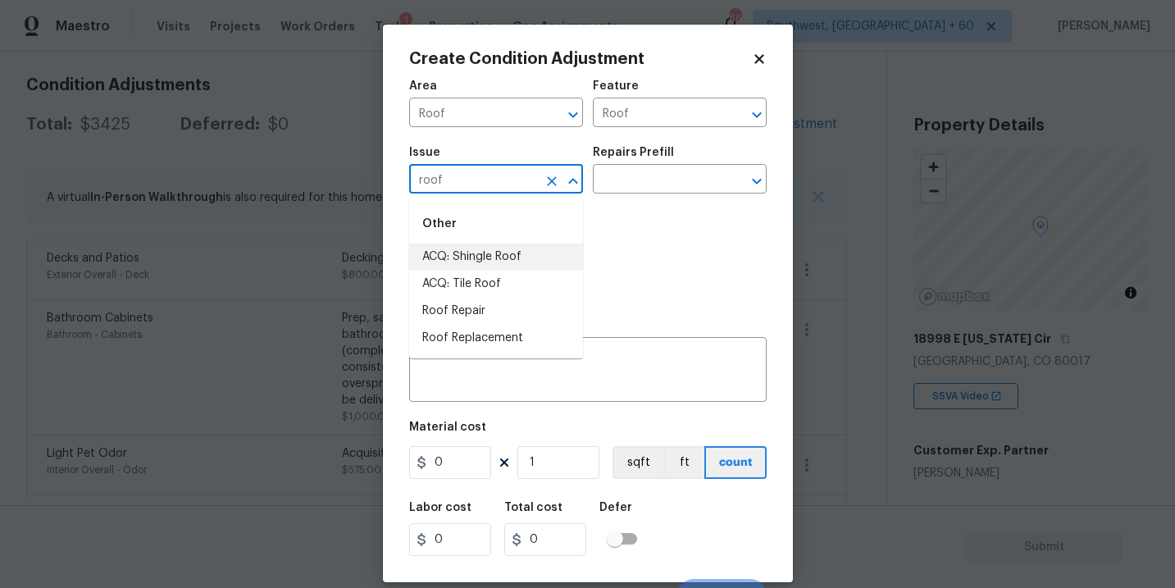
click at [533, 259] on li "ACQ: Shingle Roof" at bounding box center [496, 257] width 174 height 27
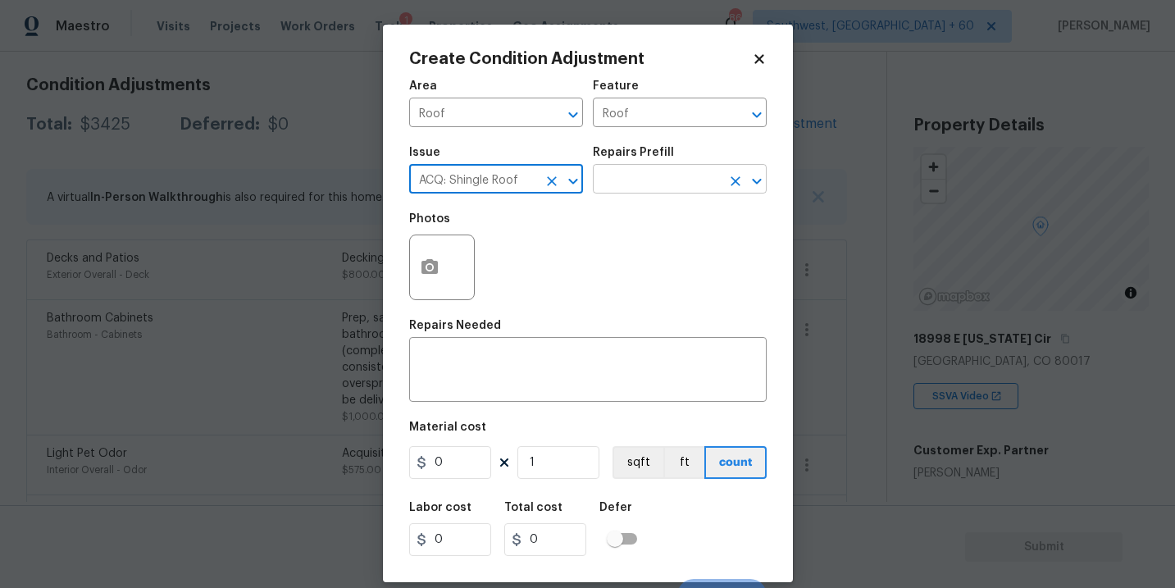
type input "ACQ: Shingle Roof"
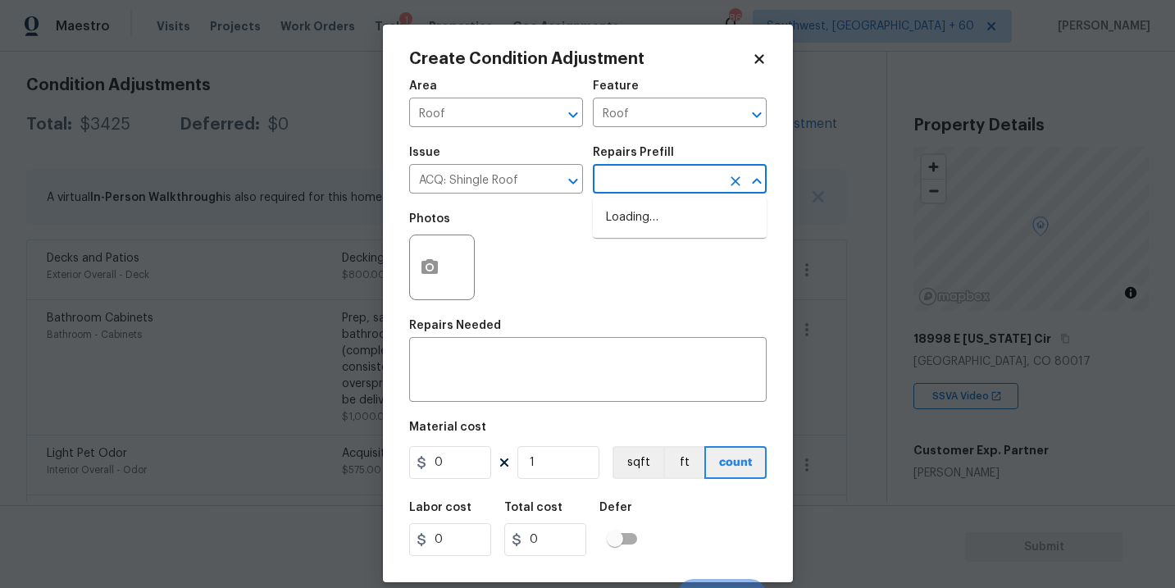
click at [639, 189] on input "text" at bounding box center [657, 180] width 128 height 25
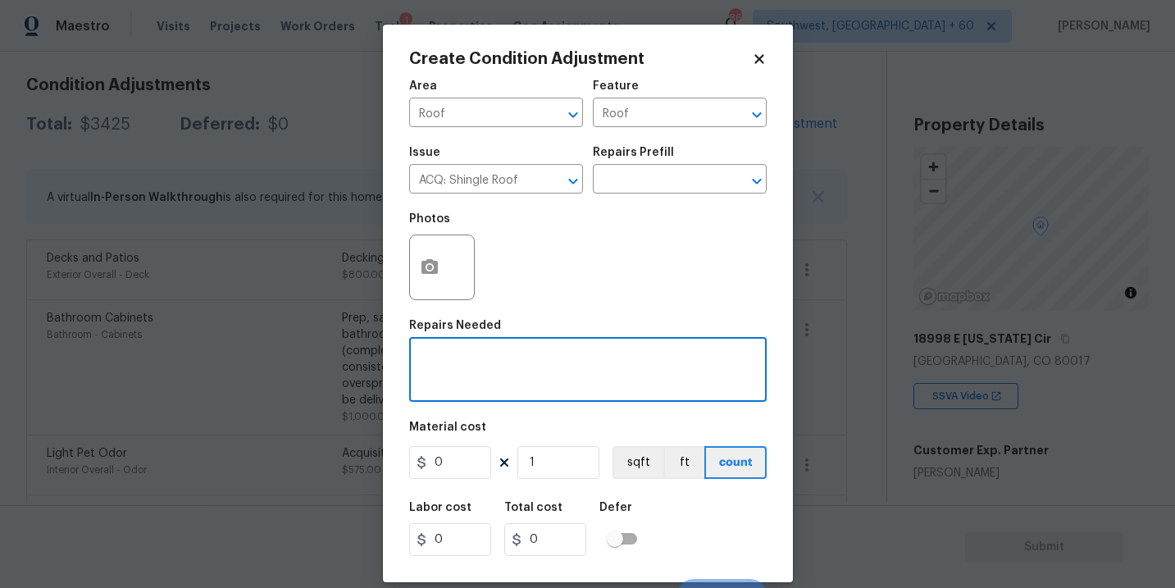
click at [549, 371] on textarea at bounding box center [588, 371] width 338 height 34
type textarea "R"
type textarea "Minor roof repairs"
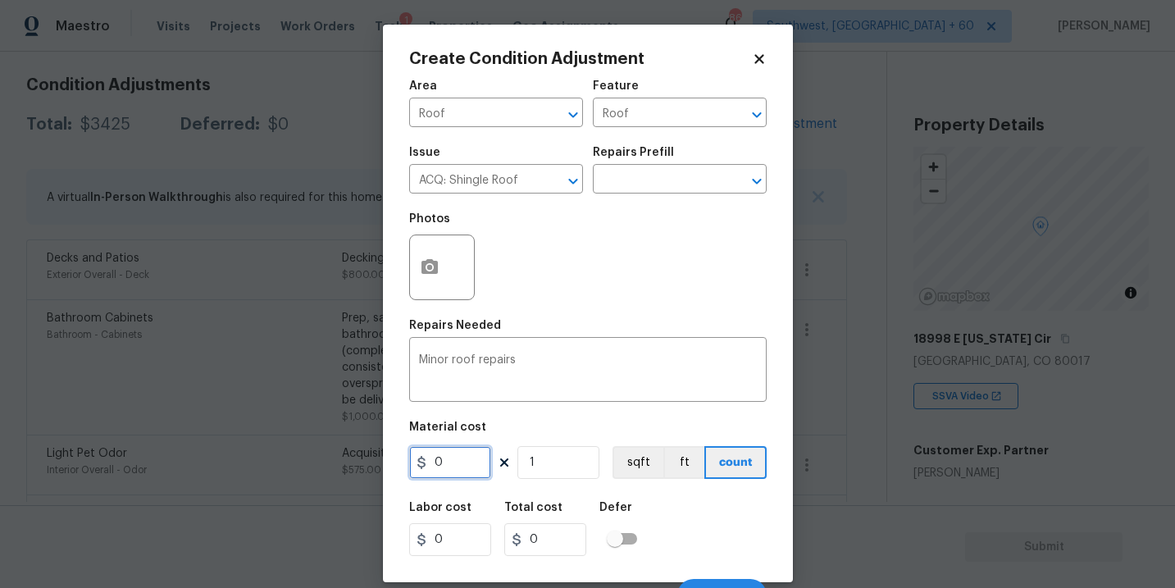
drag, startPoint x: 463, startPoint y: 453, endPoint x: 357, endPoint y: 453, distance: 106.6
click at [357, 453] on div "Create Condition Adjustment Area Roof ​ Feature Roof ​ Issue ACQ: Shingle Roof …" at bounding box center [587, 294] width 1175 height 588
type input "1200"
click at [674, 508] on div "Labor cost 0 Total cost 1200 Defer" at bounding box center [588, 529] width 358 height 74
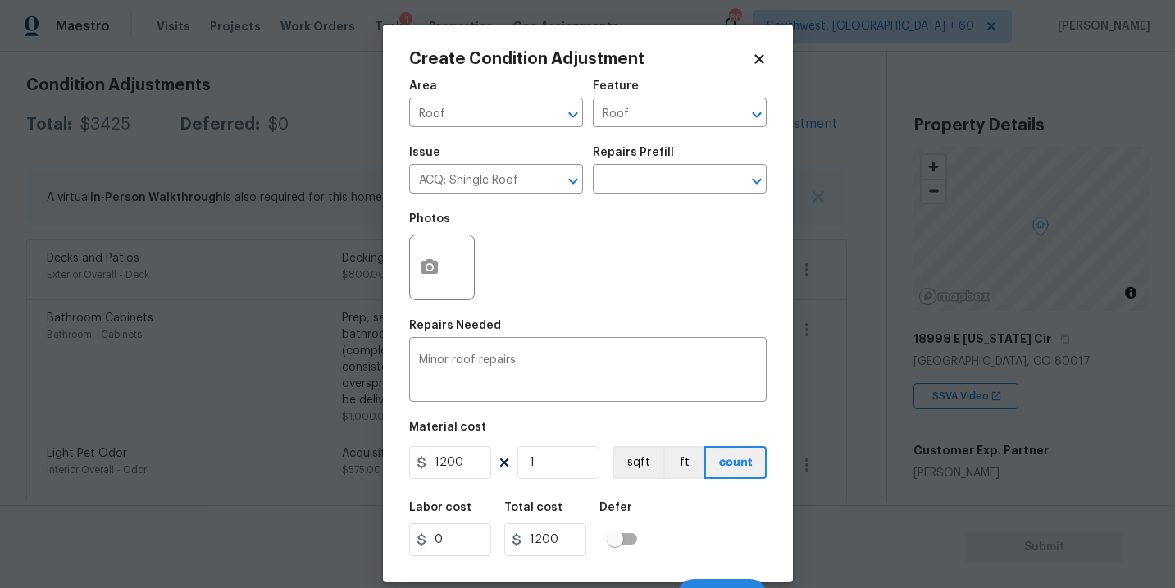
scroll to position [25, 0]
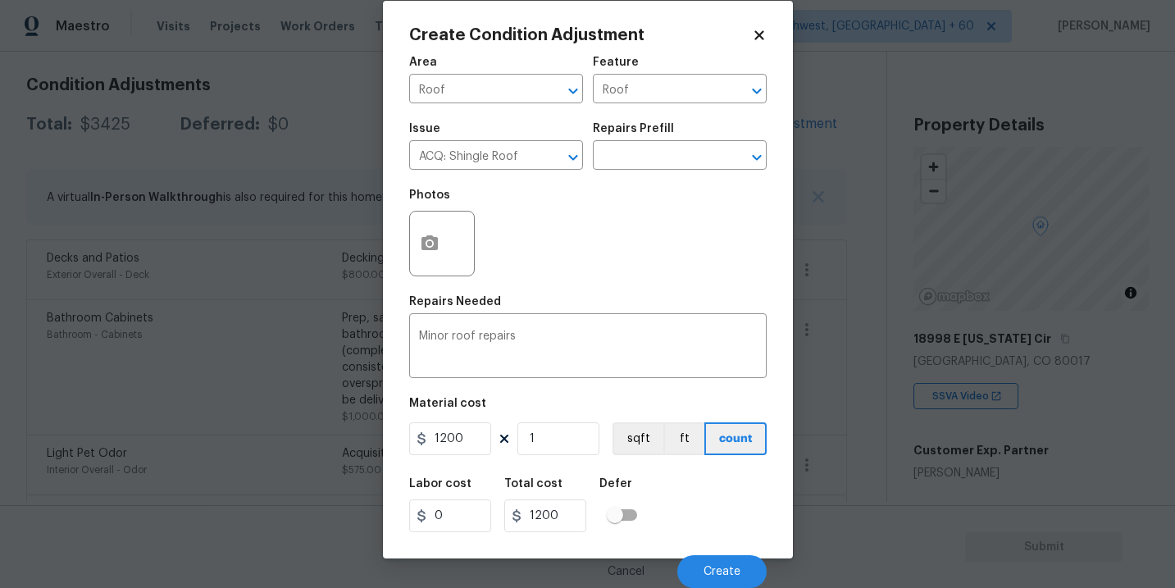
click at [707, 553] on div "Cancel Create" at bounding box center [588, 565] width 358 height 46
click at [713, 563] on button "Create" at bounding box center [721, 571] width 89 height 33
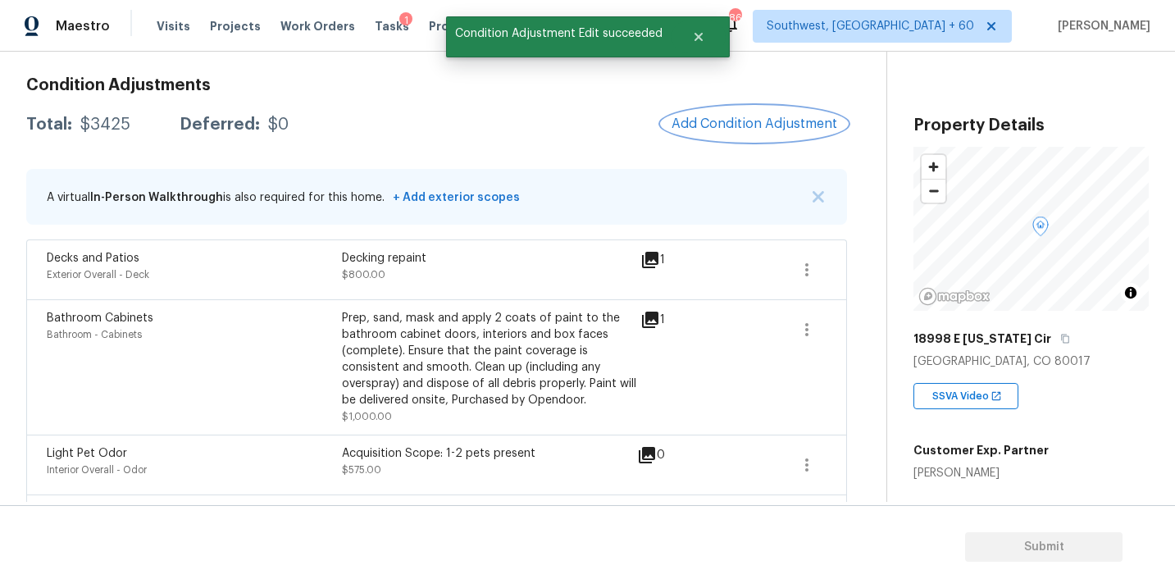
scroll to position [0, 0]
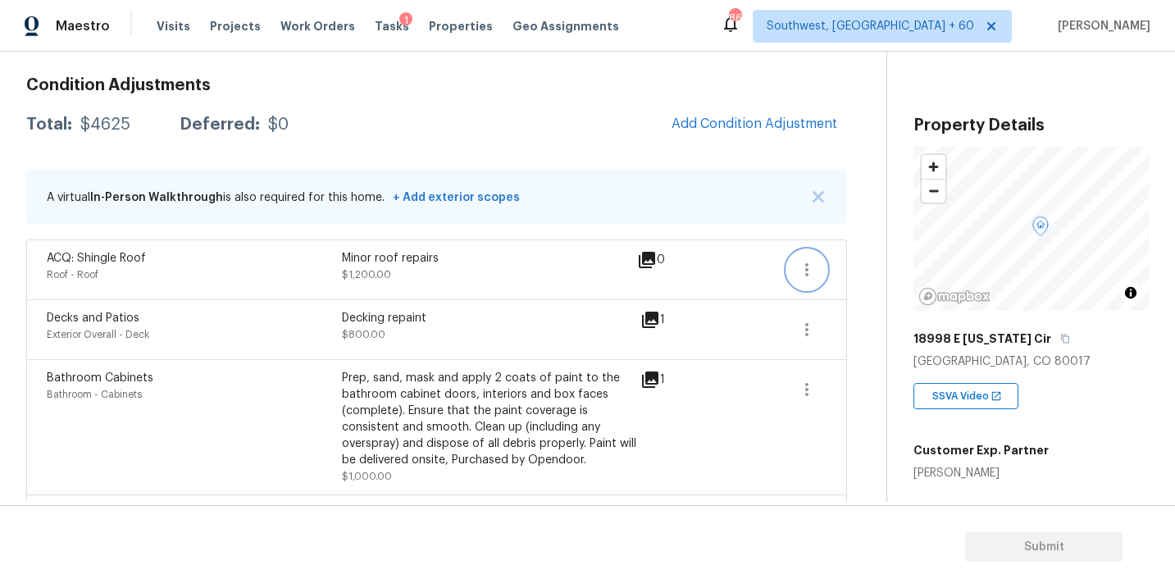
click at [805, 287] on button "button" at bounding box center [806, 269] width 39 height 39
click at [840, 283] on div "ACQ: Shingle Roof Roof - Roof Minor roof repairs $1,200.00 0" at bounding box center [436, 269] width 821 height 60
click at [818, 269] on button "button" at bounding box center [806, 269] width 39 height 39
click at [863, 269] on div "Edit" at bounding box center [900, 266] width 128 height 16
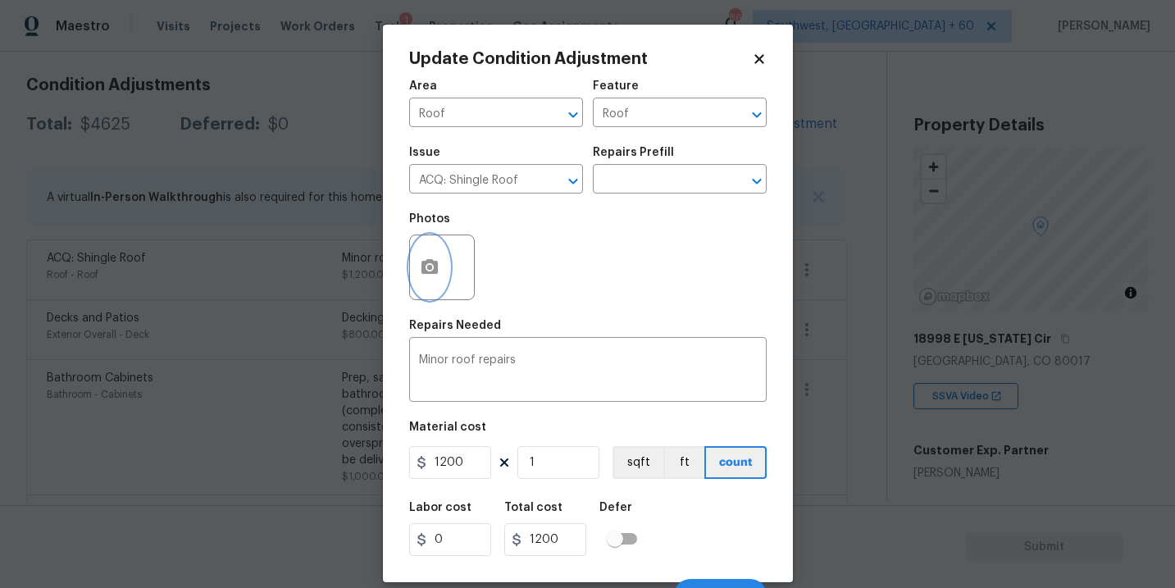
click at [425, 272] on icon "button" at bounding box center [430, 266] width 16 height 15
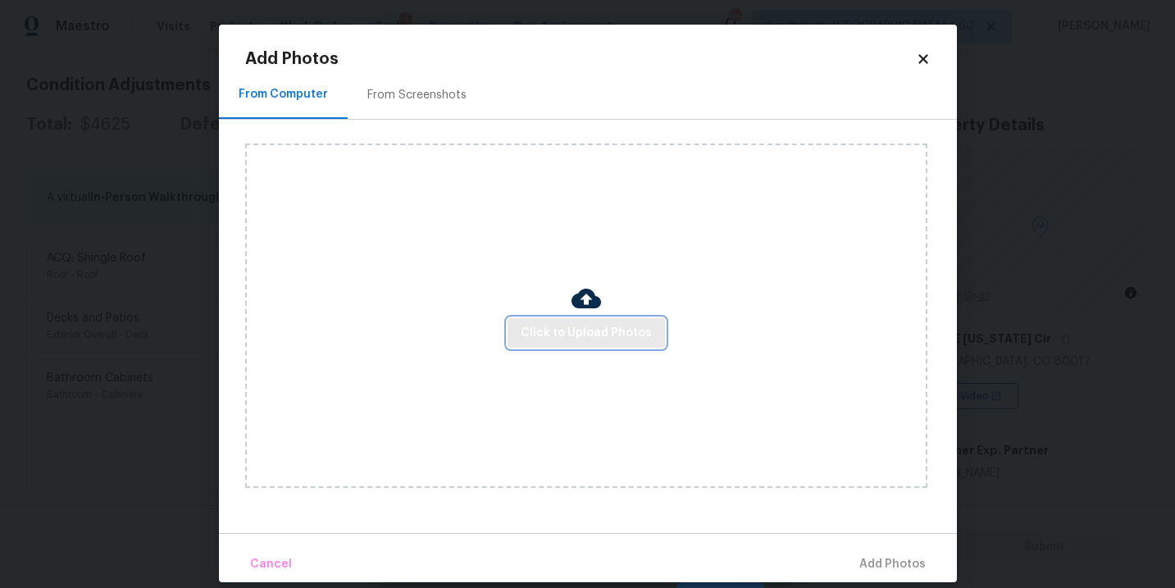
click at [621, 321] on button "Click to Upload Photos" at bounding box center [586, 333] width 157 height 30
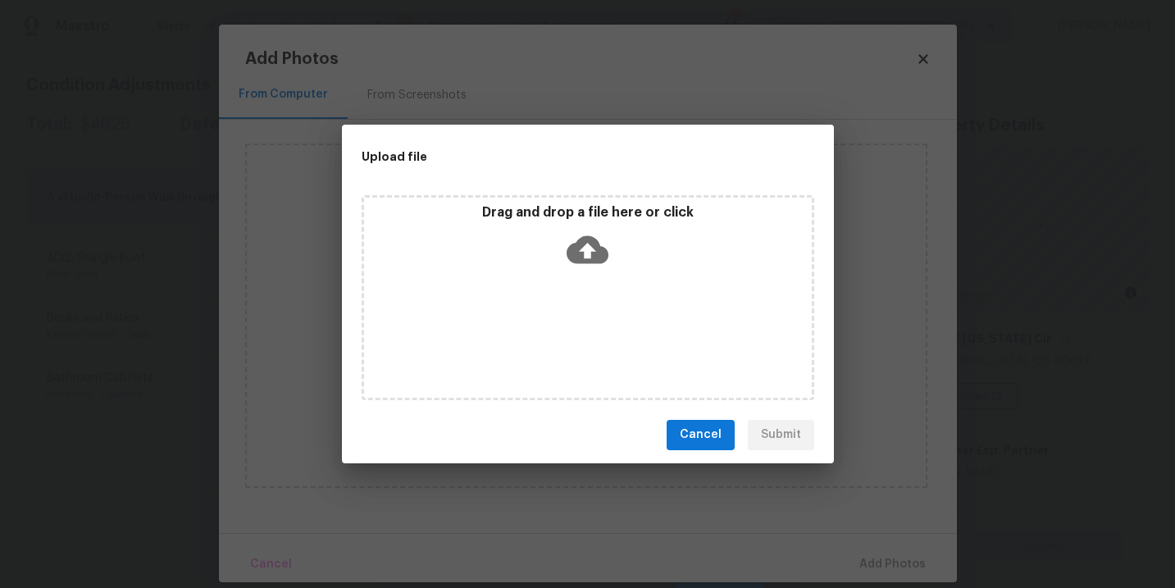
click at [606, 251] on icon at bounding box center [588, 249] width 42 height 28
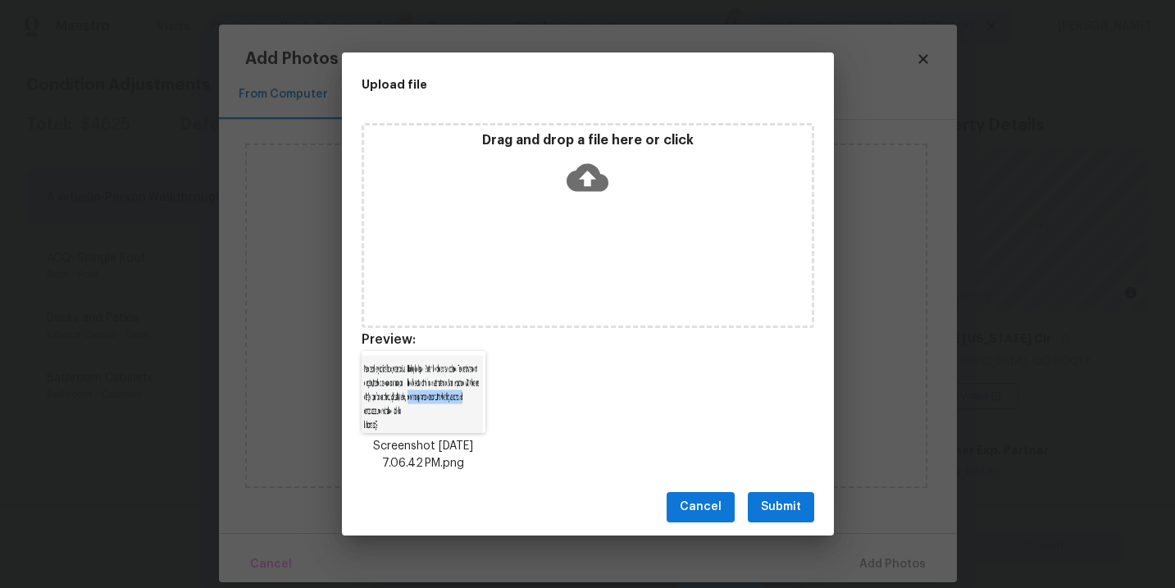
click at [782, 516] on span "Submit" at bounding box center [781, 507] width 40 height 21
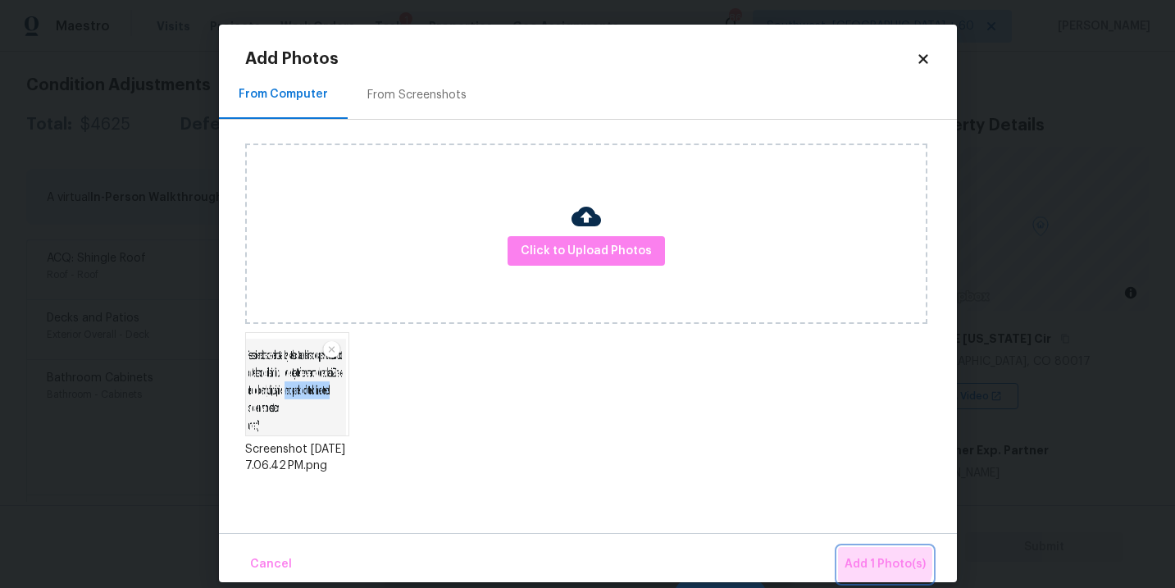
click at [862, 555] on span "Add 1 Photo(s)" at bounding box center [885, 564] width 81 height 21
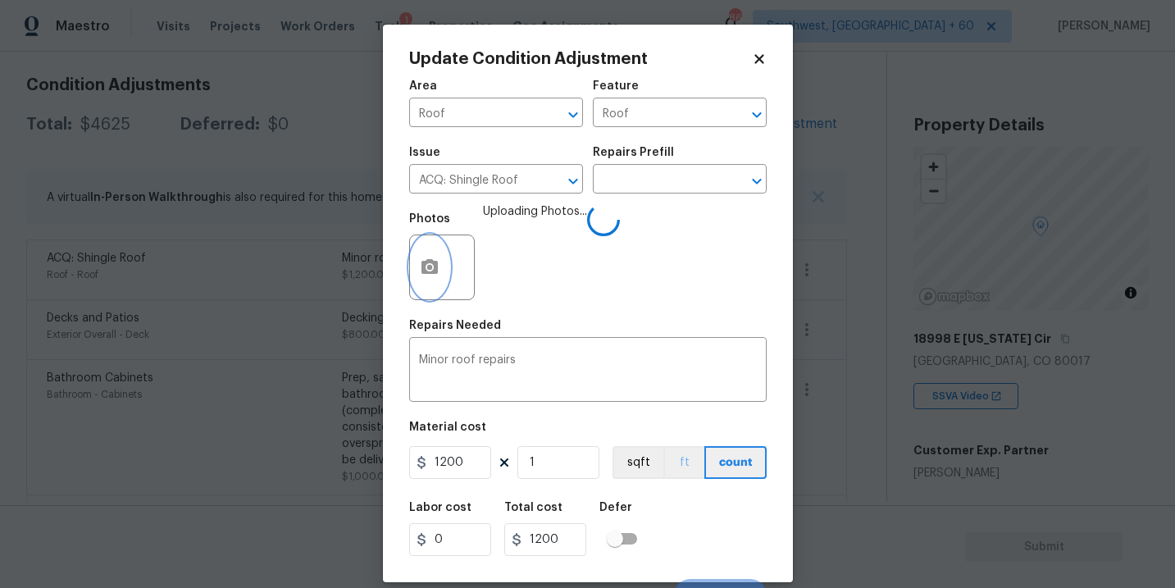
scroll to position [25, 0]
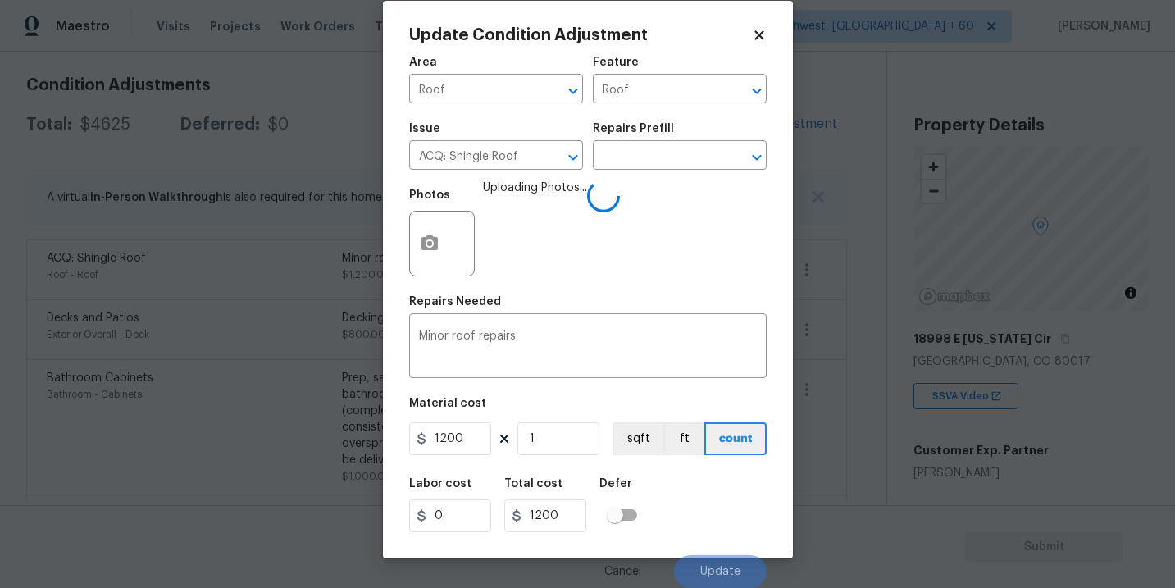
click at [695, 485] on div "Labor cost 0 Total cost 1200 Defer" at bounding box center [588, 505] width 358 height 74
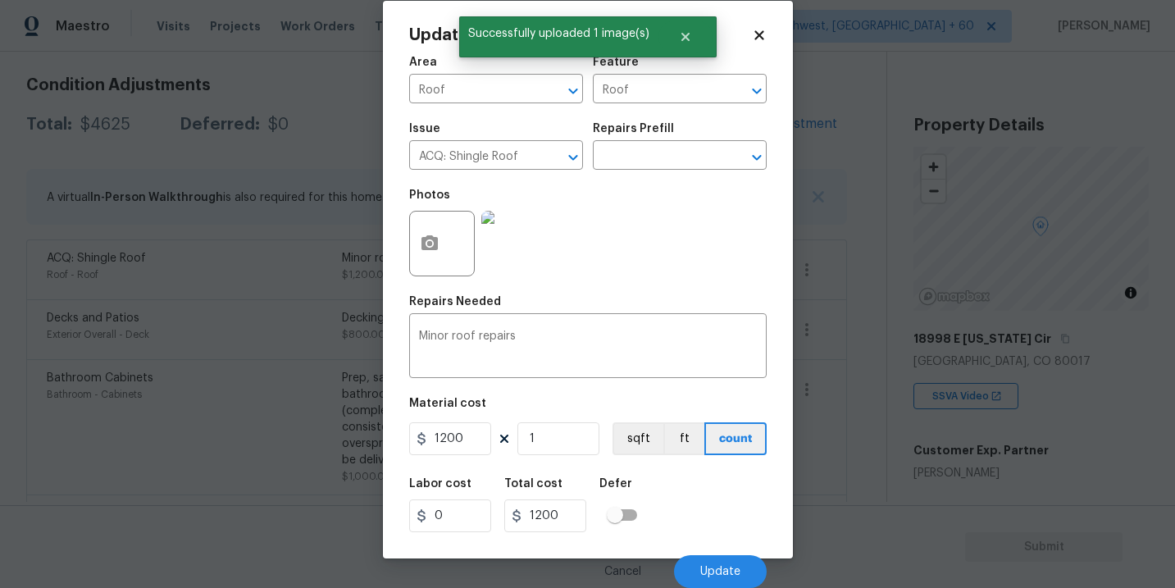
click at [695, 485] on div "Labor cost 0 Total cost 1200 Defer" at bounding box center [588, 505] width 358 height 74
click at [710, 560] on button "Update" at bounding box center [720, 571] width 93 height 33
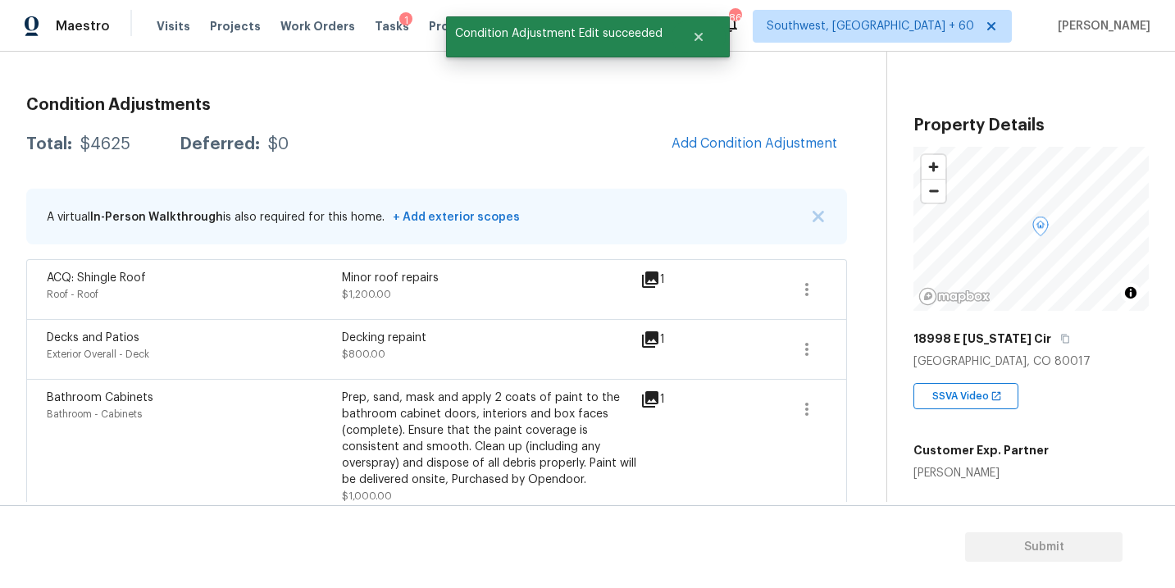
scroll to position [164, 0]
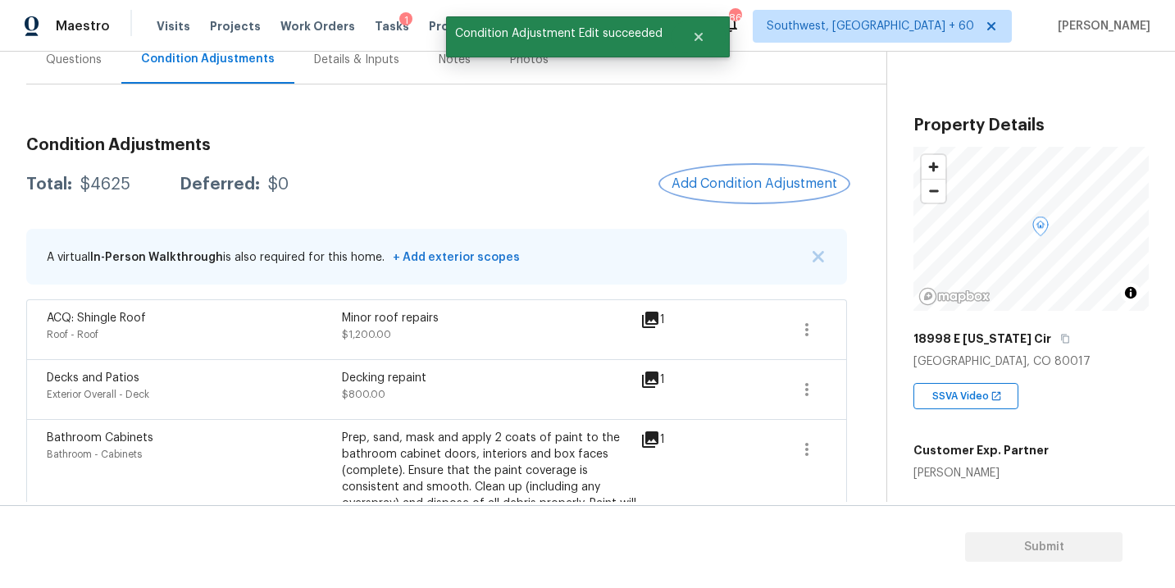
click at [750, 184] on span "Add Condition Adjustment" at bounding box center [755, 183] width 166 height 15
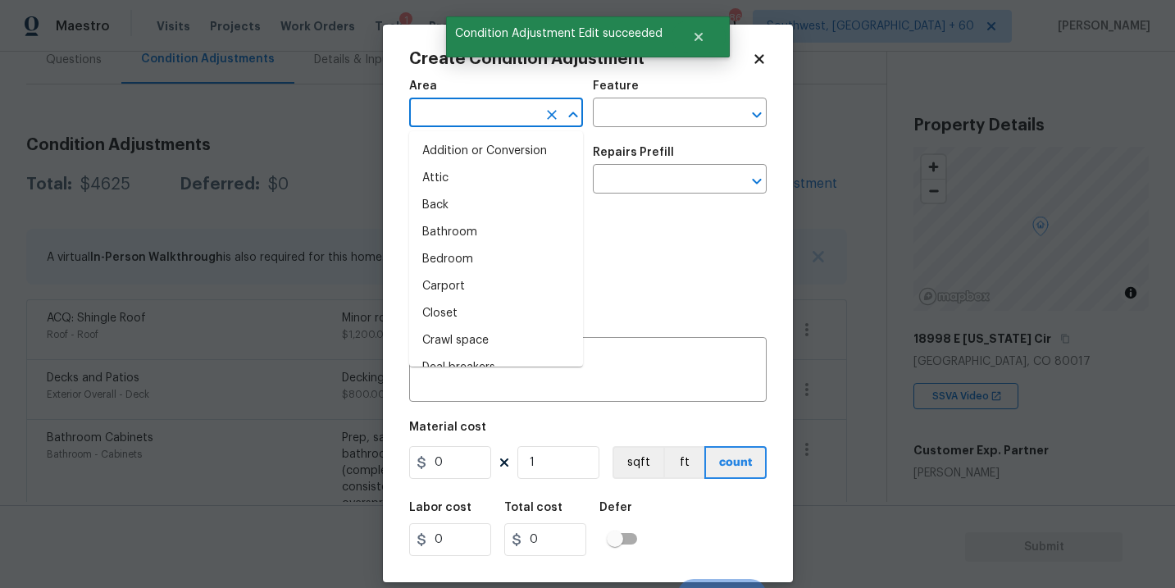
click at [472, 110] on input "text" at bounding box center [473, 114] width 128 height 25
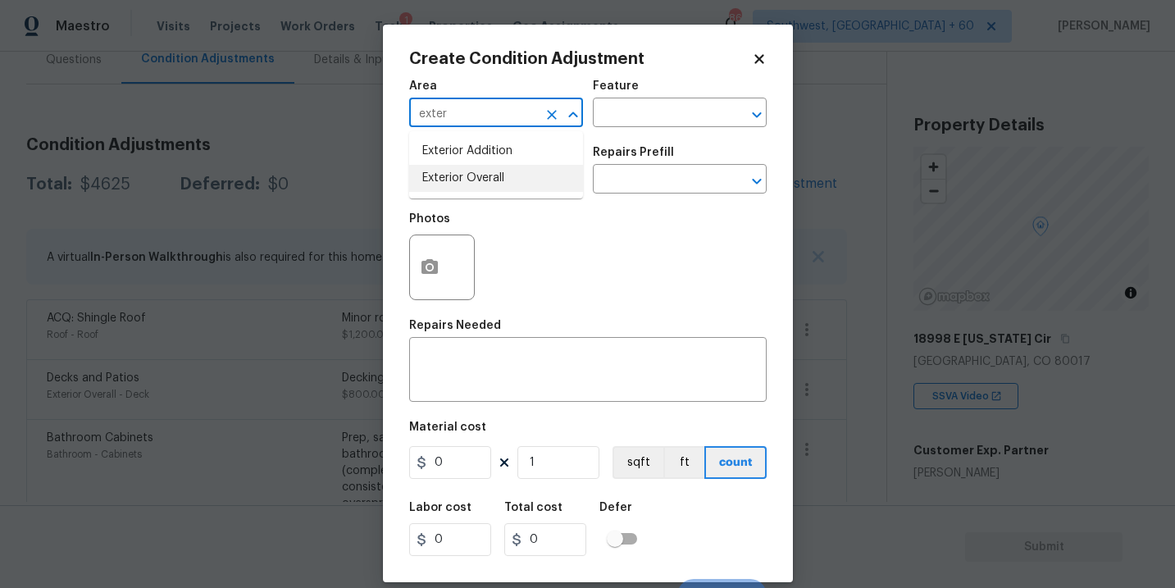
click at [489, 182] on li "Exterior Overall" at bounding box center [496, 178] width 174 height 27
type input "Exterior Overall"
click at [617, 129] on div "Area Exterior Overall ​ Feature ​" at bounding box center [588, 104] width 358 height 66
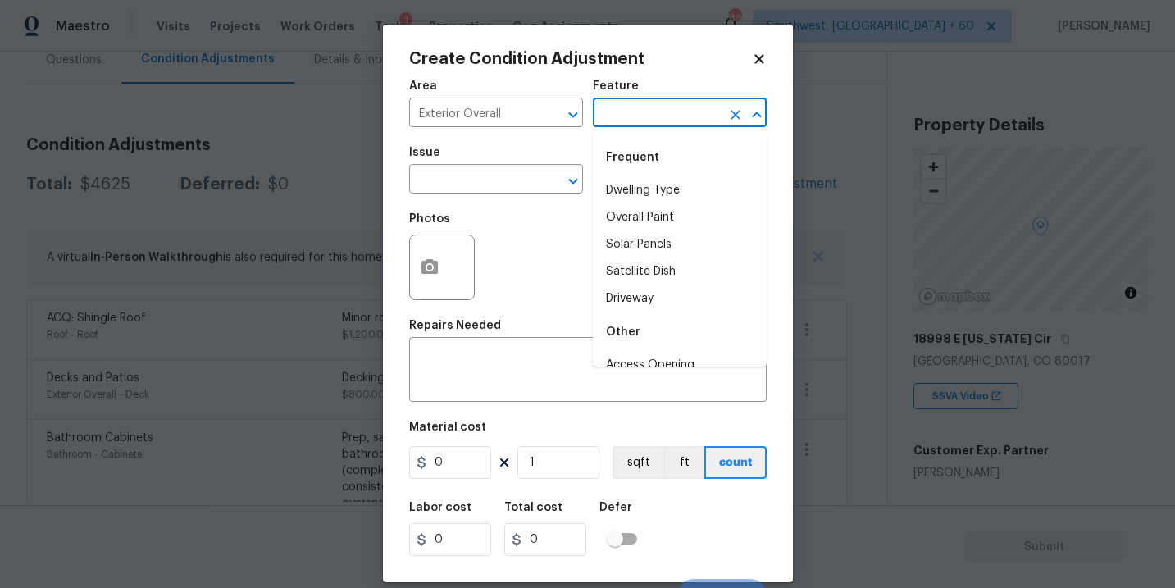
click at [627, 123] on input "text" at bounding box center [657, 114] width 128 height 25
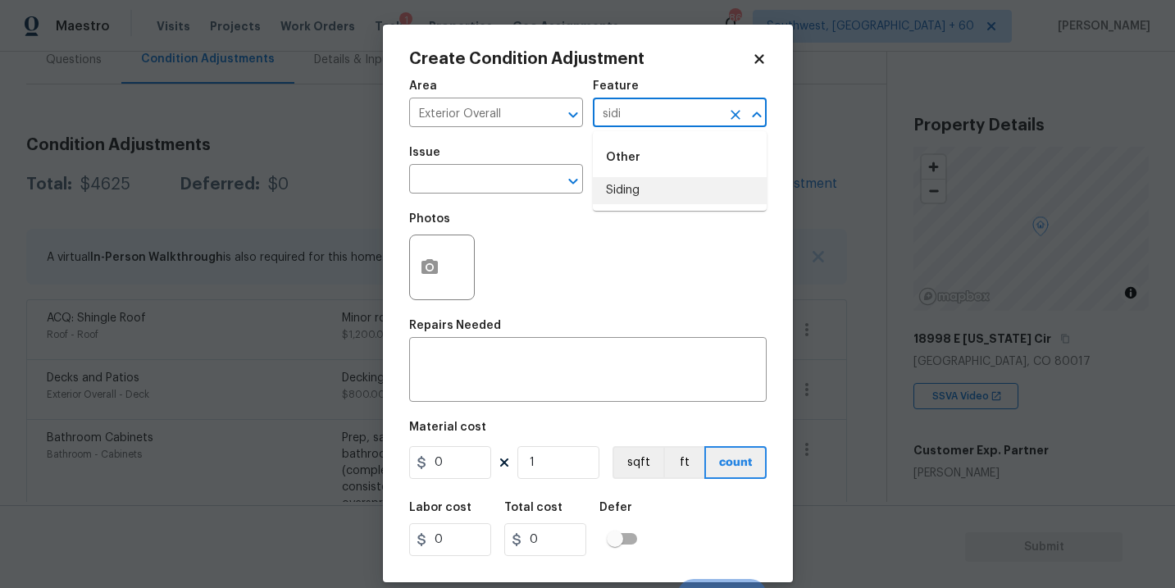
click at [613, 189] on li "Siding" at bounding box center [680, 190] width 174 height 27
type input "Siding"
click at [490, 185] on input "text" at bounding box center [473, 180] width 128 height 25
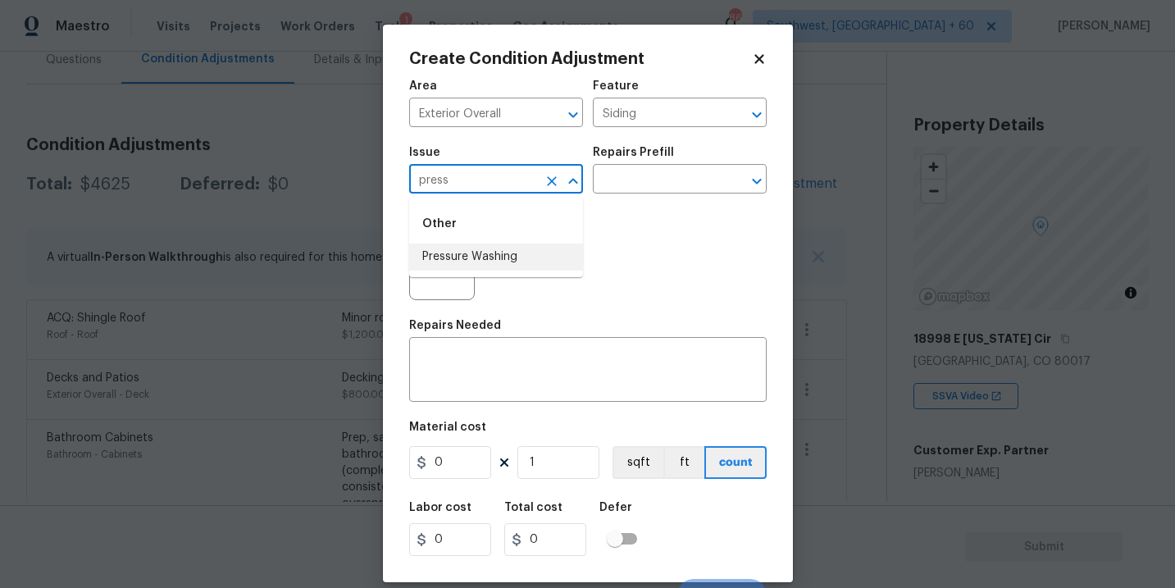
click at [486, 252] on li "Pressure Washing" at bounding box center [496, 257] width 174 height 27
type input "Pressure Washing"
click at [640, 176] on input "text" at bounding box center [657, 180] width 128 height 25
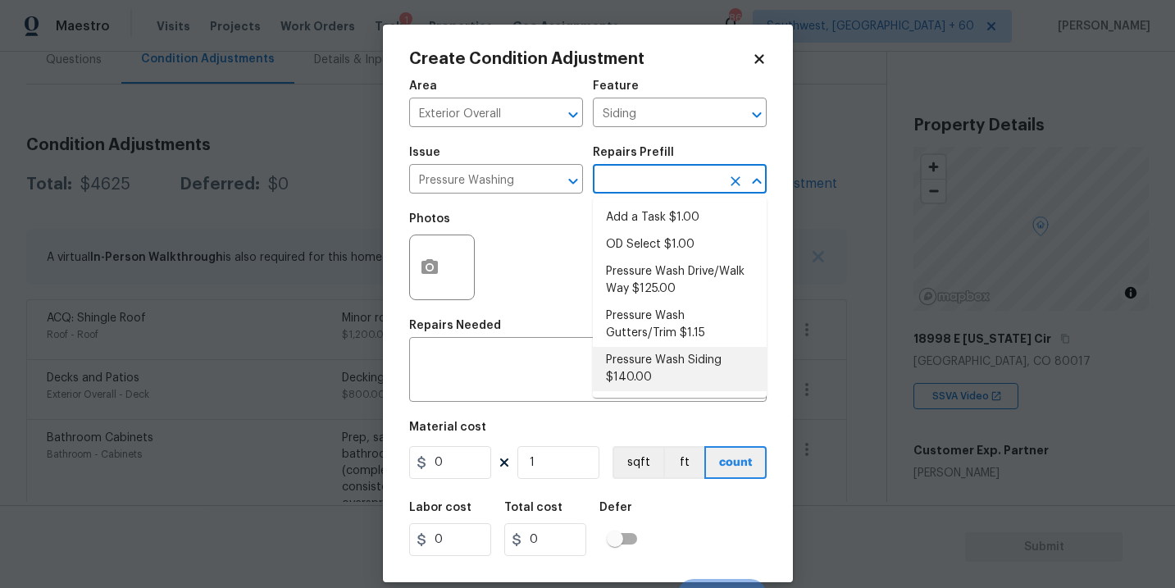
click at [651, 373] on li "Pressure Wash Siding $140.00" at bounding box center [680, 369] width 174 height 44
type textarea "Protect areas as needed for pressure washing. Pressure wash the siding on the h…"
type input "140"
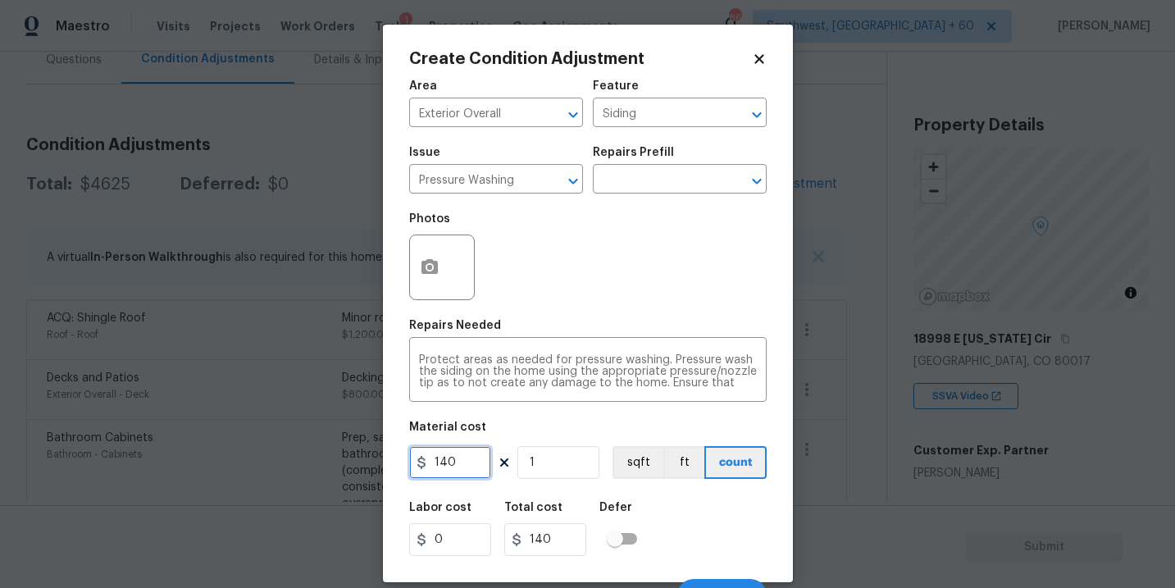
drag, startPoint x: 471, startPoint y: 461, endPoint x: 267, endPoint y: 458, distance: 204.2
click at [267, 458] on div "Create Condition Adjustment Area Exterior Overall ​ Feature Siding ​ Issue Pres…" at bounding box center [587, 294] width 1175 height 588
type input "200"
click at [424, 271] on icon "button" at bounding box center [430, 266] width 16 height 15
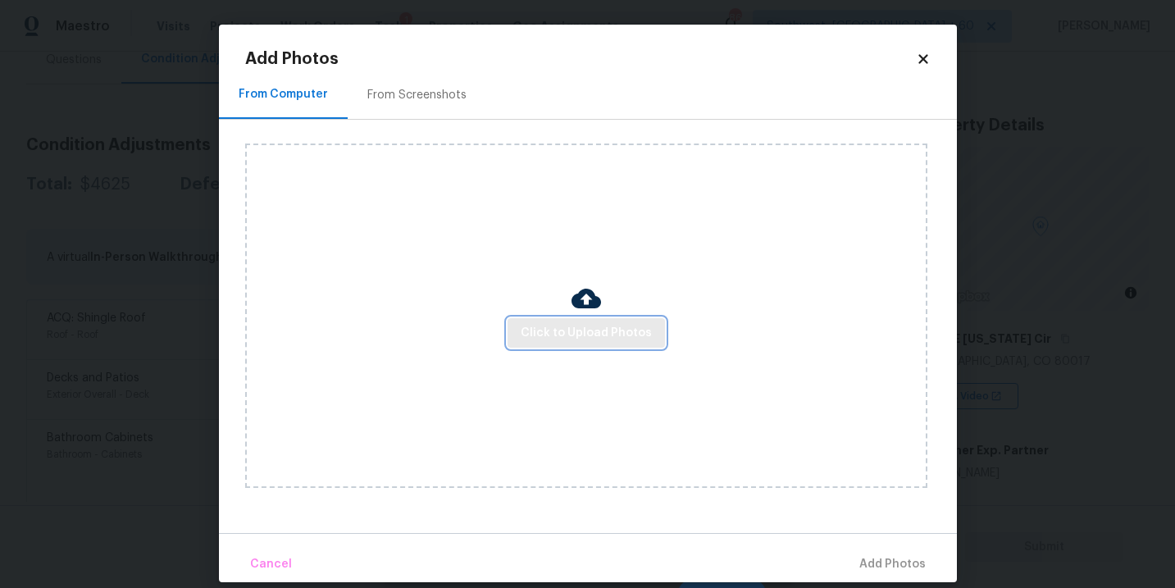
click at [587, 336] on span "Click to Upload Photos" at bounding box center [586, 333] width 131 height 21
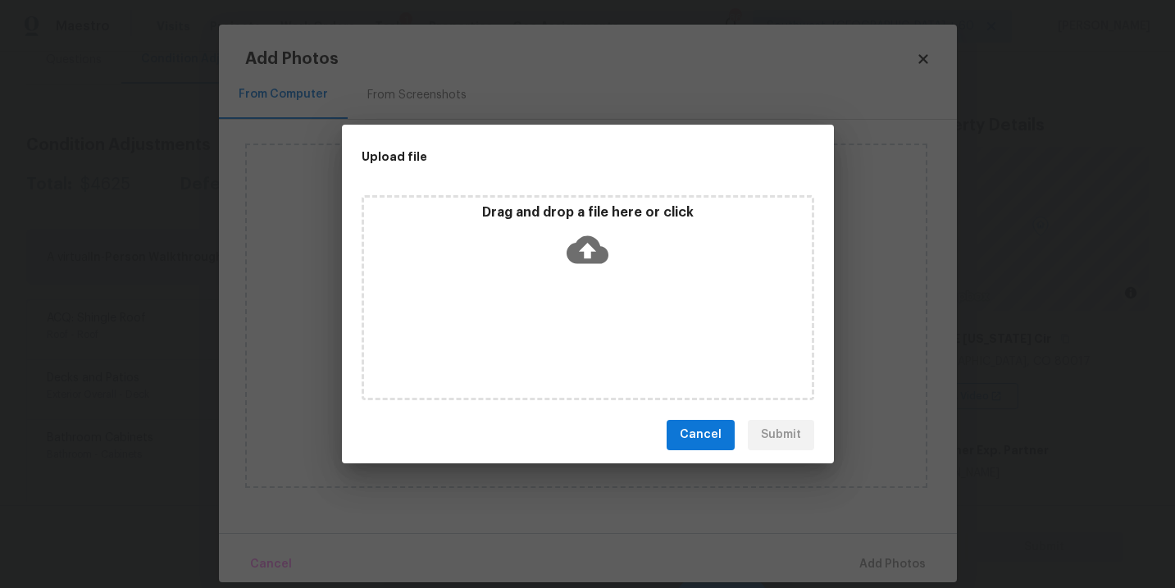
click at [594, 254] on icon at bounding box center [588, 249] width 42 height 28
